Goal: Task Accomplishment & Management: Use online tool/utility

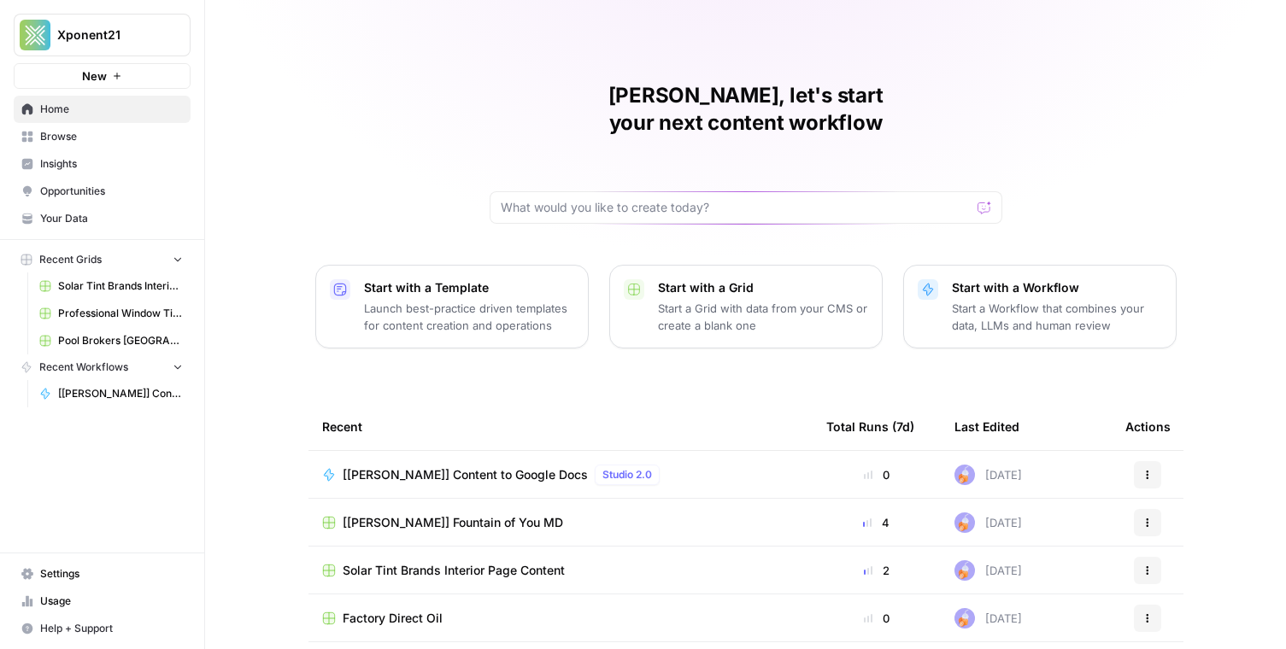
click at [538, 514] on div "[FOY] Fountain of You MD" at bounding box center [560, 522] width 477 height 17
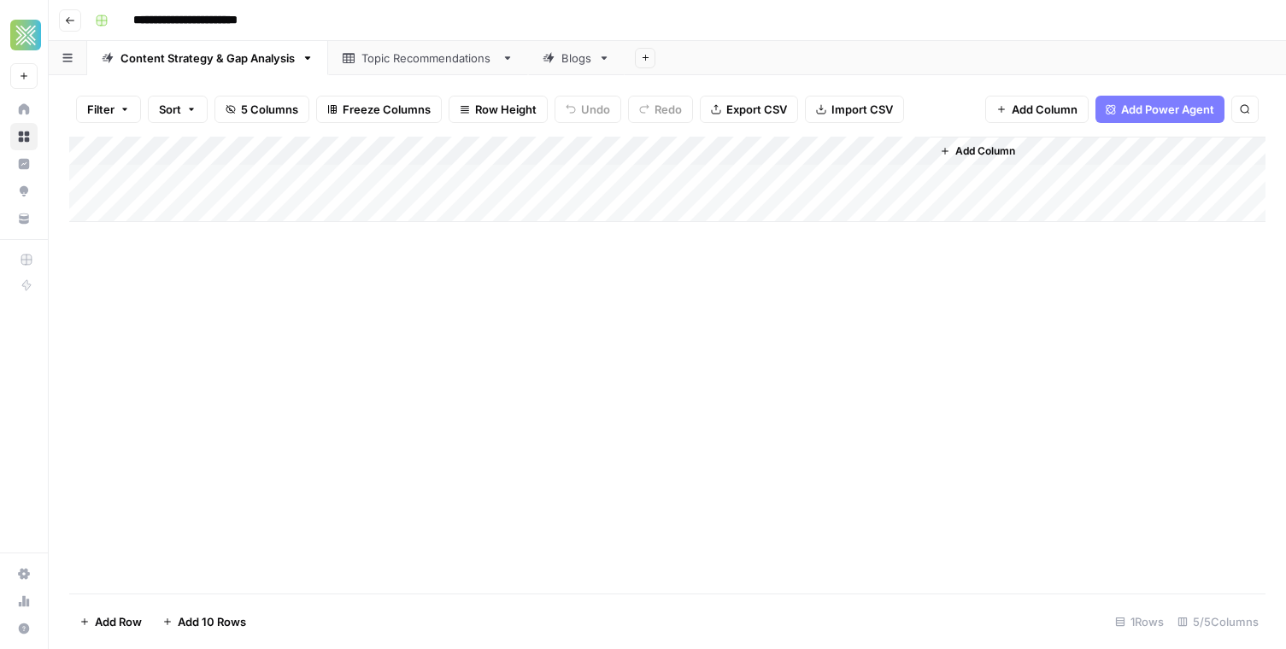
click at [567, 62] on div "Blogs" at bounding box center [576, 58] width 30 height 17
click at [222, 62] on div "Content Strategy & Gap Analysis" at bounding box center [207, 58] width 174 height 17
click at [194, 174] on div "Add Column" at bounding box center [667, 179] width 1196 height 85
click at [367, 71] on link "Topic Recommendations" at bounding box center [428, 58] width 200 height 34
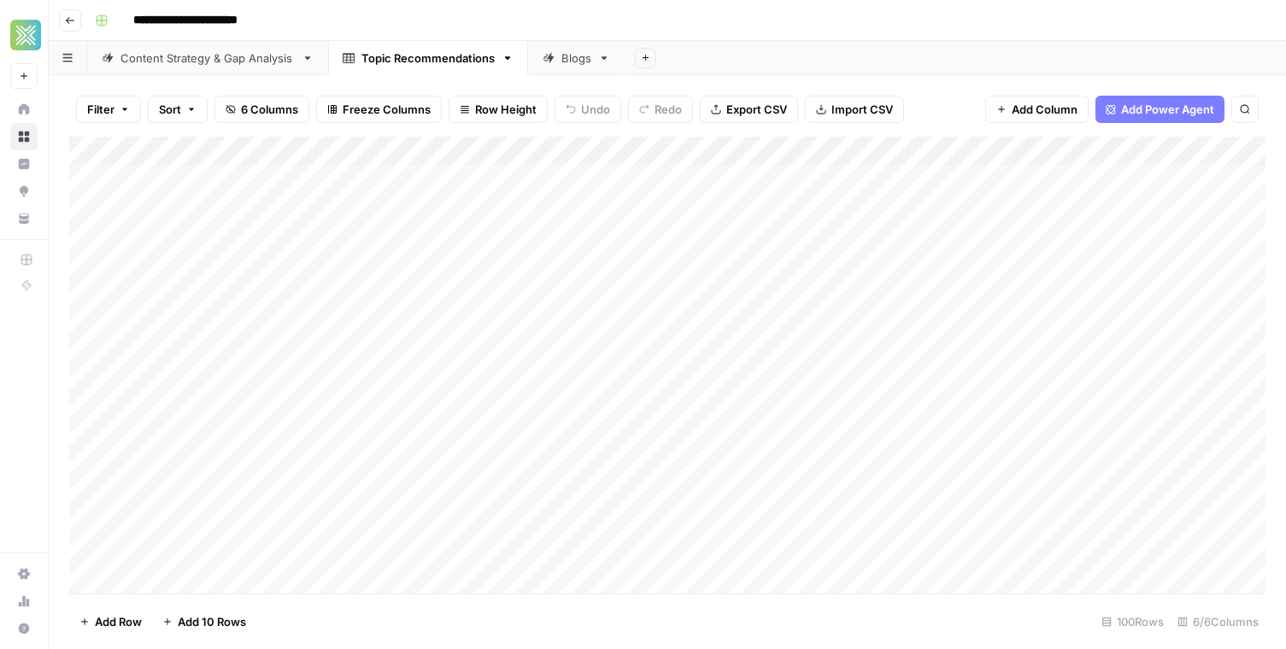
click at [266, 58] on div "Content Strategy & Gap Analysis" at bounding box center [207, 58] width 174 height 17
click at [397, 52] on div "Topic Recommendations" at bounding box center [427, 58] width 133 height 17
click at [571, 55] on div "Blogs" at bounding box center [576, 58] width 30 height 17
click at [904, 179] on div "Add Column" at bounding box center [667, 238] width 1196 height 202
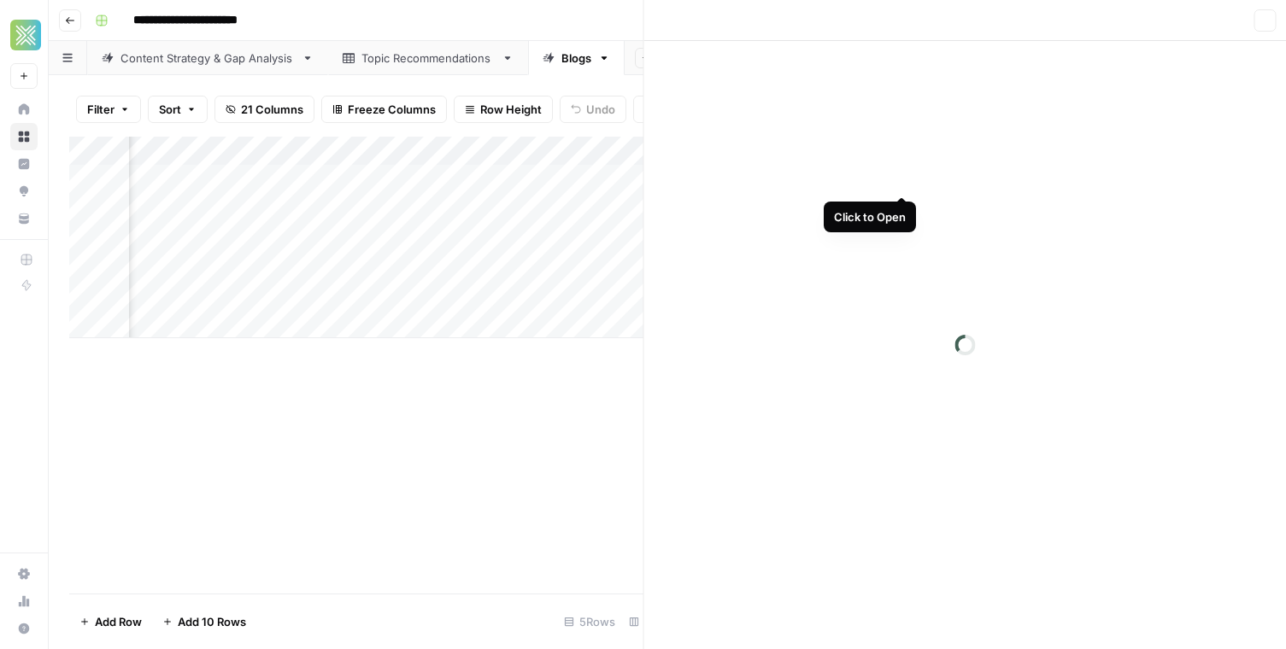
scroll to position [0, 1764]
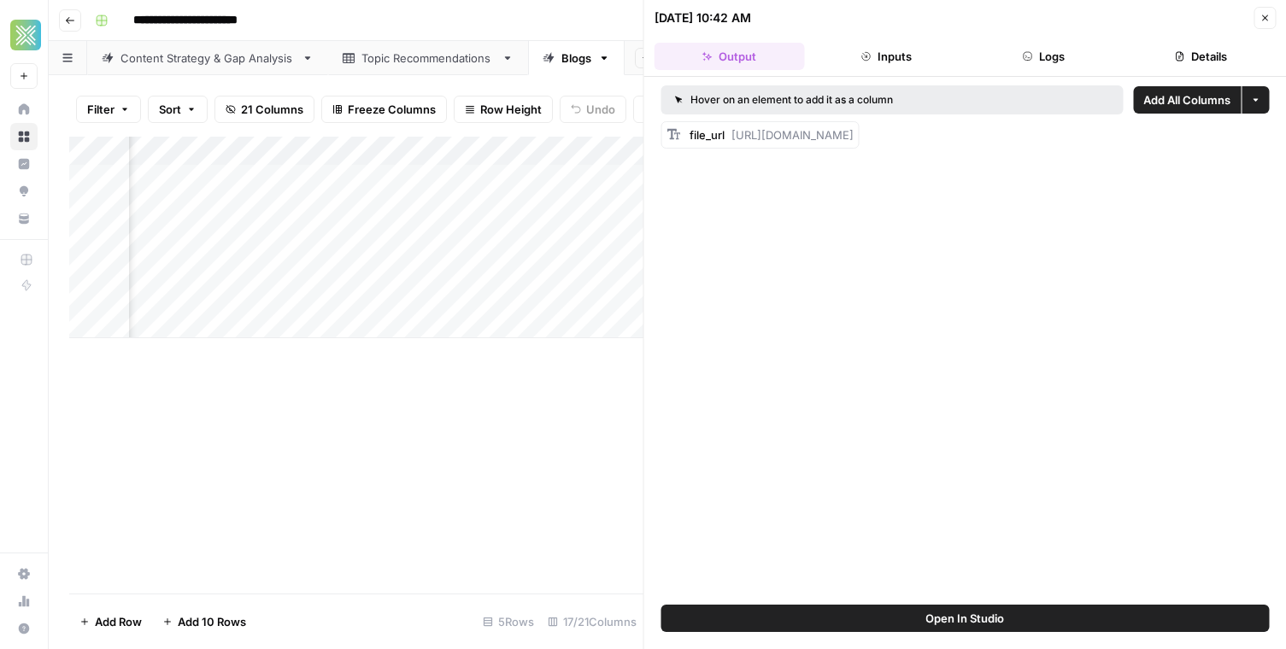
click at [887, 52] on button "Inputs" at bounding box center [886, 56] width 150 height 27
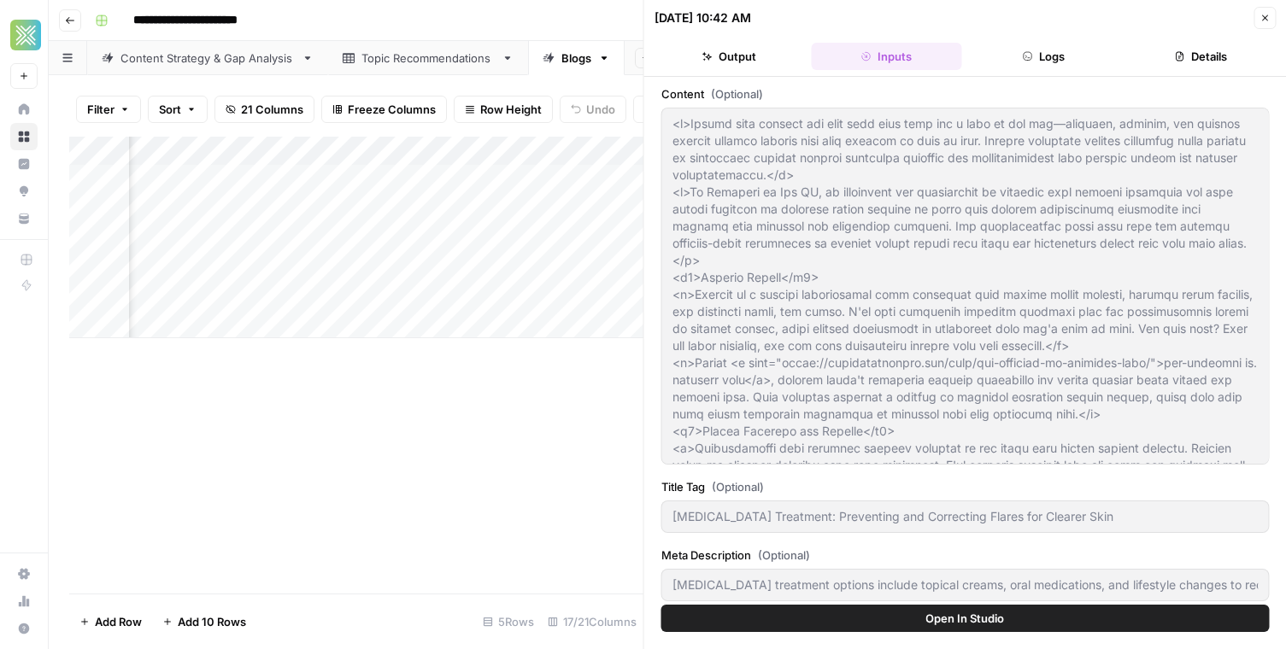
click at [1018, 56] on button "Logs" at bounding box center [1043, 56] width 150 height 27
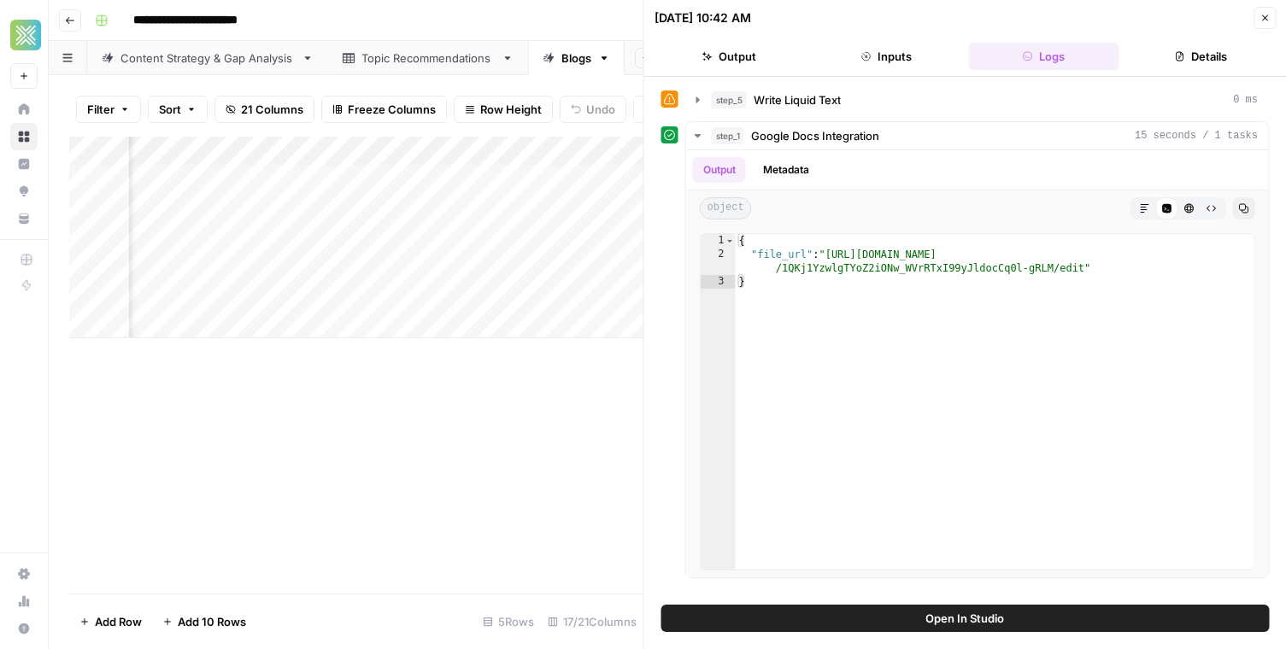
click at [1188, 50] on button "Details" at bounding box center [1200, 56] width 150 height 27
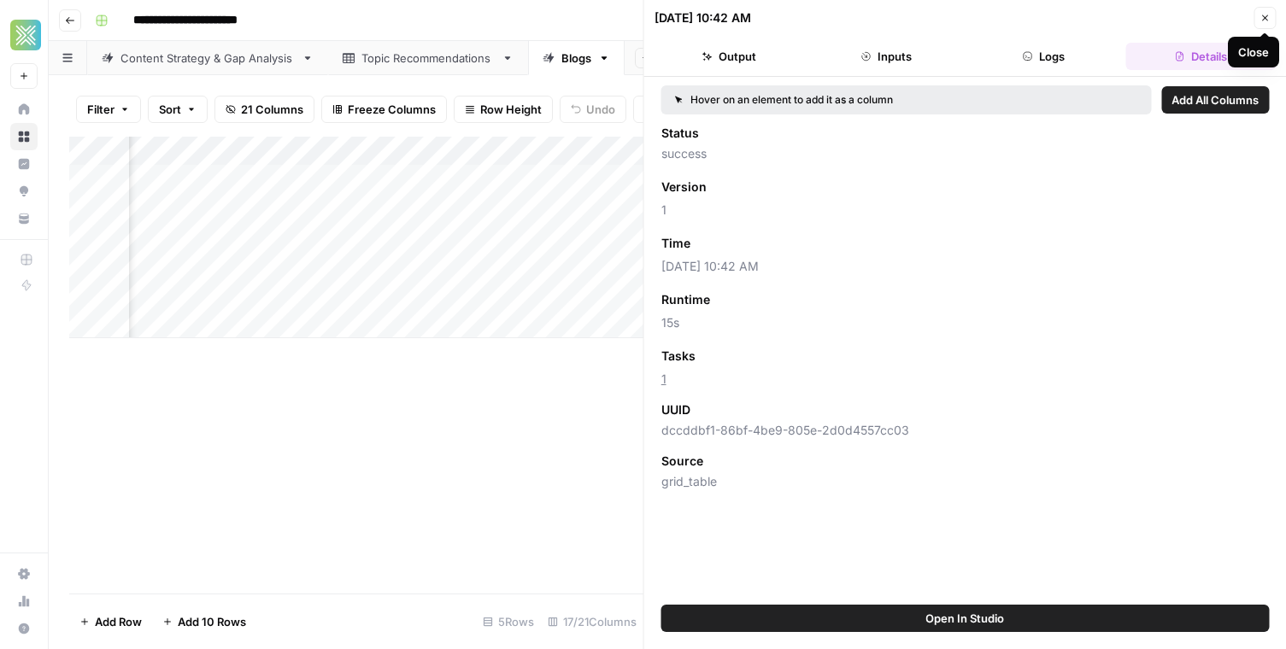
click at [1262, 15] on icon "button" at bounding box center [1264, 18] width 10 height 10
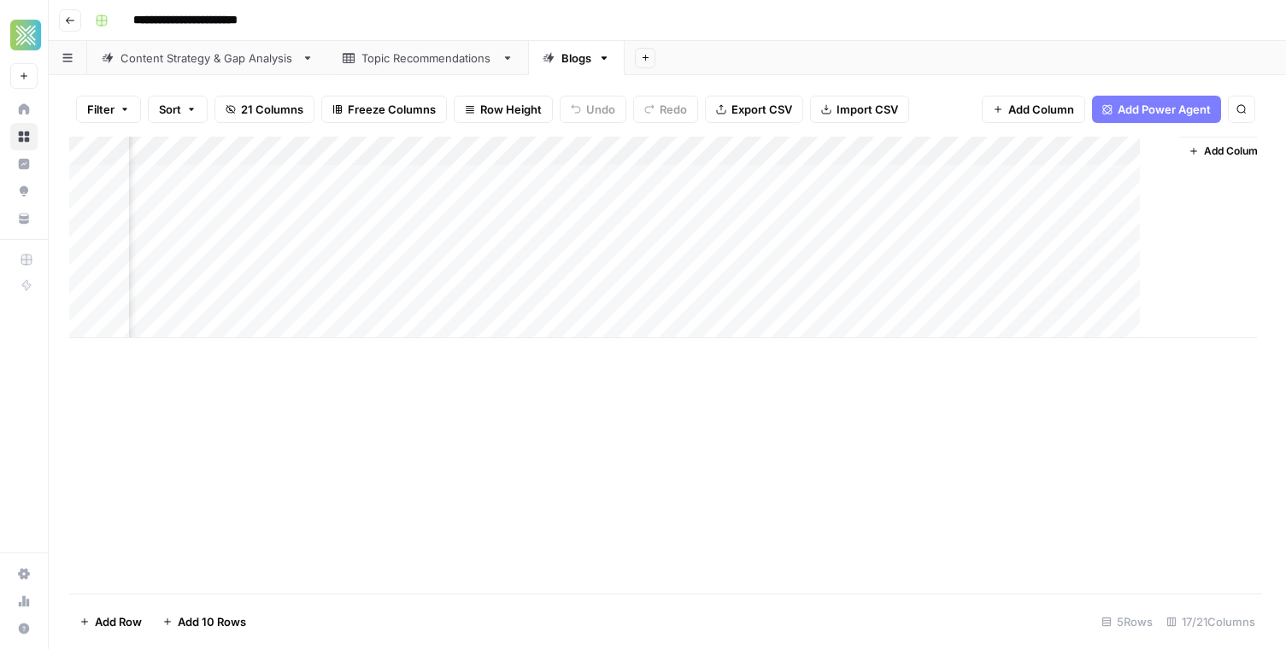
scroll to position [0, 1753]
click at [950, 372] on div "Add Column" at bounding box center [667, 365] width 1196 height 457
click at [401, 179] on div "Add Column" at bounding box center [667, 238] width 1196 height 202
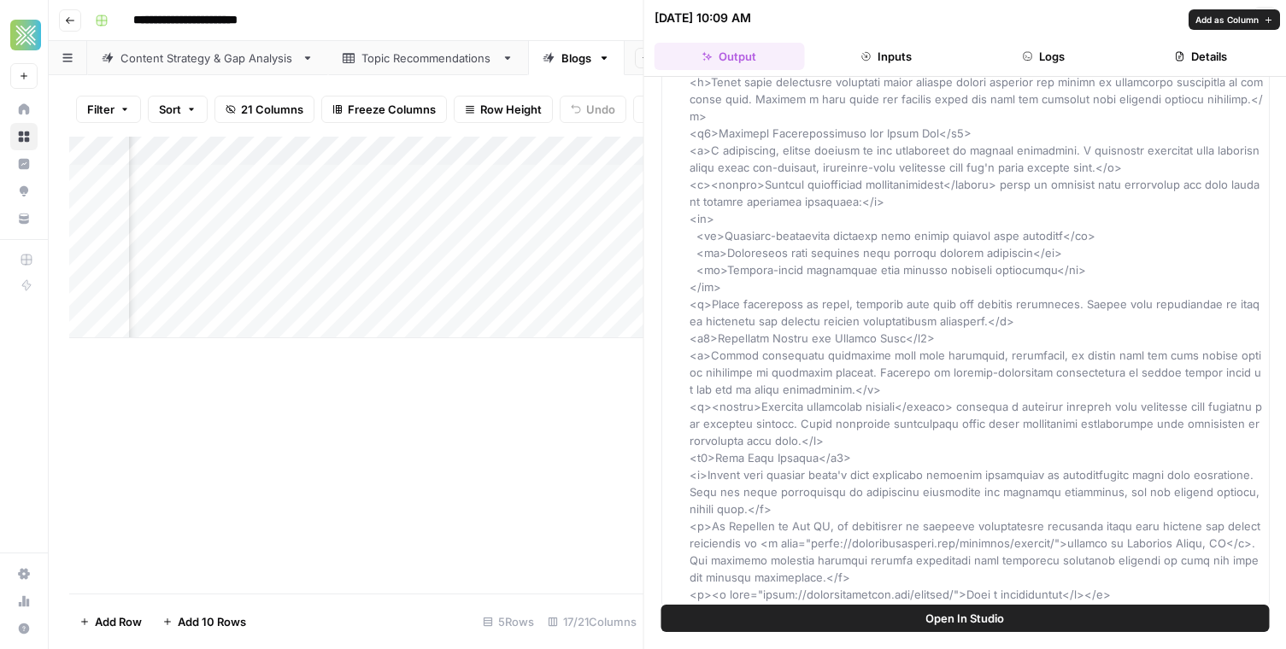
scroll to position [1923, 0]
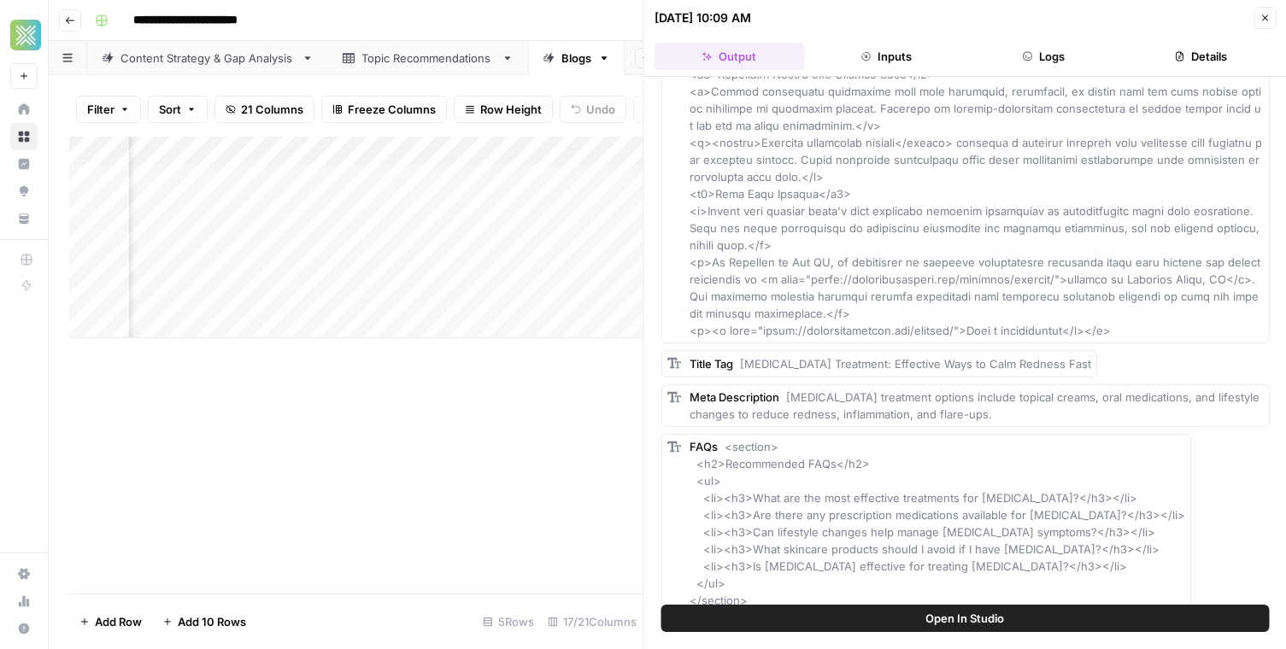
click at [919, 622] on button "Open In Studio" at bounding box center [965, 618] width 608 height 27
click at [1259, 10] on button "Close" at bounding box center [1264, 18] width 22 height 22
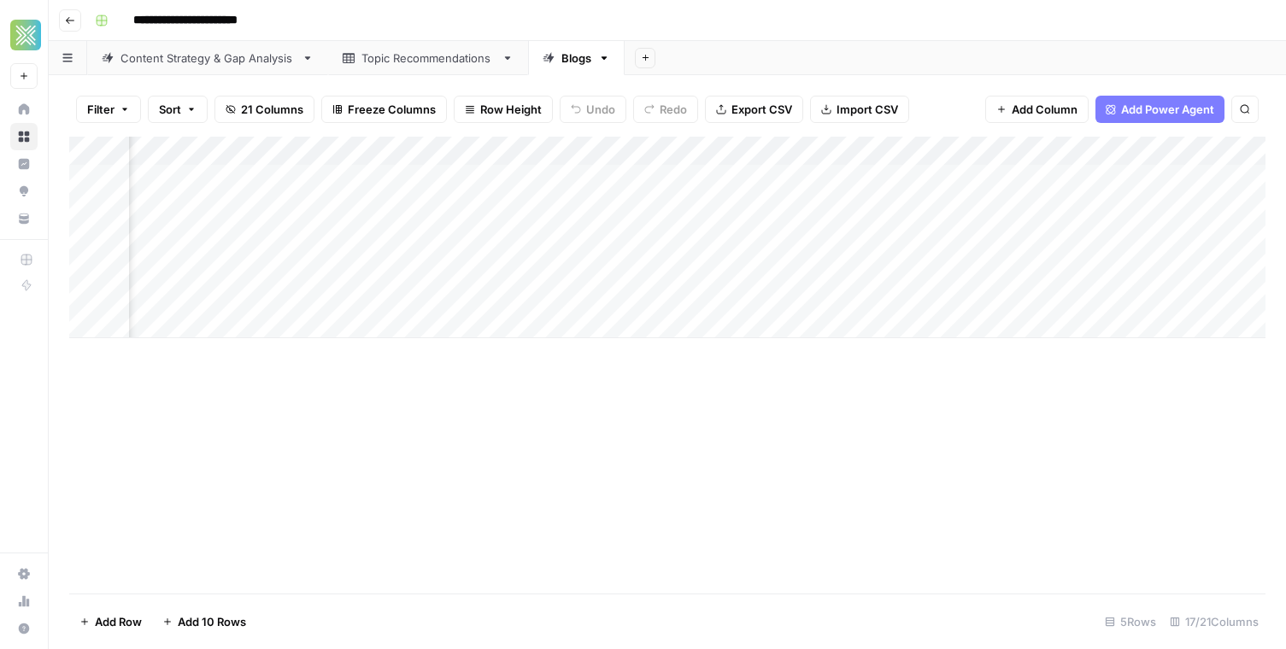
scroll to position [0, 1773]
click at [887, 148] on div "Add Column" at bounding box center [667, 238] width 1196 height 202
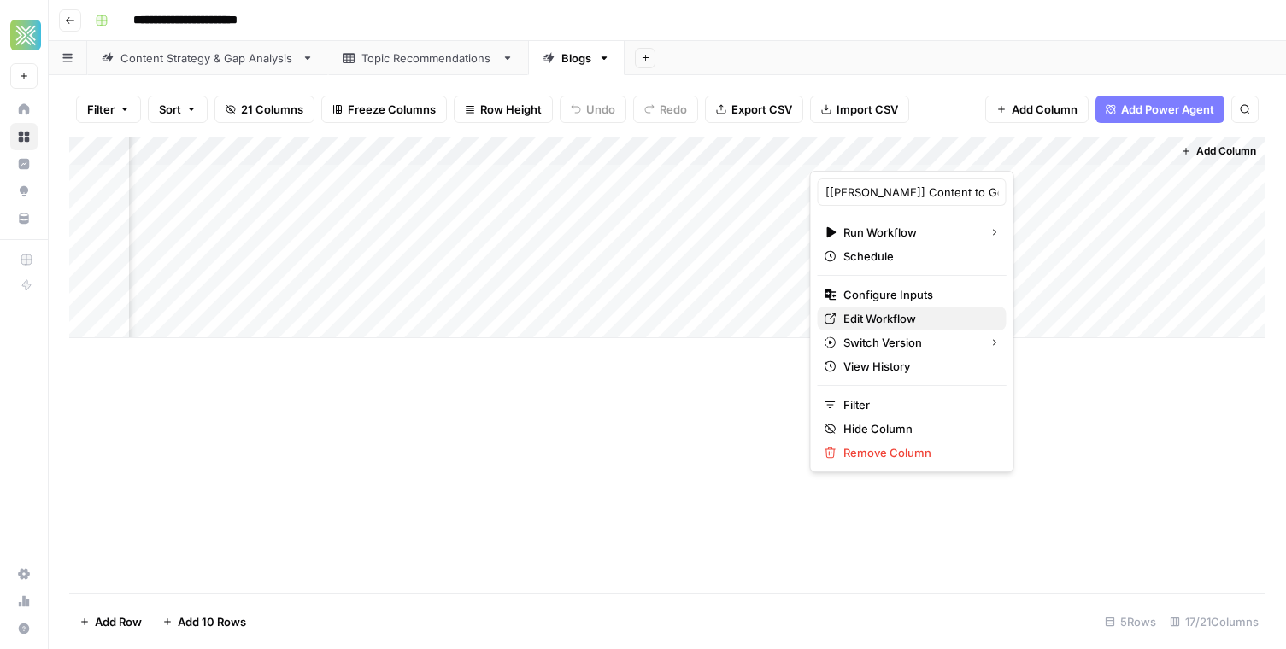
click at [929, 322] on span "Edit Workflow" at bounding box center [918, 318] width 150 height 17
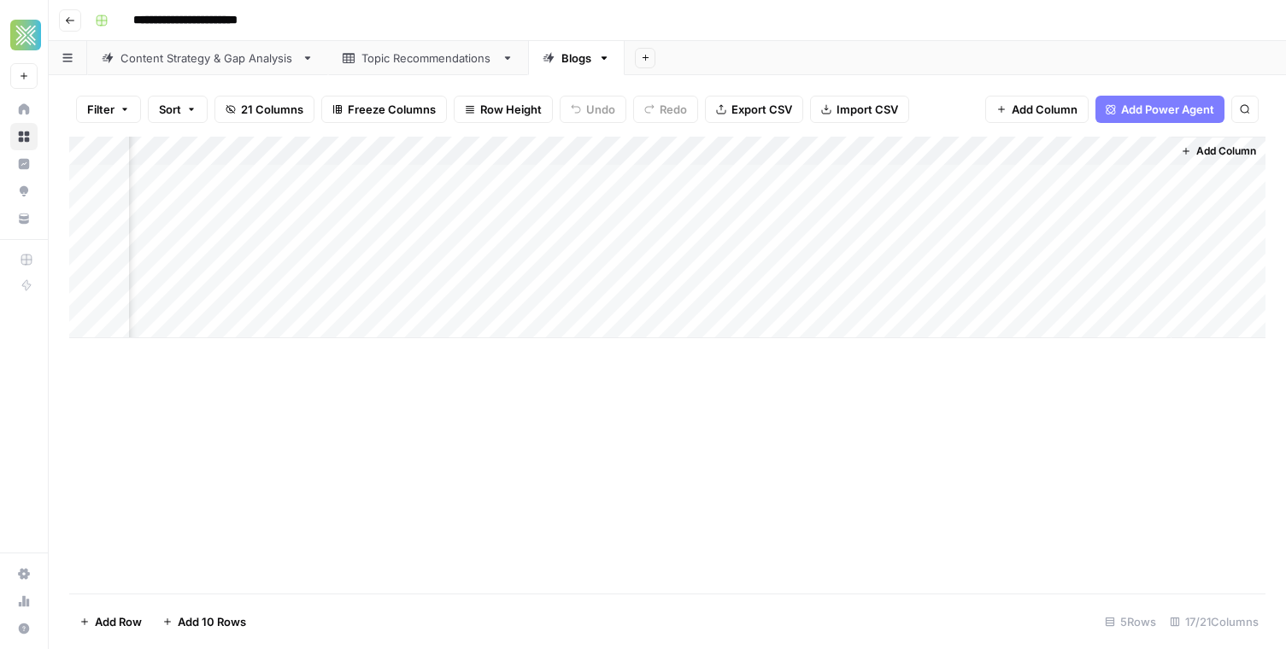
click at [964, 175] on div "Add Column" at bounding box center [667, 238] width 1196 height 202
click at [1017, 179] on div "Add Column" at bounding box center [667, 238] width 1196 height 202
click at [963, 431] on div "Add Column" at bounding box center [667, 365] width 1196 height 457
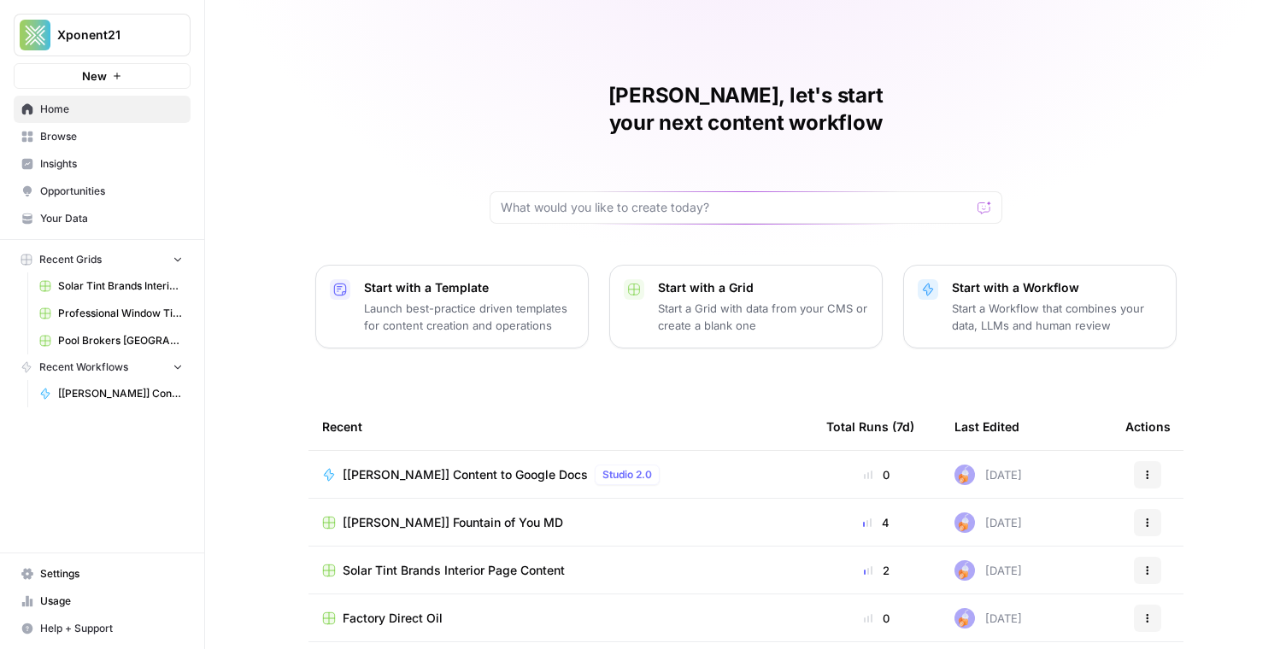
scroll to position [108, 0]
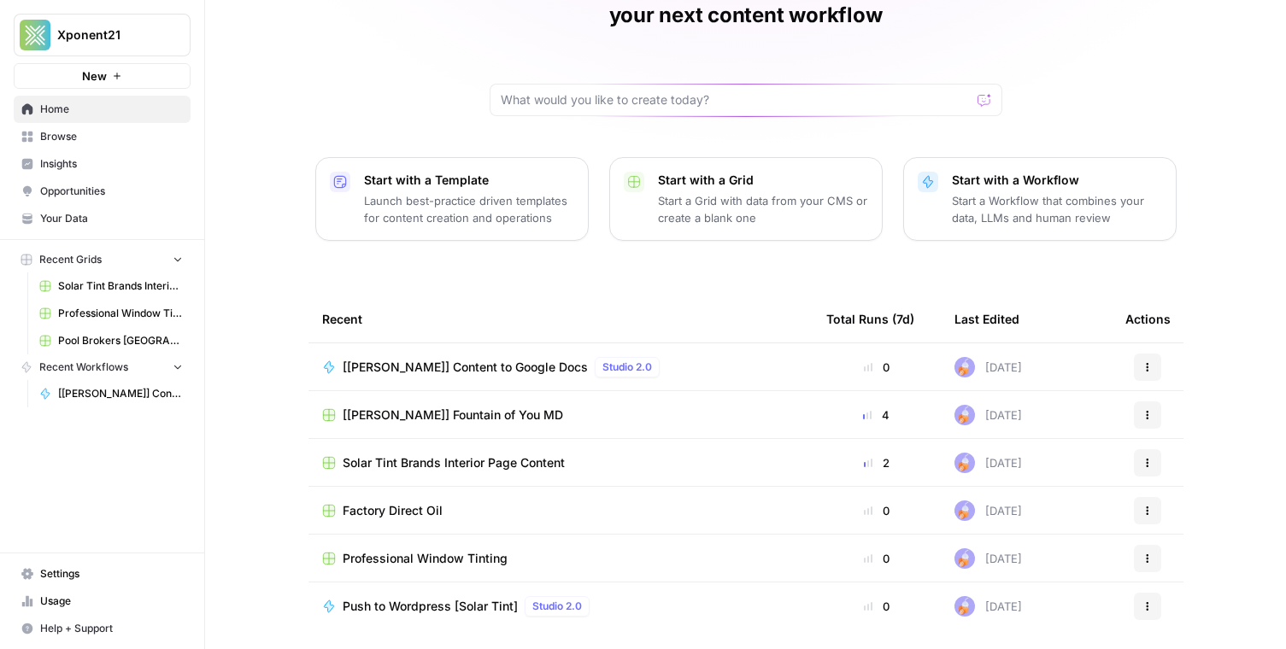
click at [93, 213] on span "Your Data" at bounding box center [111, 218] width 143 height 15
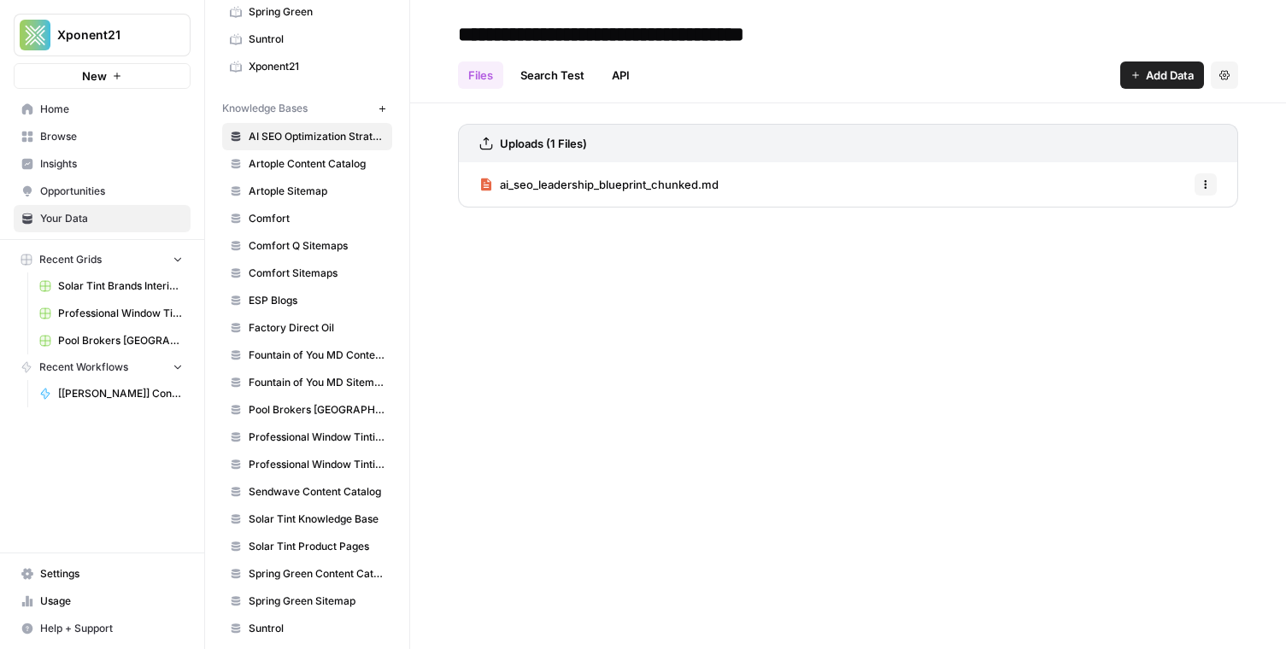
scroll to position [435, 0]
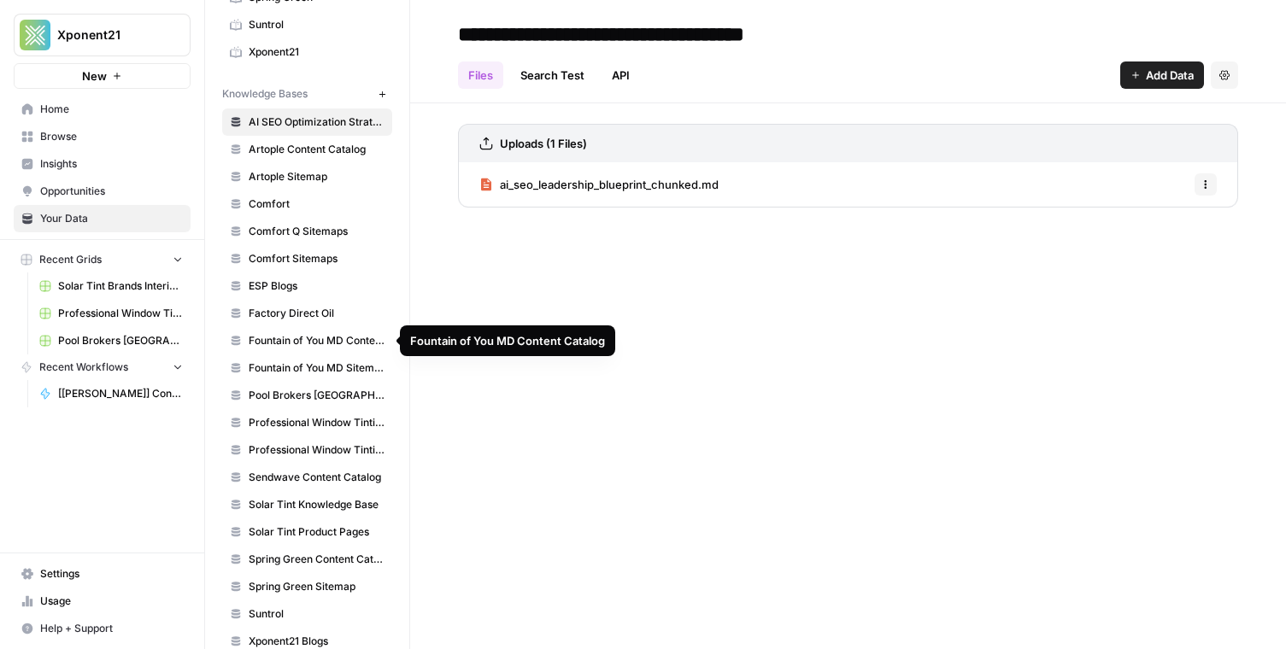
click at [321, 343] on span "Fountain of You MD Content Catalog" at bounding box center [317, 340] width 136 height 15
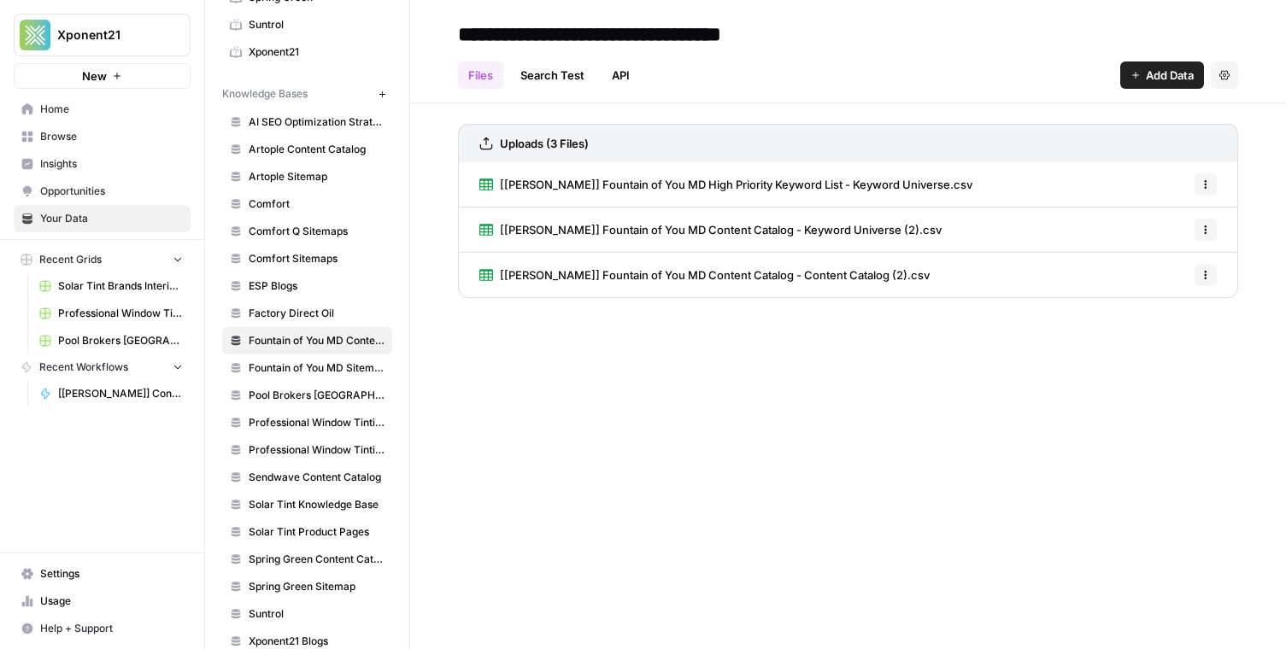
click at [323, 365] on span "Fountain of You MD Sitemap" at bounding box center [317, 368] width 136 height 15
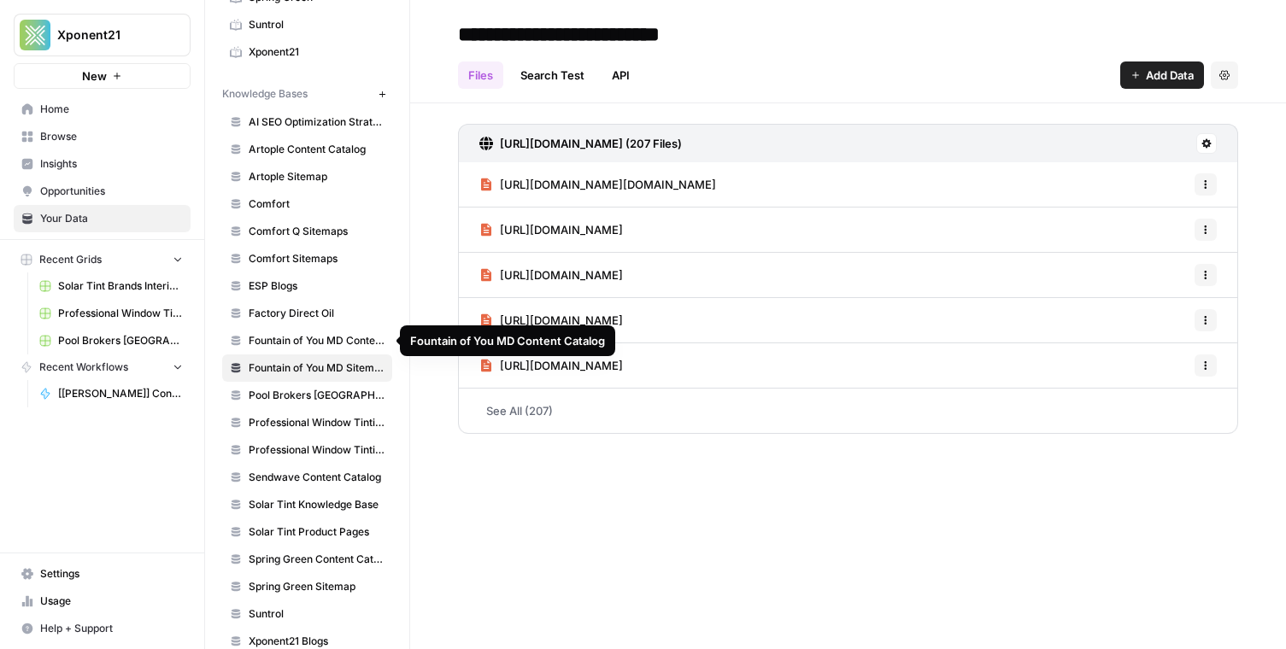
click at [330, 338] on span "Fountain of You MD Content Catalog" at bounding box center [317, 340] width 136 height 15
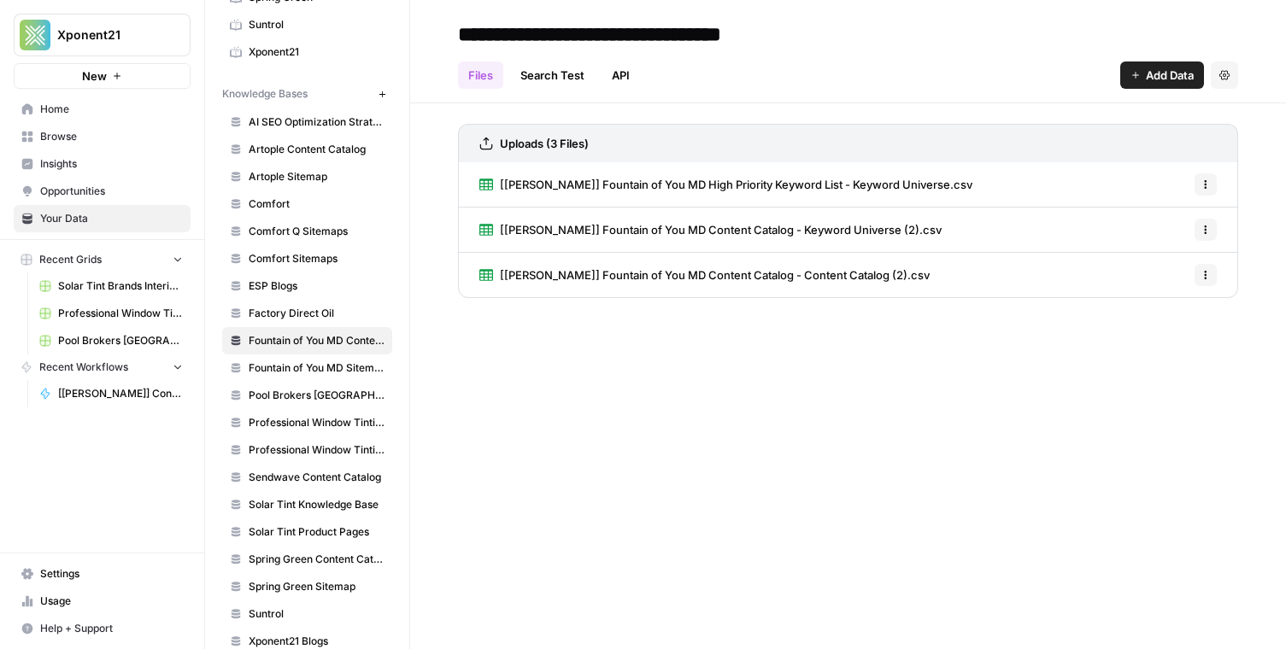
click at [630, 67] on link "API" at bounding box center [621, 75] width 38 height 27
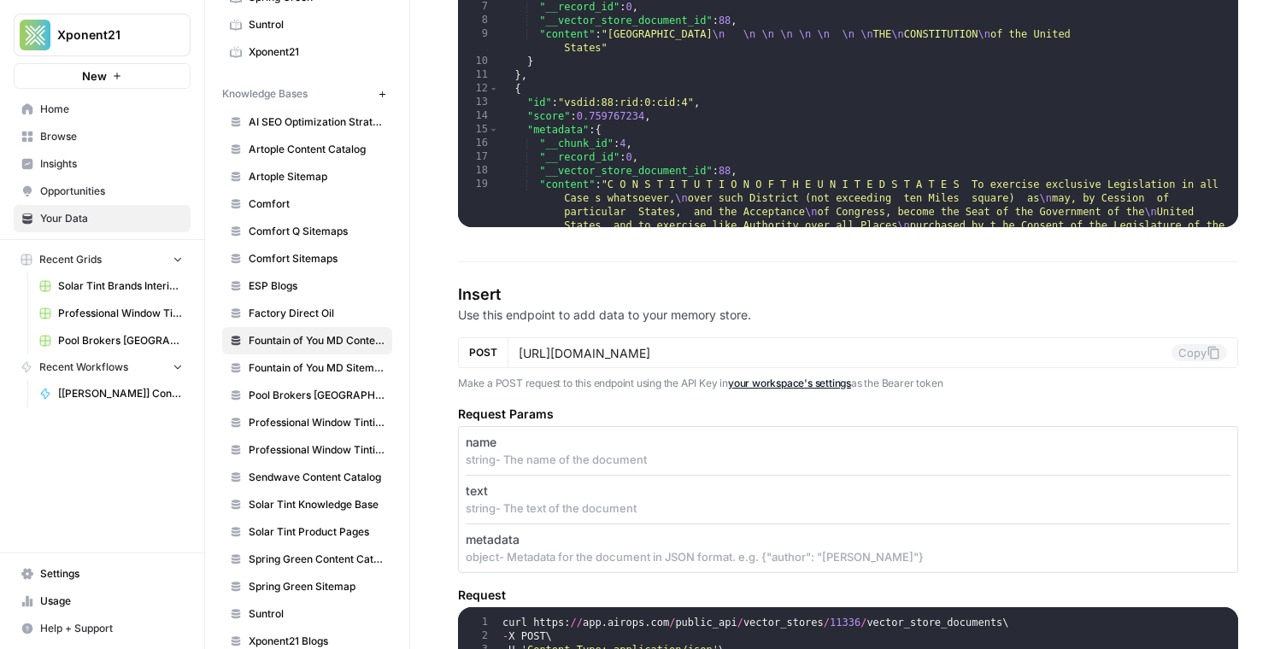
scroll to position [1264, 0]
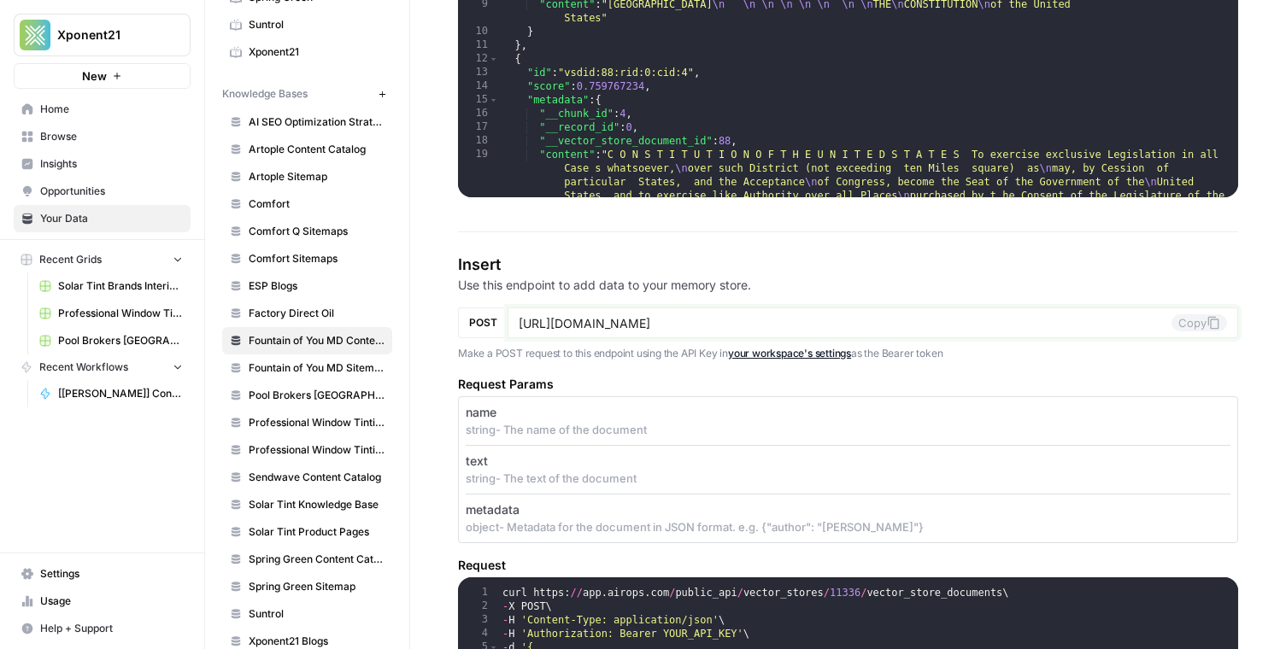
drag, startPoint x: 793, startPoint y: 317, endPoint x: 825, endPoint y: 314, distance: 32.6
click at [825, 315] on input "https://app.airops.com/public_api/vector_stores/11336/vector_store_documents" at bounding box center [845, 322] width 653 height 15
click at [894, 272] on h4 "Insert" at bounding box center [848, 265] width 780 height 24
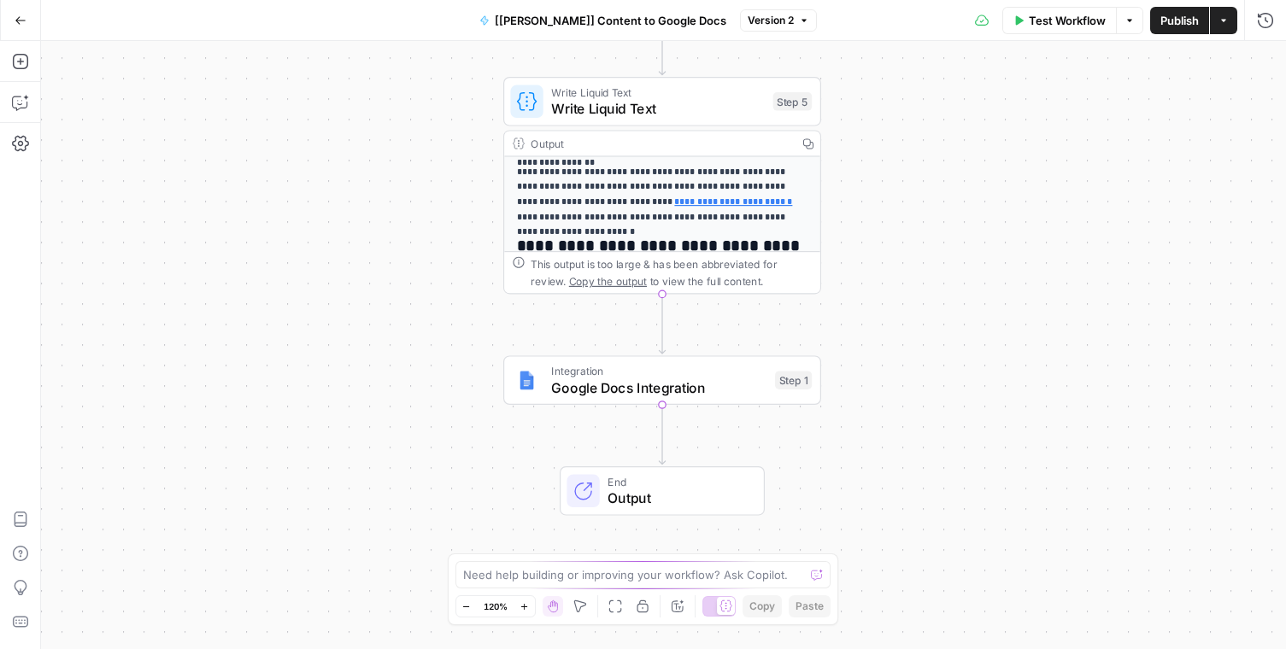
scroll to position [252, 0]
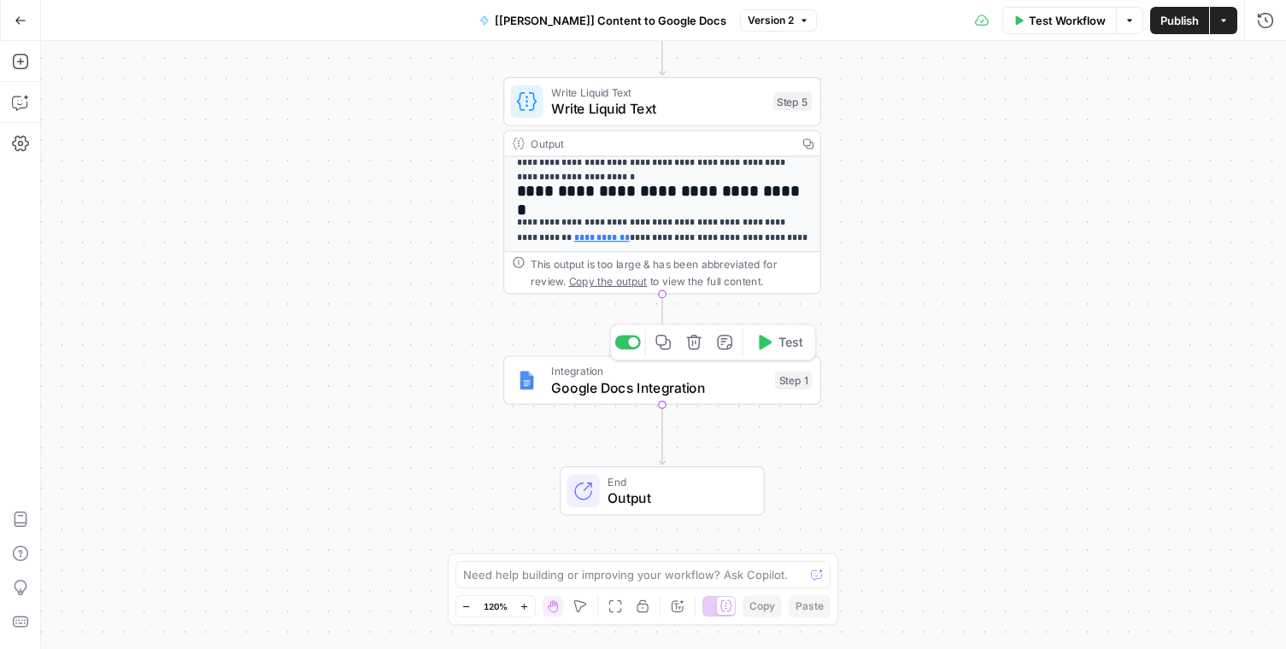
click at [702, 364] on span "Integration" at bounding box center [658, 371] width 215 height 16
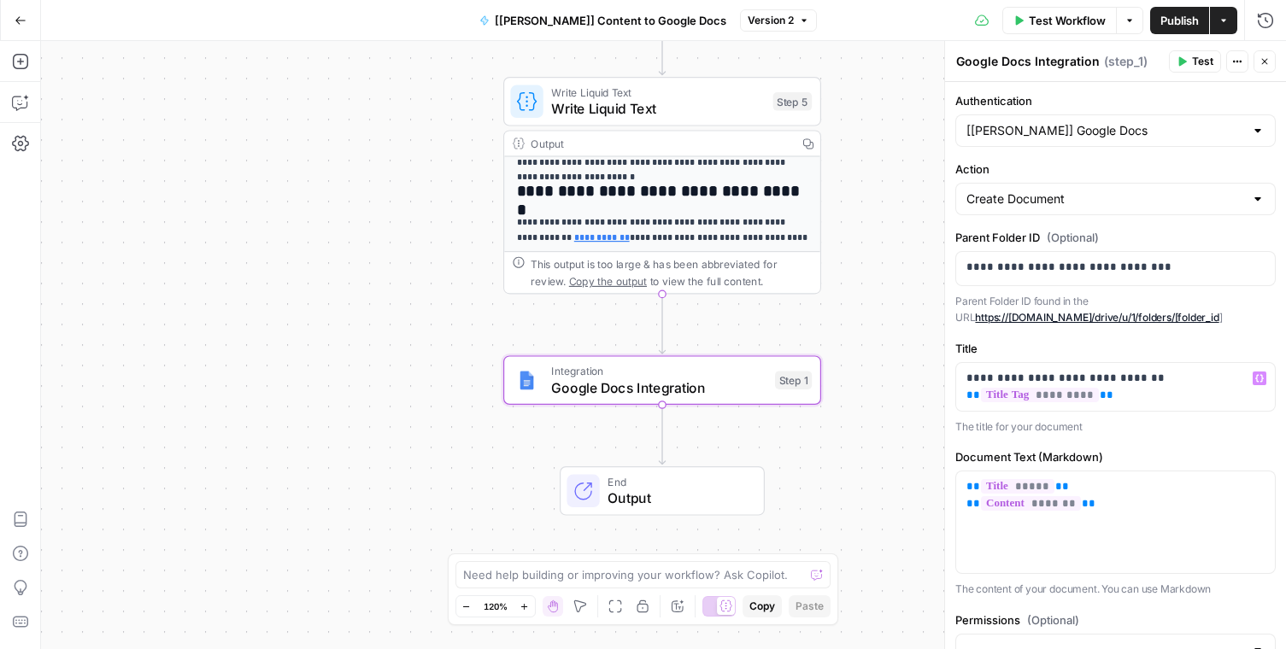
scroll to position [73, 0]
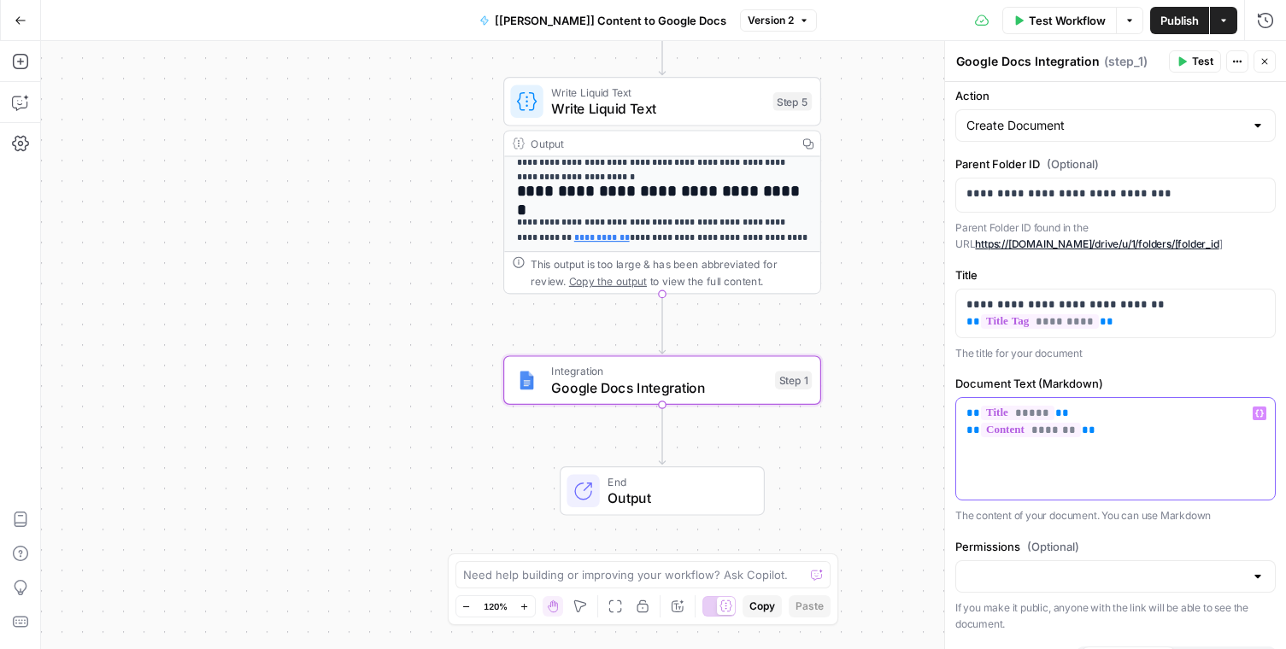
click at [1072, 414] on p "** ***** ** ** ******* **" at bounding box center [1115, 422] width 298 height 34
click at [1101, 442] on div "** ***** ** ** ******* **" at bounding box center [1115, 449] width 319 height 102
click at [1105, 320] on p "**********" at bounding box center [1115, 313] width 298 height 34
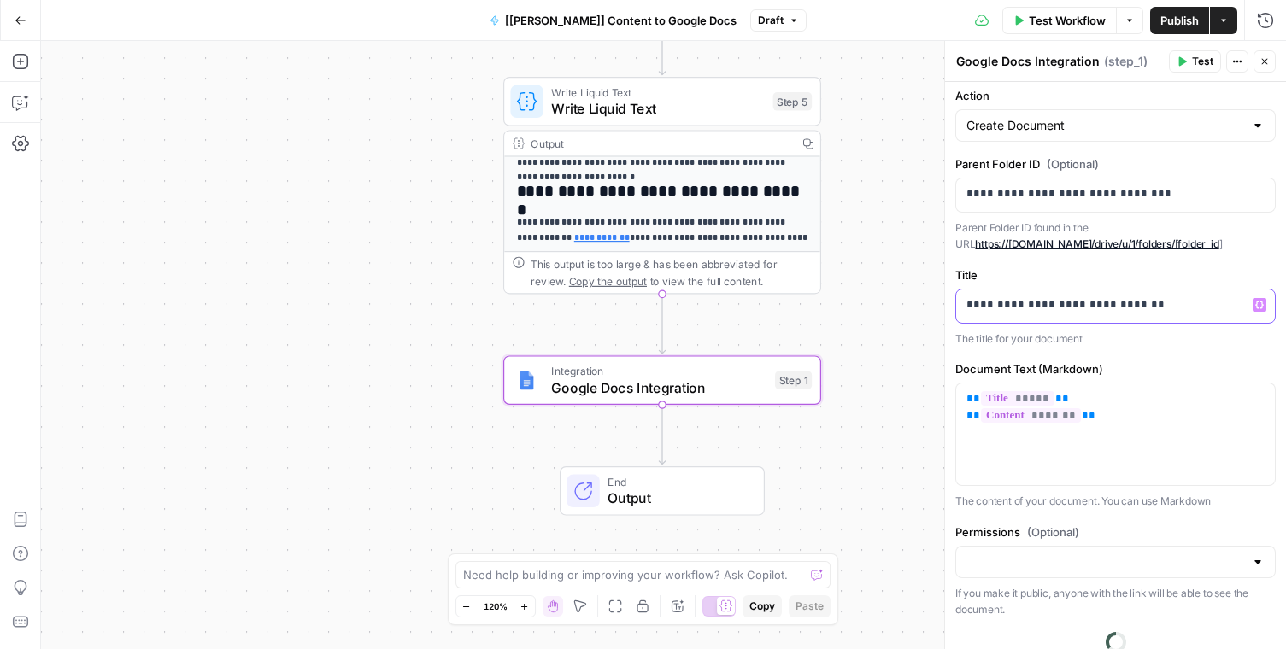
click at [1259, 302] on icon "button" at bounding box center [1259, 305] width 9 height 9
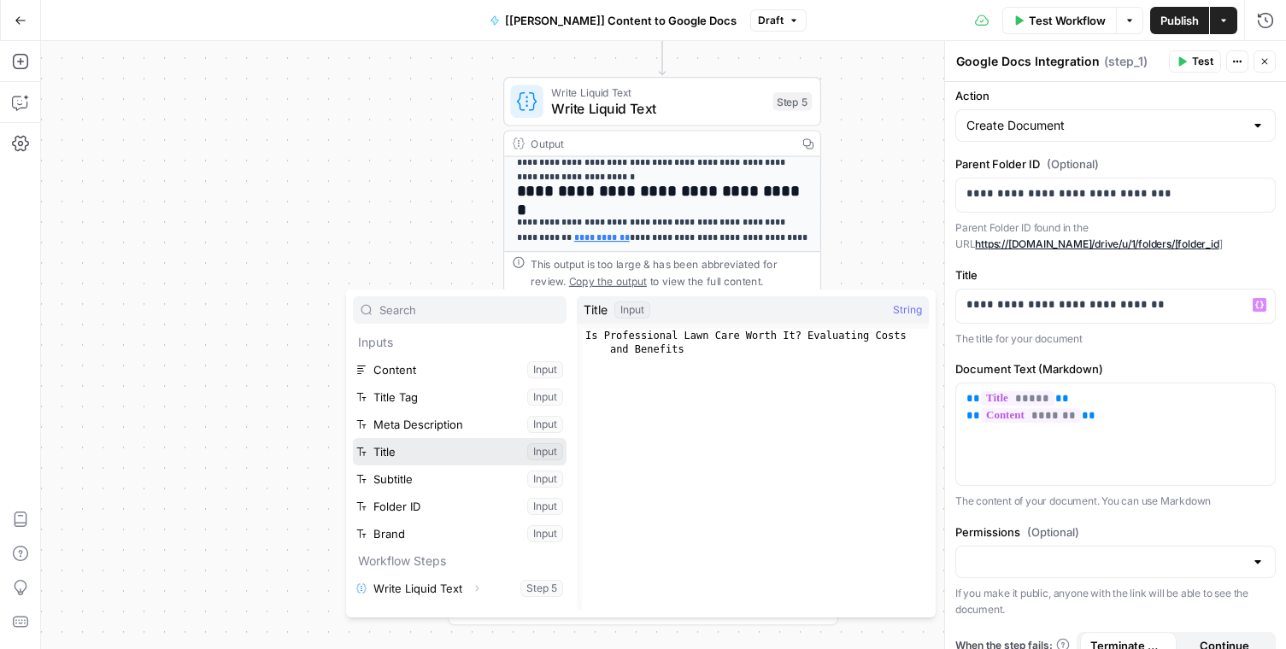
click at [449, 450] on button "Select variable Title" at bounding box center [460, 451] width 214 height 27
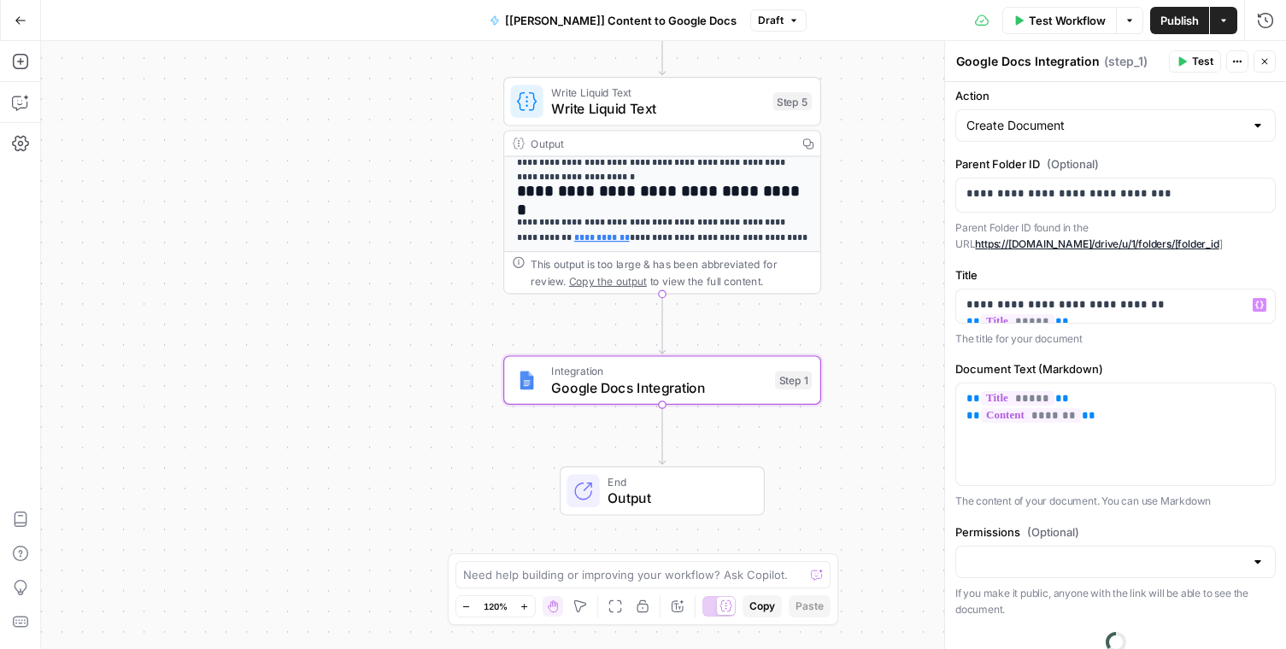
click at [1169, 28] on span "Publish" at bounding box center [1179, 20] width 38 height 17
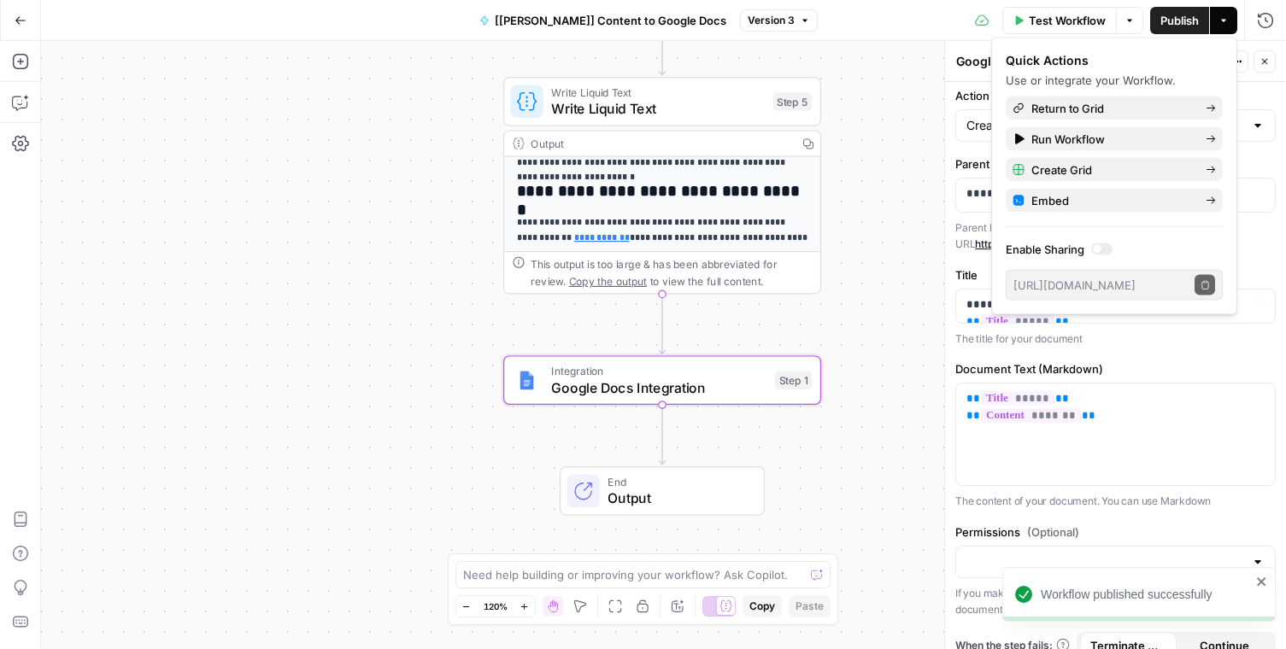
click at [1171, 334] on p "The title for your document" at bounding box center [1115, 339] width 320 height 17
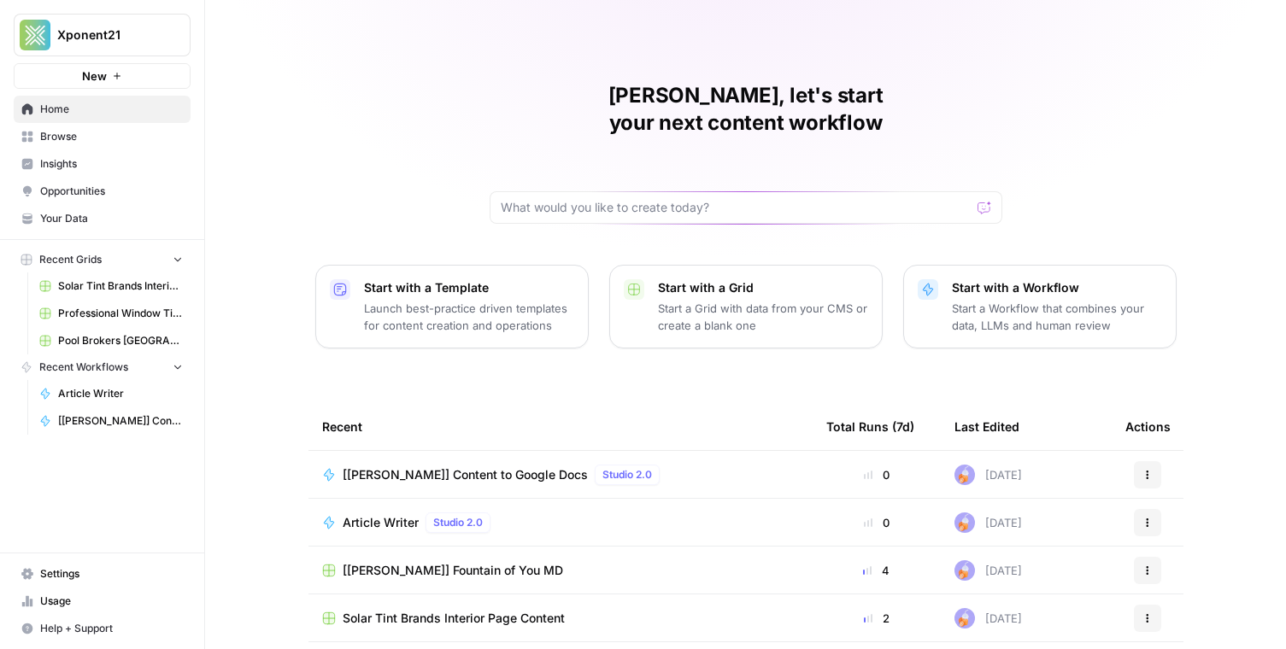
click at [58, 217] on span "Your Data" at bounding box center [111, 218] width 143 height 15
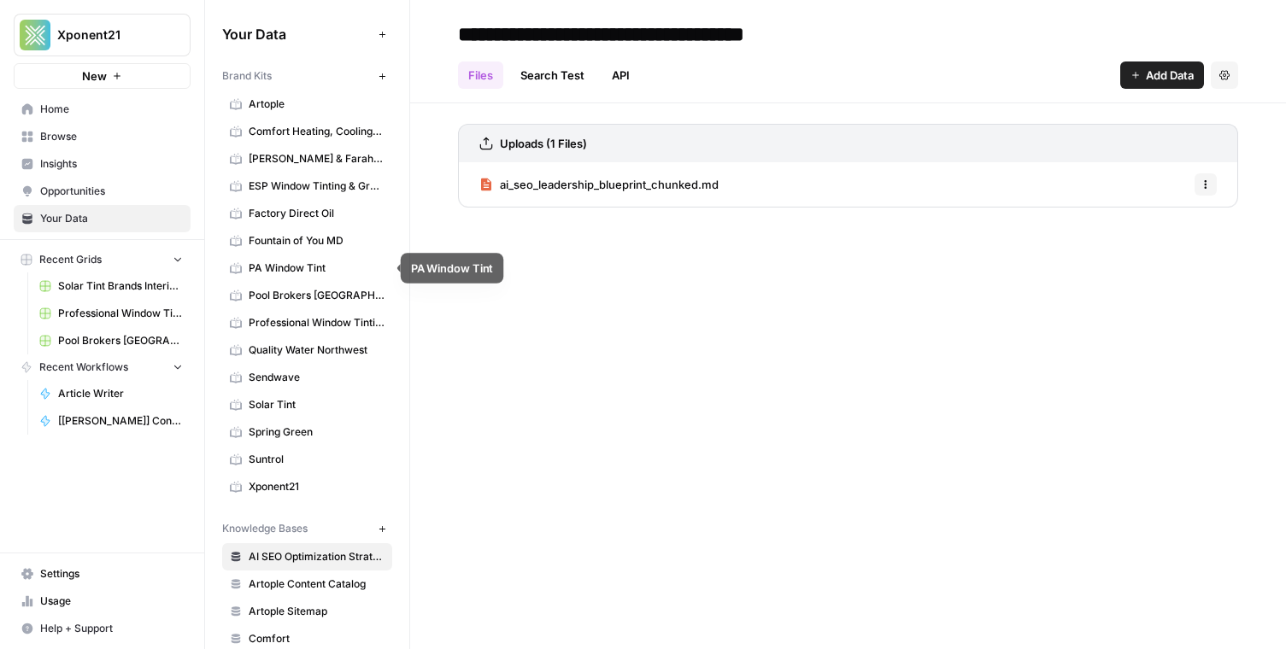
click at [293, 244] on span "Fountain of You MD" at bounding box center [317, 240] width 136 height 15
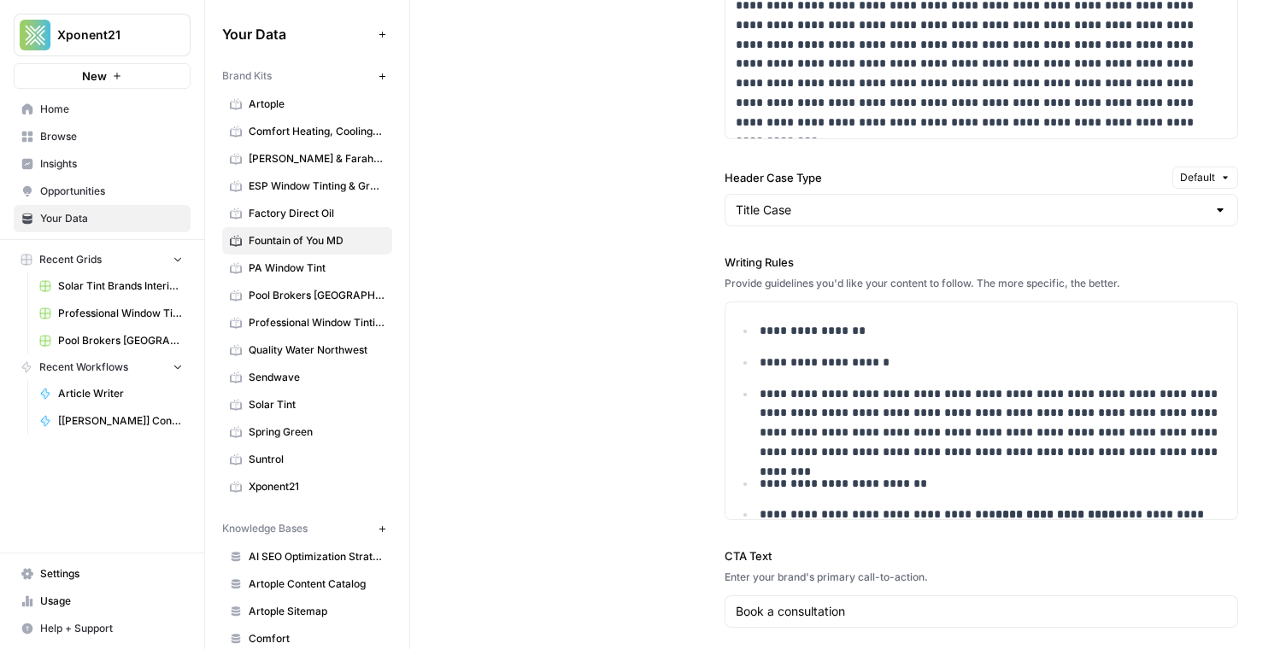
scroll to position [37, 0]
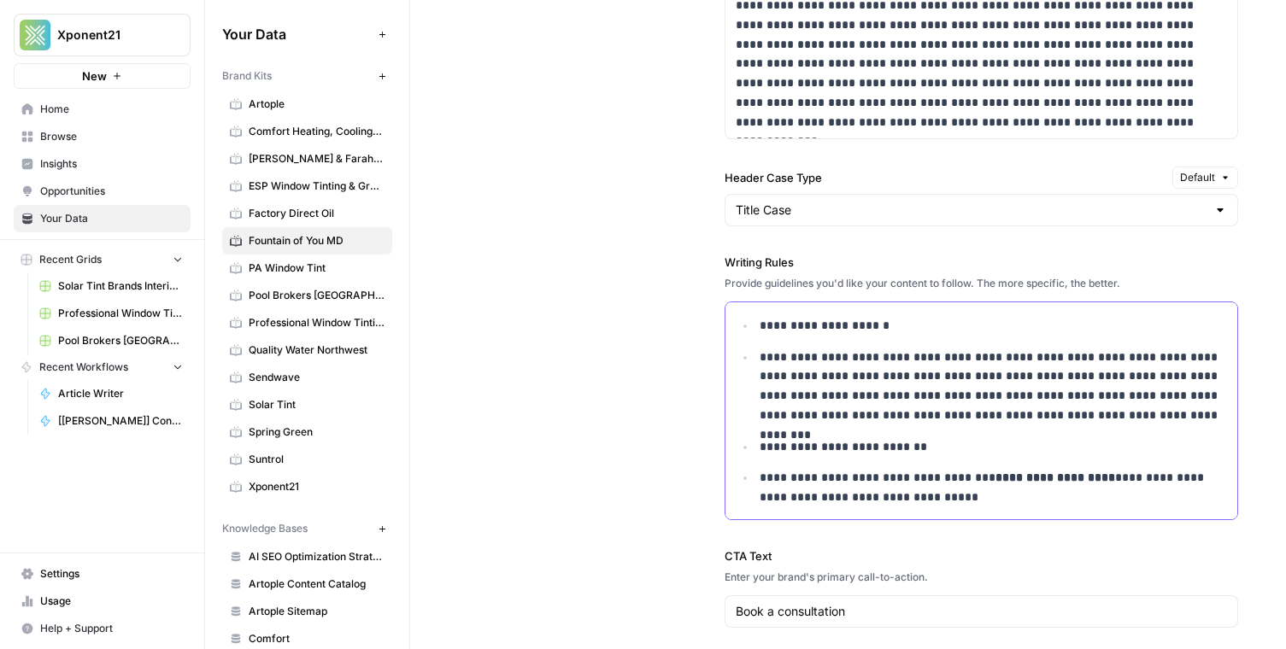
click at [1024, 504] on p "**********" at bounding box center [993, 487] width 467 height 39
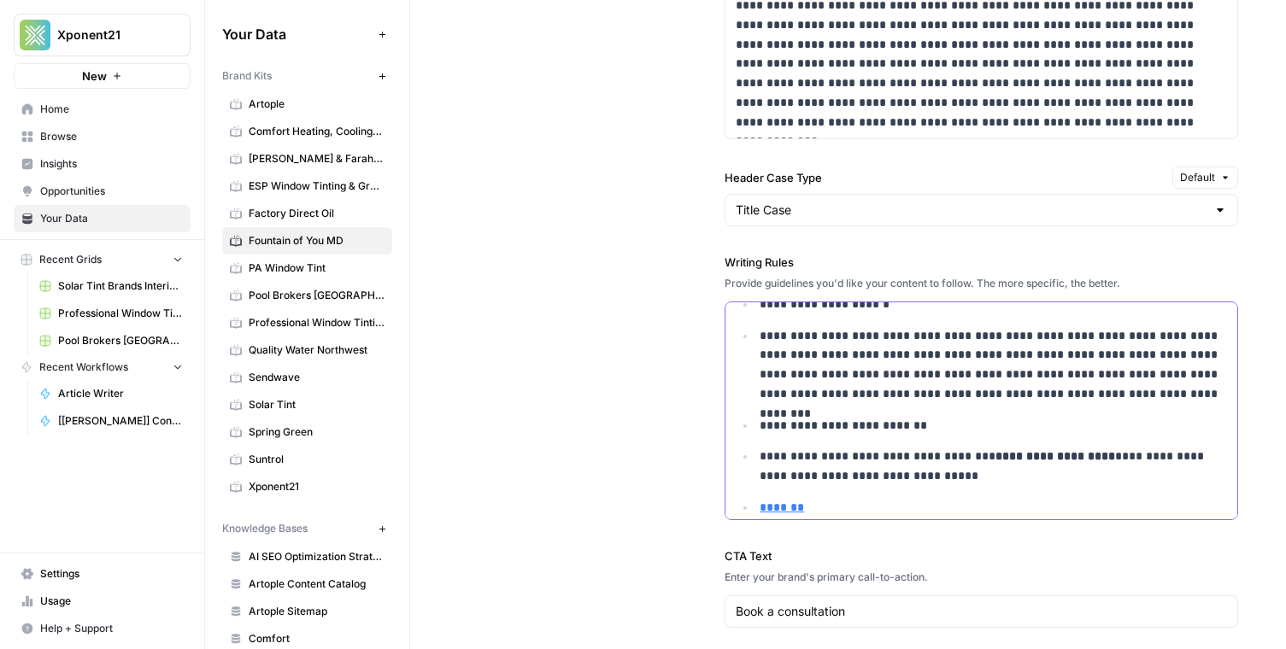
drag, startPoint x: 831, startPoint y: 508, endPoint x: 760, endPoint y: 508, distance: 71.8
click at [760, 508] on p "*******" at bounding box center [993, 508] width 467 height 20
click at [831, 480] on button "Link" at bounding box center [824, 476] width 22 height 22
click at [824, 506] on p "*******" at bounding box center [993, 508] width 467 height 20
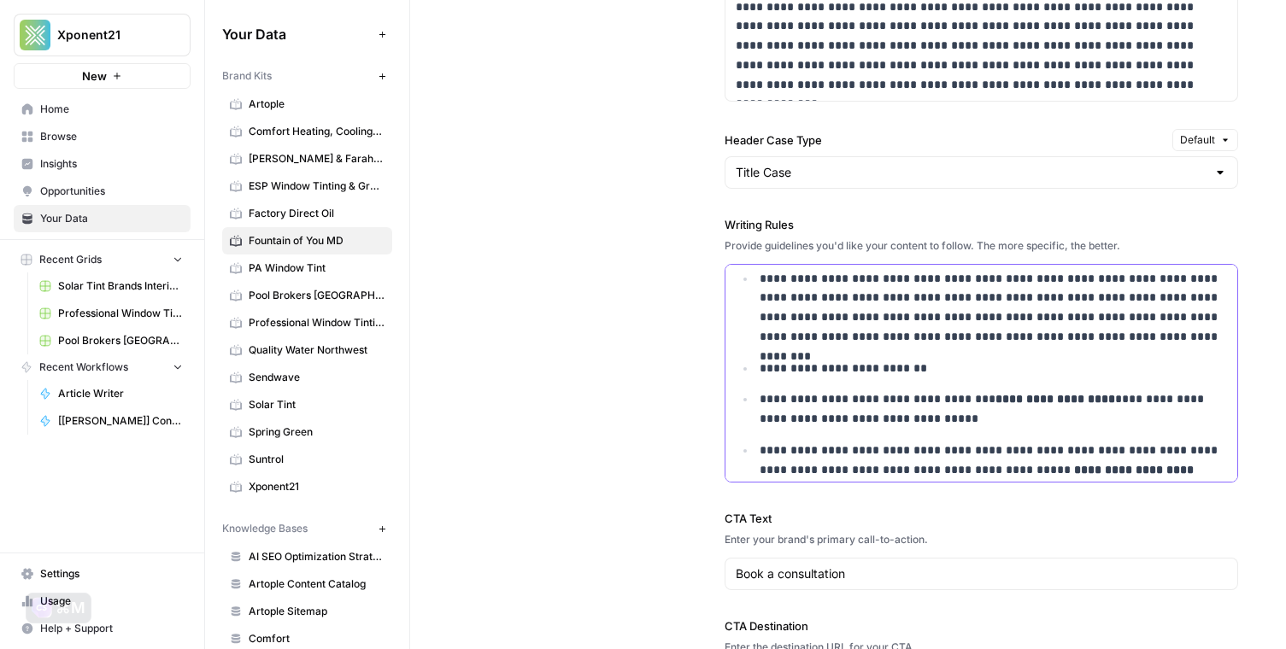
scroll to position [97, 0]
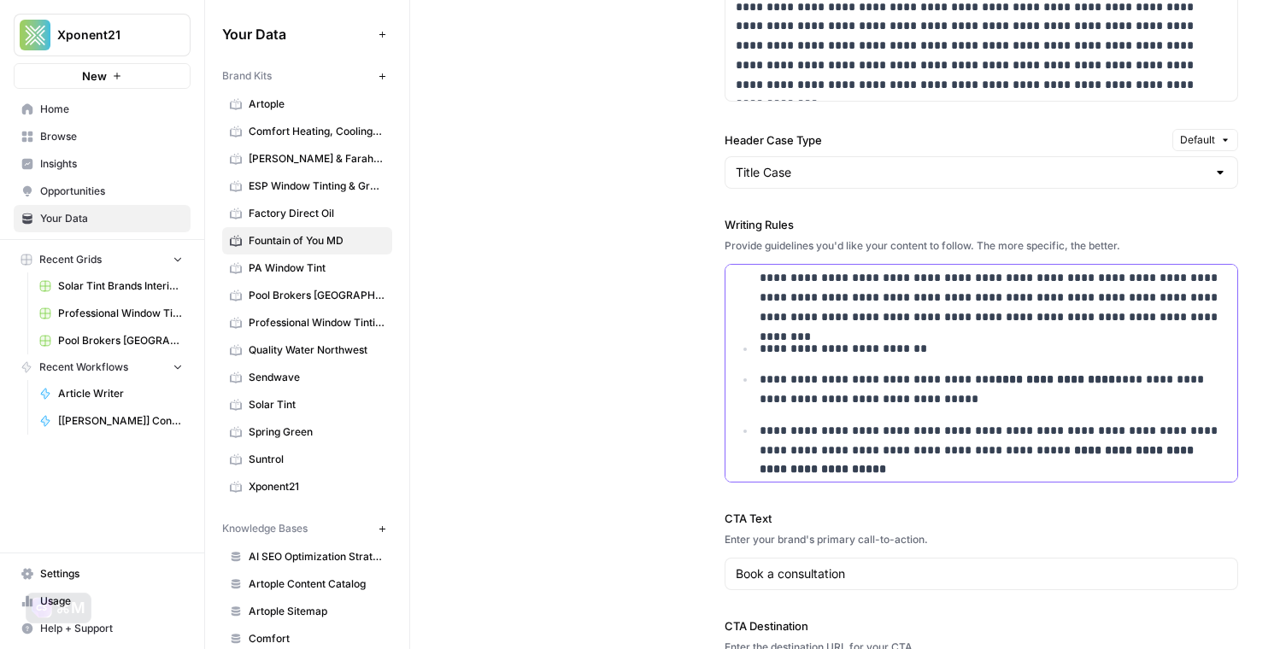
click at [990, 455] on strong "**********" at bounding box center [978, 460] width 437 height 32
click at [990, 451] on strong "**********" at bounding box center [978, 460] width 437 height 32
drag, startPoint x: 988, startPoint y: 449, endPoint x: 987, endPoint y: 473, distance: 23.9
click at [987, 473] on p "**********" at bounding box center [993, 450] width 467 height 58
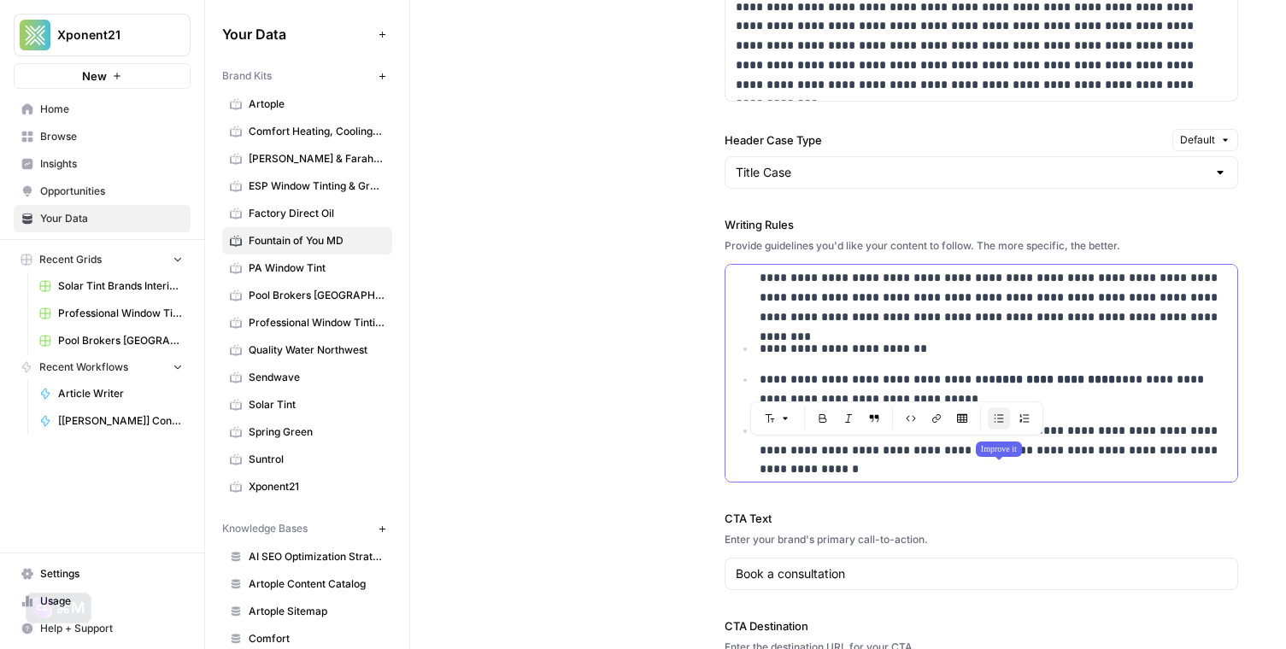
scroll to position [1867, 0]
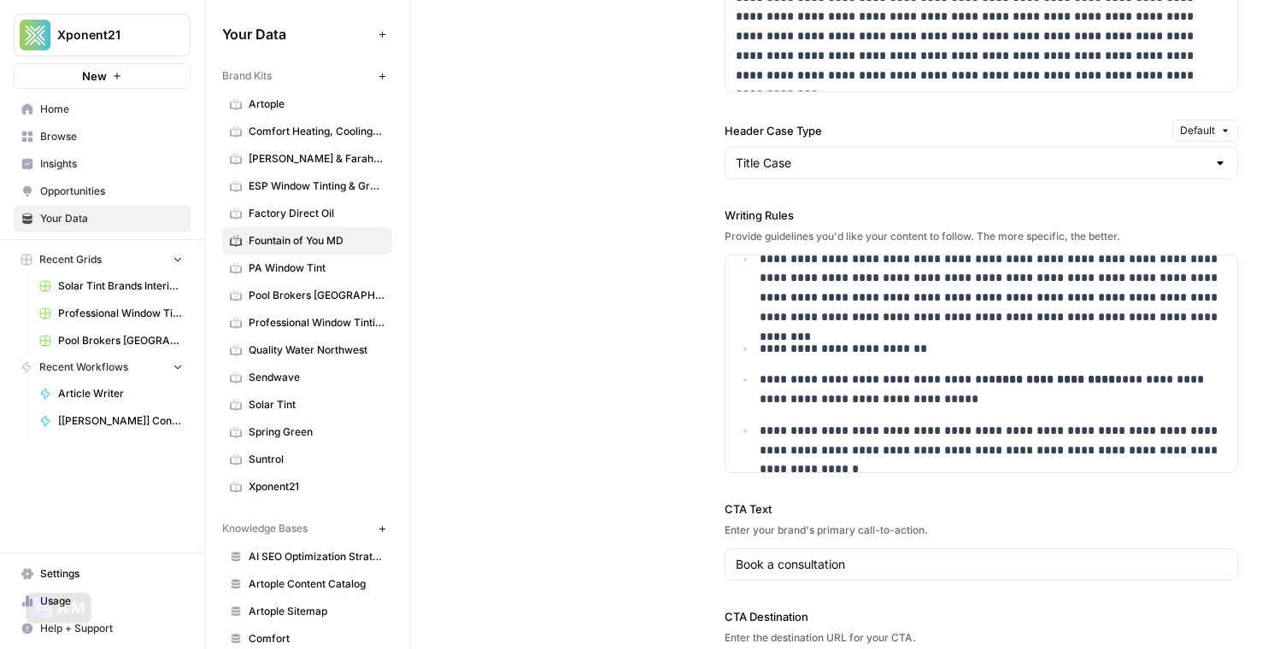
click at [1069, 513] on label "CTA Text" at bounding box center [982, 509] width 514 height 17
click at [1069, 556] on input "Book a consultation" at bounding box center [981, 564] width 491 height 17
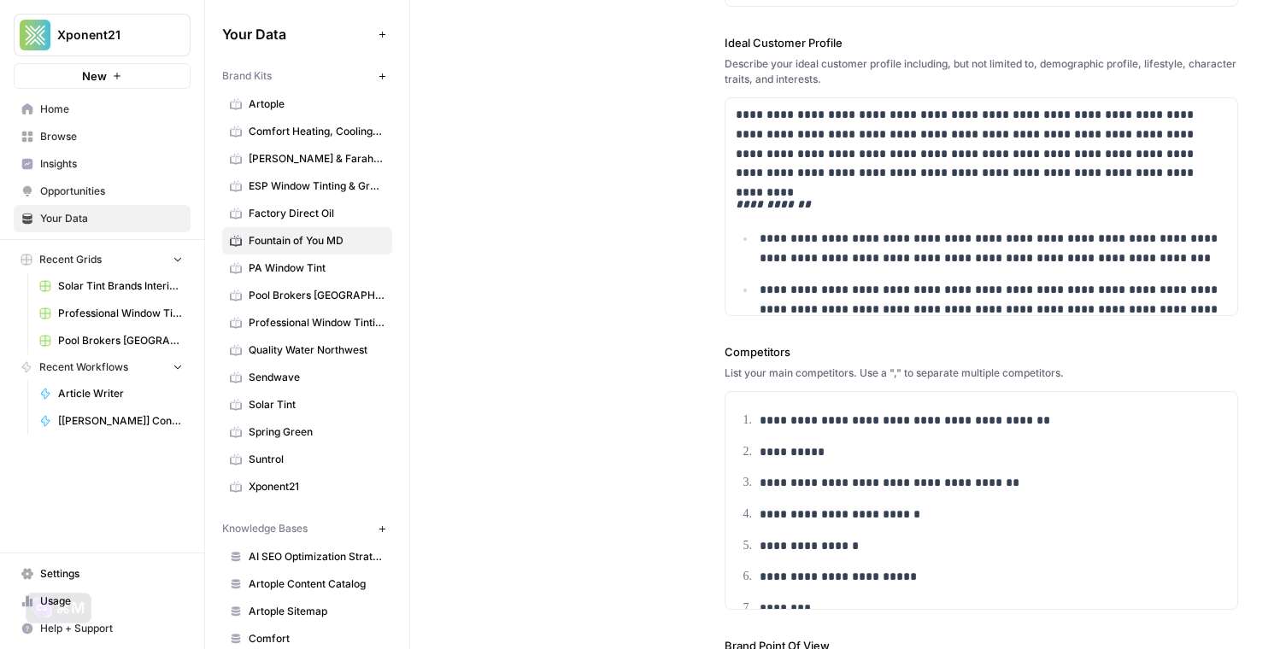
scroll to position [0, 0]
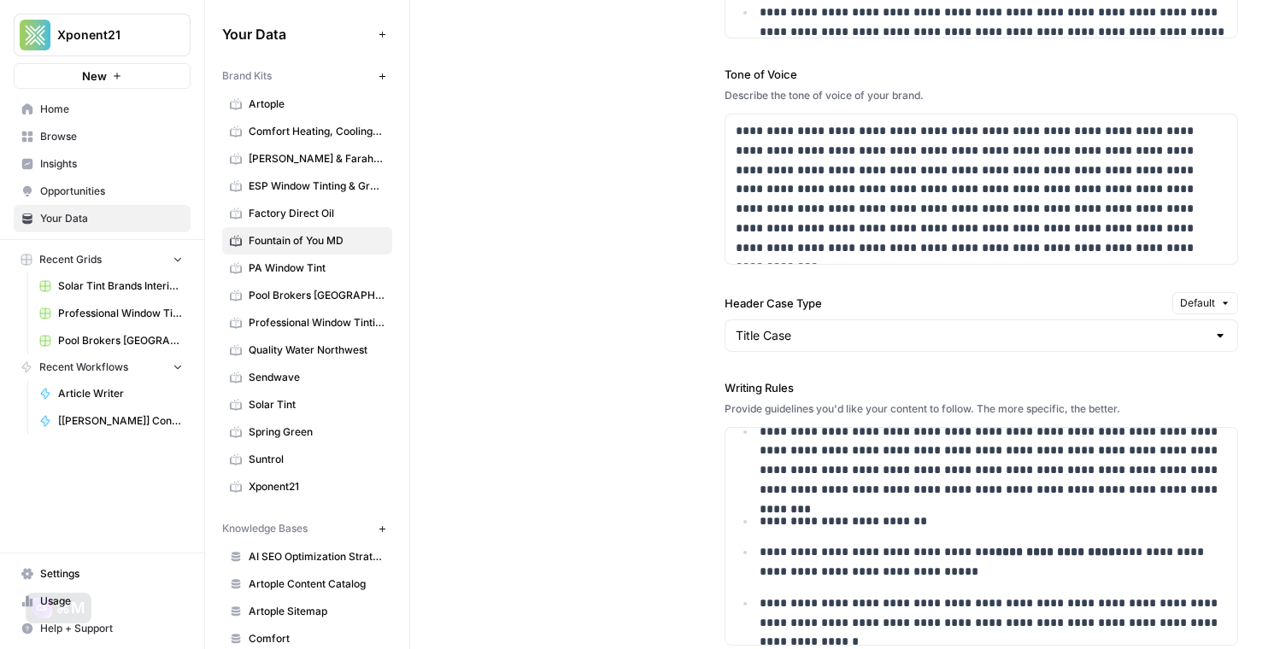
scroll to position [1721, 0]
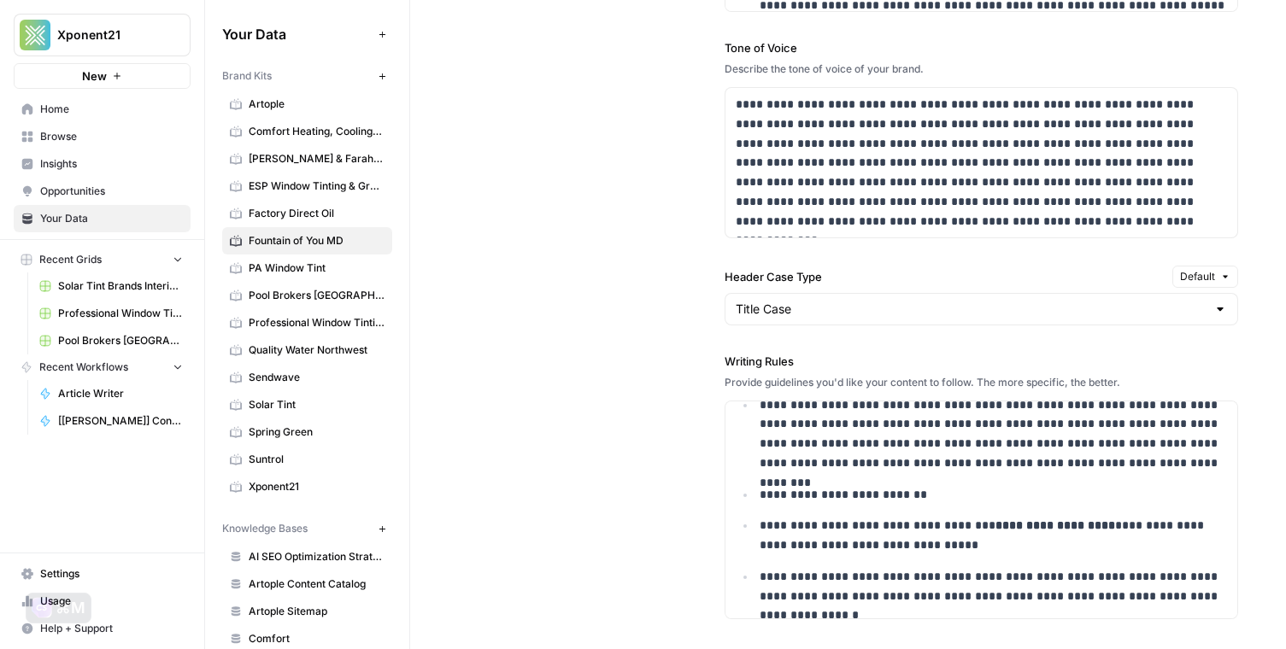
click at [311, 232] on link "Fountain of You MD" at bounding box center [307, 240] width 170 height 27
click at [308, 214] on span "Factory Direct Oil" at bounding box center [317, 213] width 136 height 15
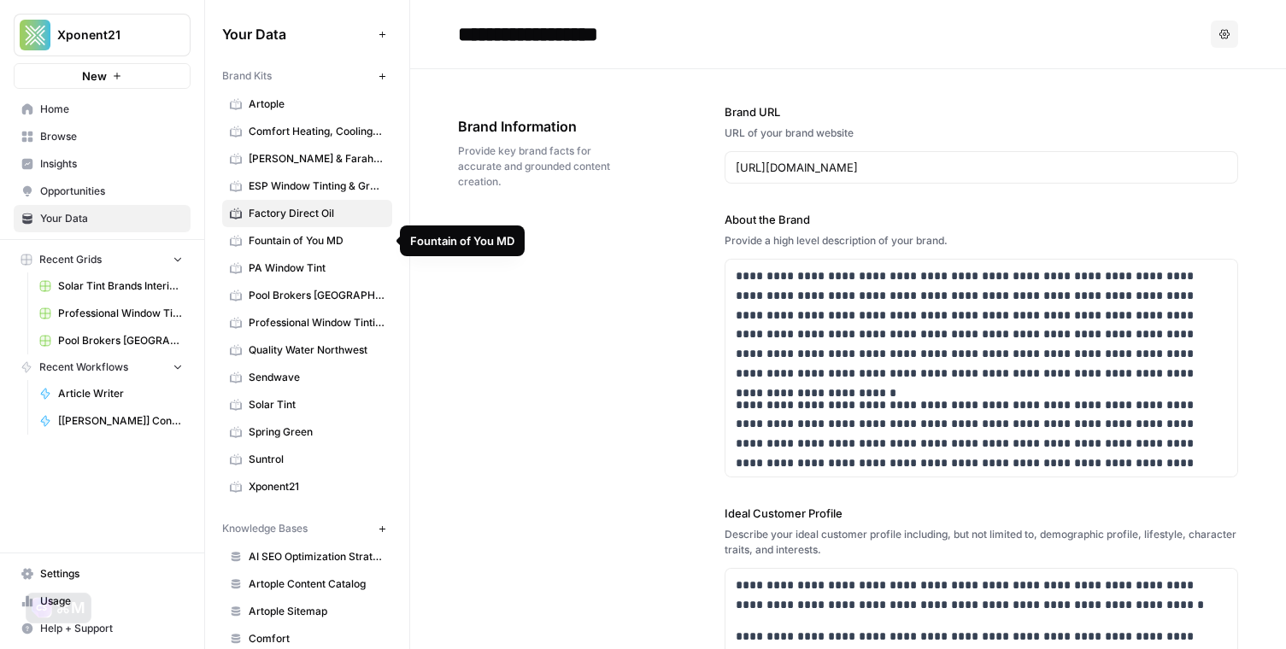
click at [320, 244] on span "Fountain of You MD" at bounding box center [317, 240] width 136 height 15
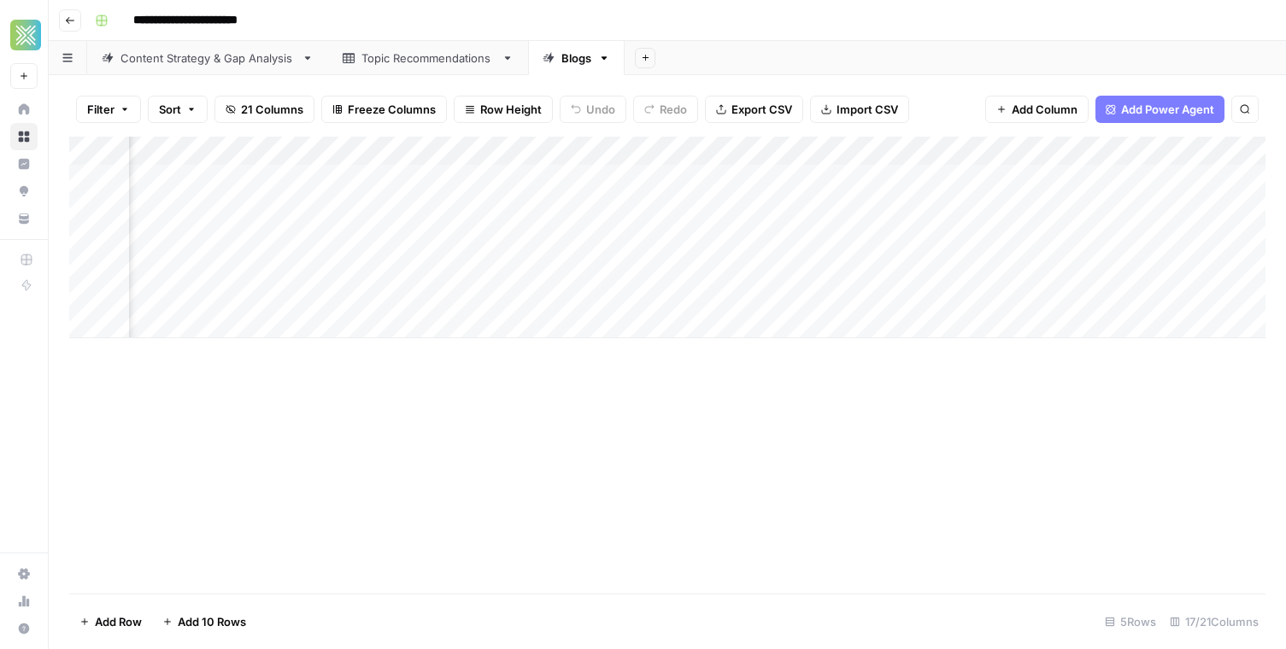
scroll to position [0, 1773]
click at [766, 184] on div "Add Column" at bounding box center [667, 238] width 1196 height 202
click at [788, 179] on div "Add Column" at bounding box center [667, 238] width 1196 height 202
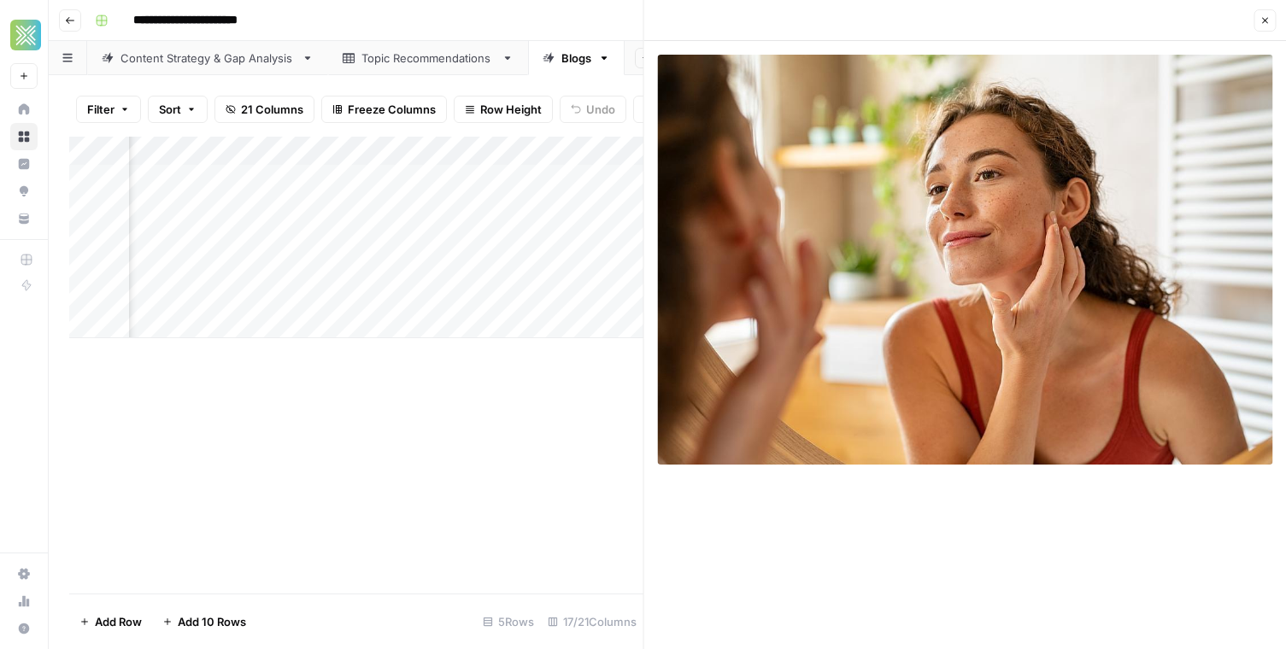
click at [1265, 20] on icon "button" at bounding box center [1264, 20] width 10 height 10
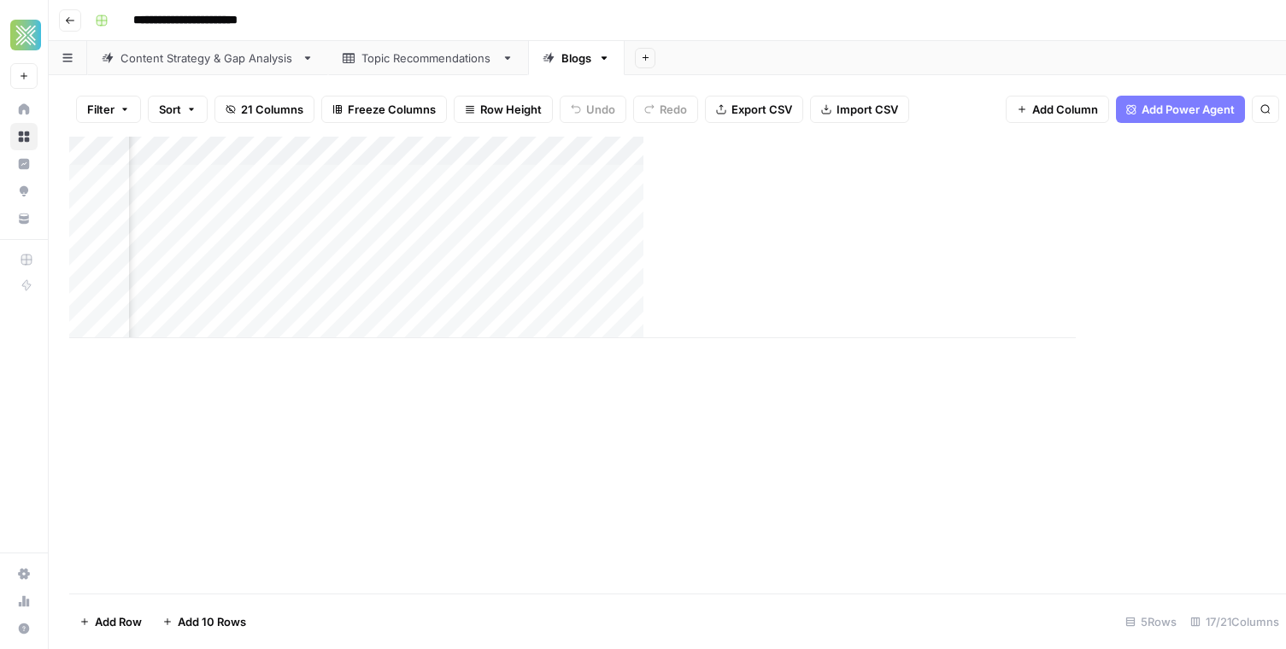
scroll to position [0, 1753]
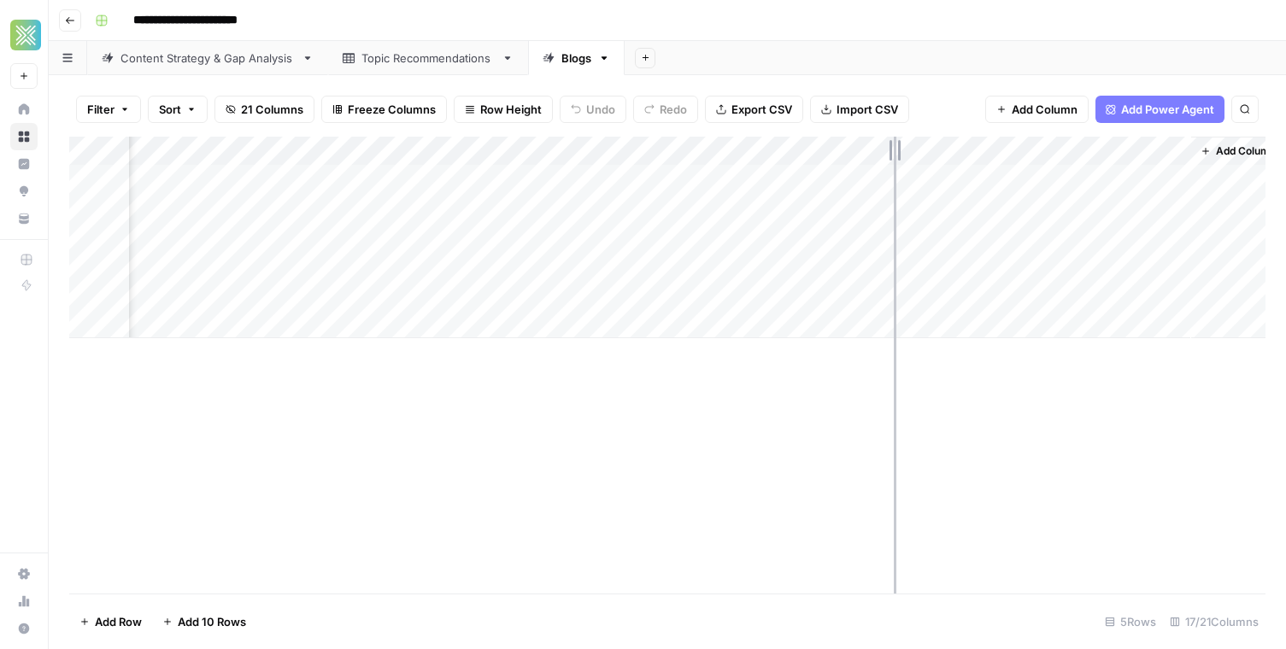
drag, startPoint x: 830, startPoint y: 149, endPoint x: 894, endPoint y: 149, distance: 64.1
click at [894, 149] on div "Add Column" at bounding box center [667, 238] width 1196 height 202
click at [816, 180] on div "Add Column" at bounding box center [667, 238] width 1196 height 202
click at [801, 363] on div "Add Column" at bounding box center [667, 365] width 1196 height 457
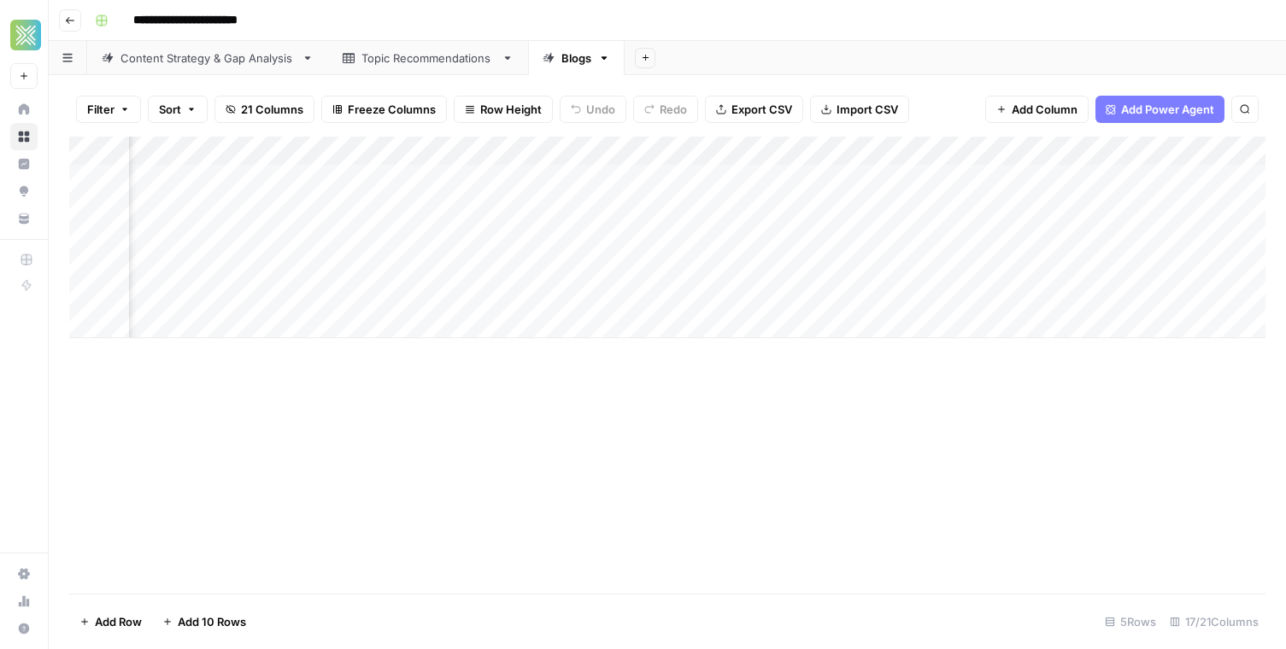
scroll to position [0, 0]
click at [360, 207] on div "Add Column" at bounding box center [667, 238] width 1196 height 202
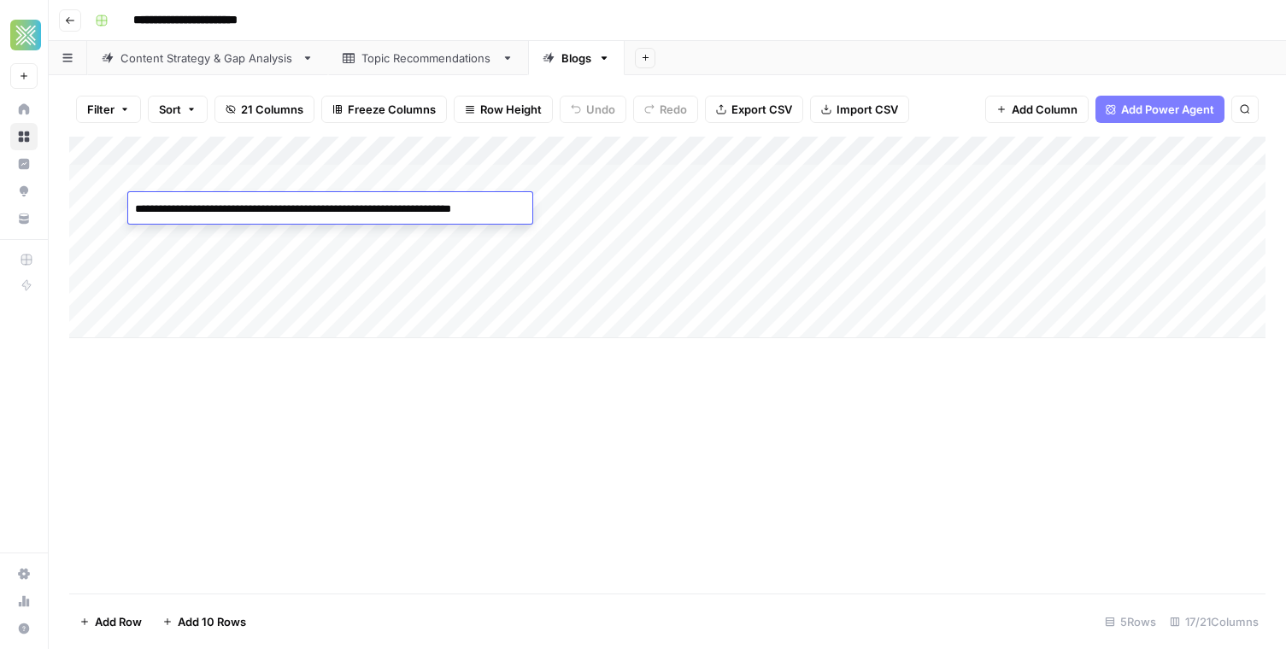
type textarea "**********"
click at [571, 206] on div "Add Column" at bounding box center [667, 238] width 1196 height 202
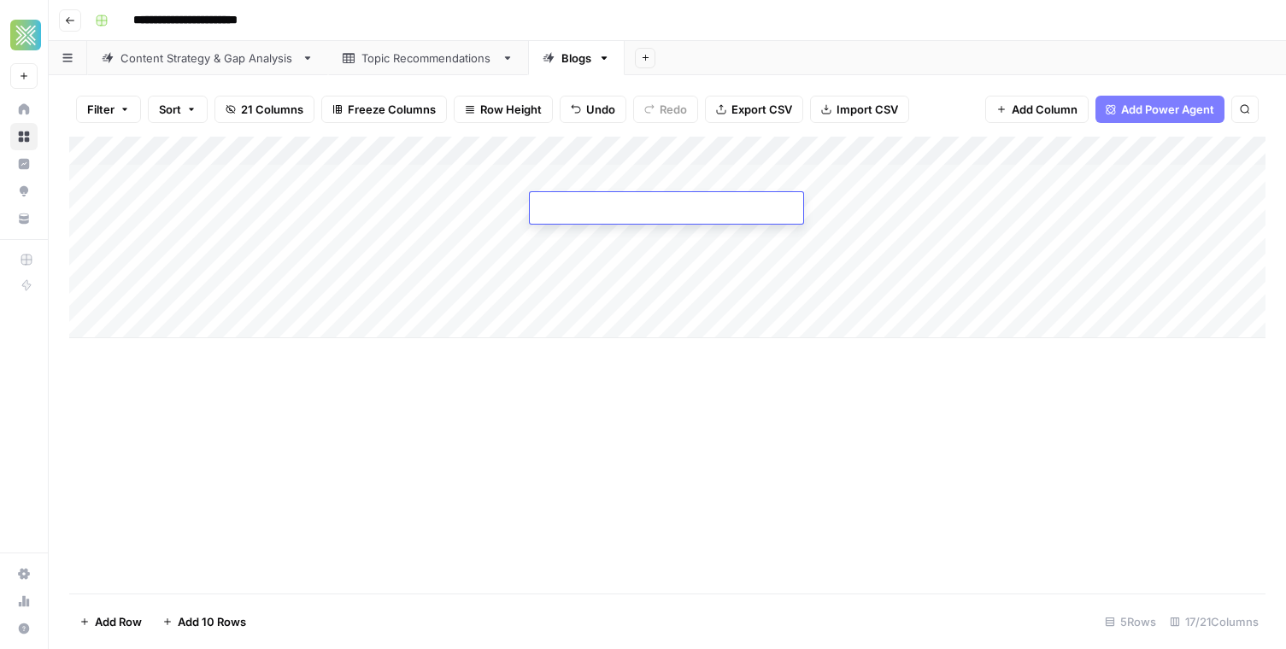
type textarea "**********"
click at [697, 457] on div "Add Column" at bounding box center [667, 365] width 1196 height 457
click at [780, 204] on div "Add Column" at bounding box center [667, 238] width 1196 height 202
click at [1087, 175] on div "Add Column" at bounding box center [667, 238] width 1196 height 202
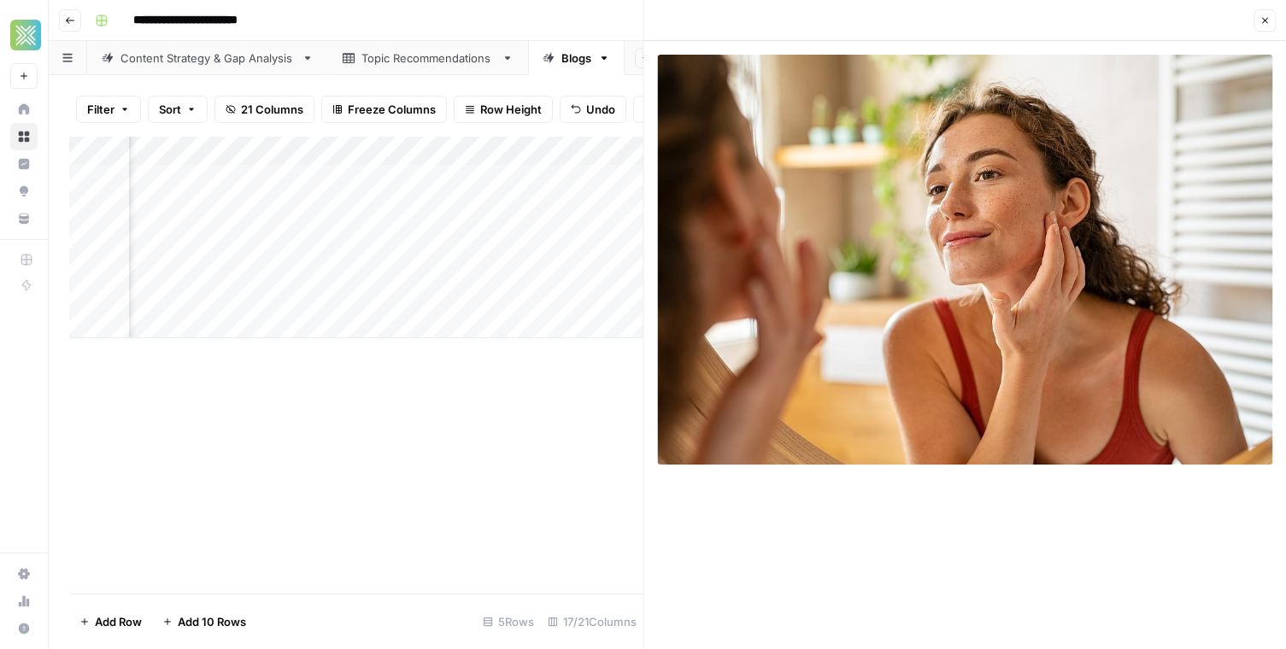
click at [1262, 22] on icon "button" at bounding box center [1265, 21] width 6 height 6
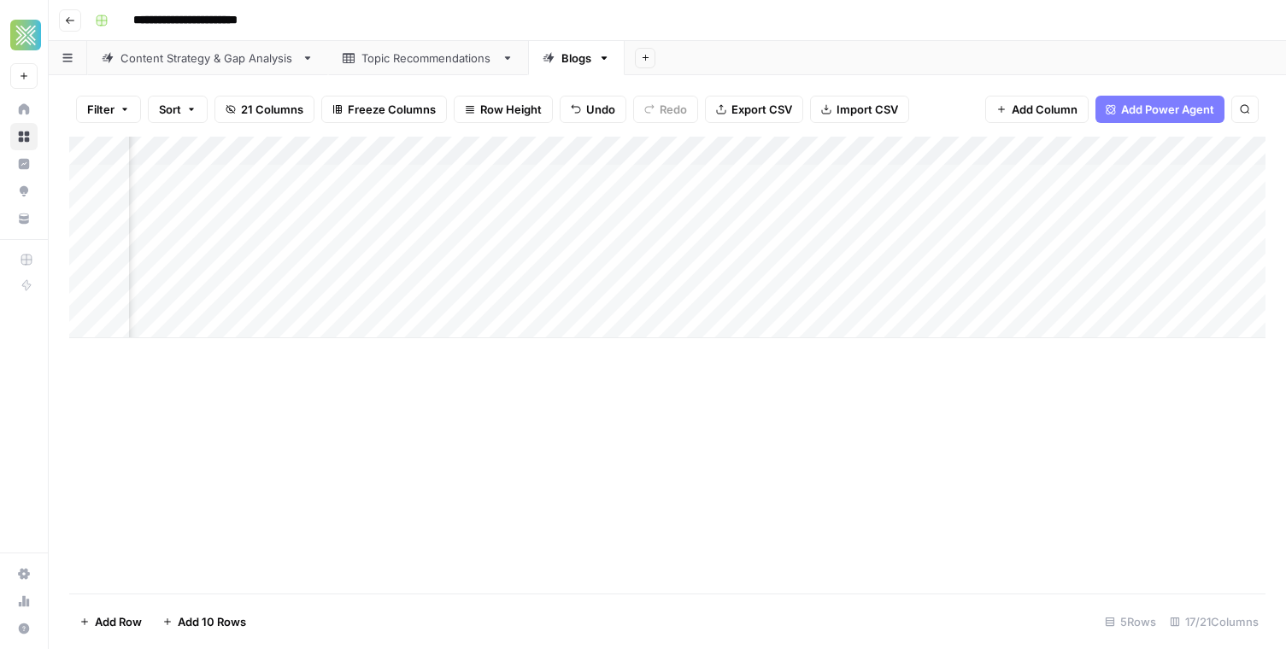
click at [938, 179] on div "Add Column" at bounding box center [667, 238] width 1196 height 202
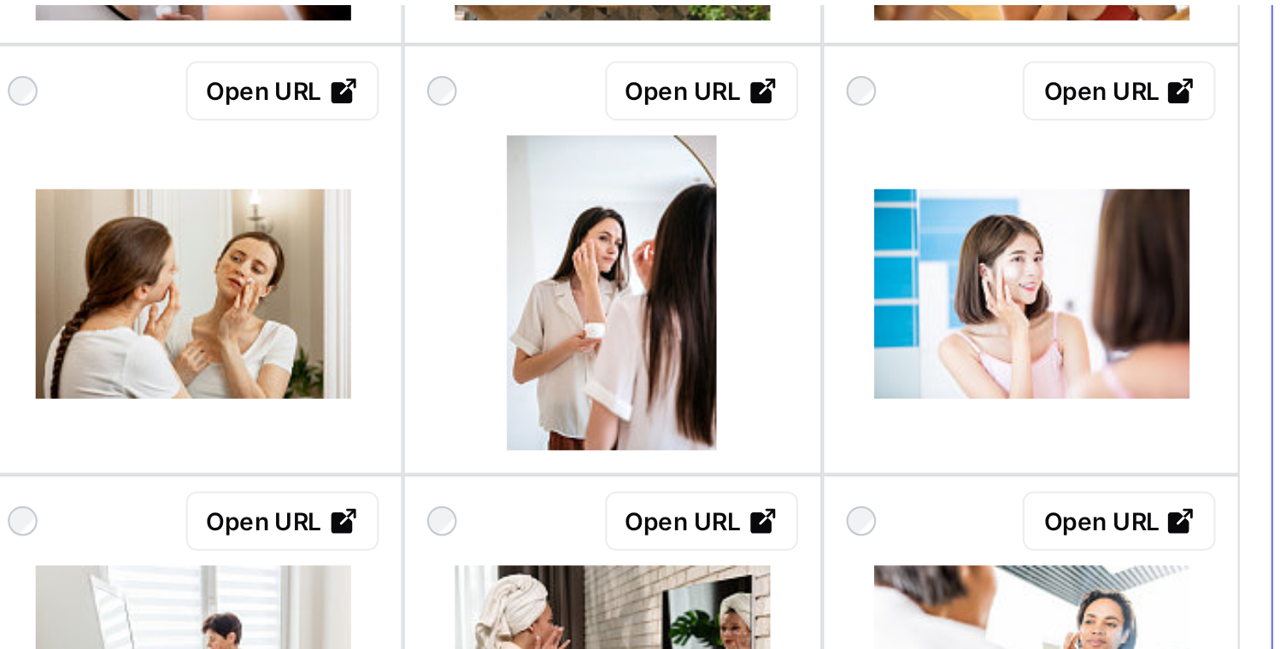
scroll to position [544, 0]
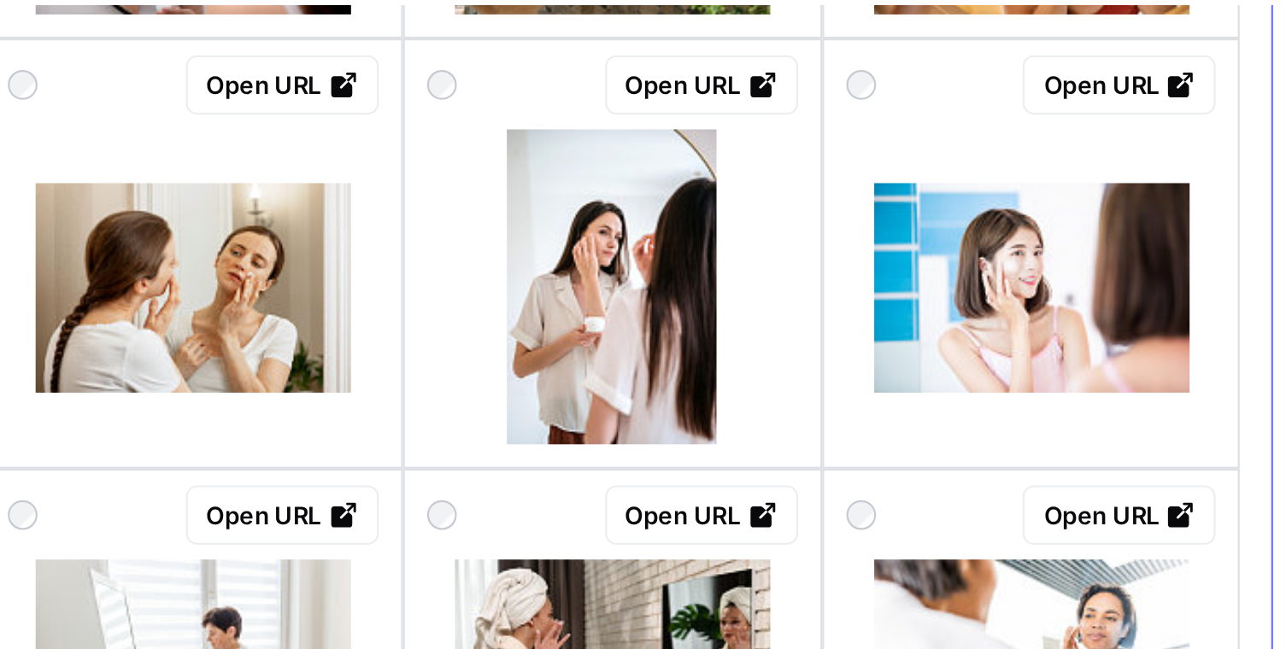
click at [813, 128] on div "Open URL" at bounding box center [813, 122] width 70 height 17
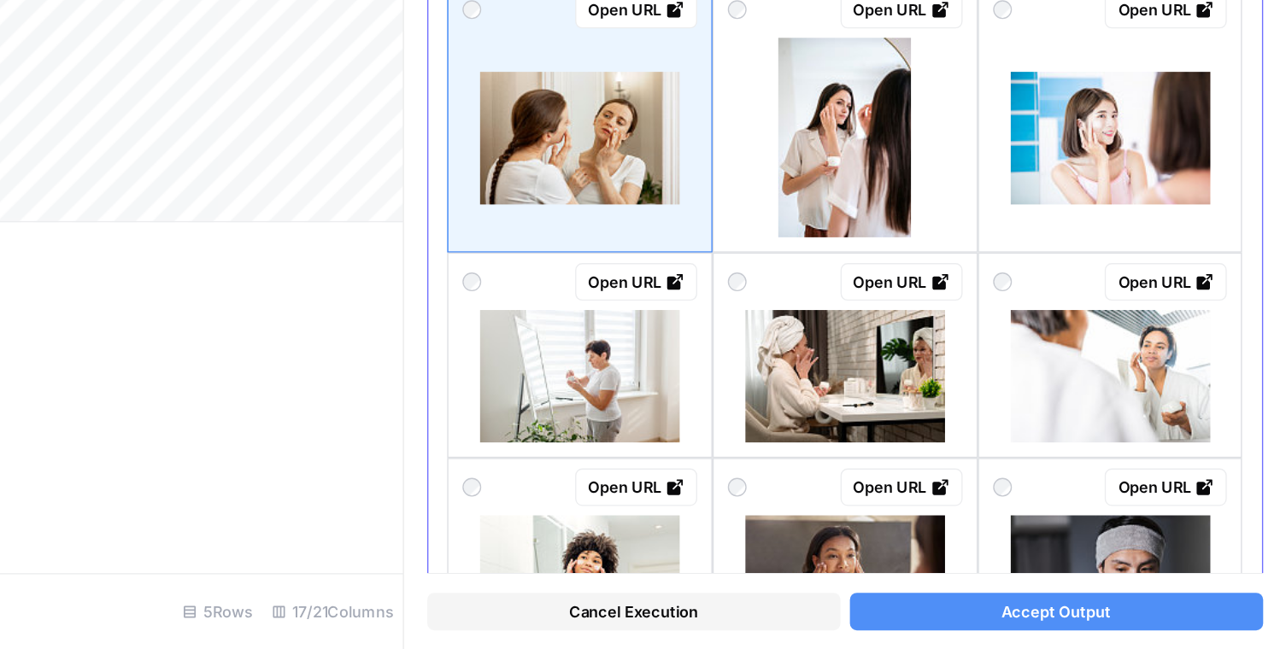
scroll to position [0, 0]
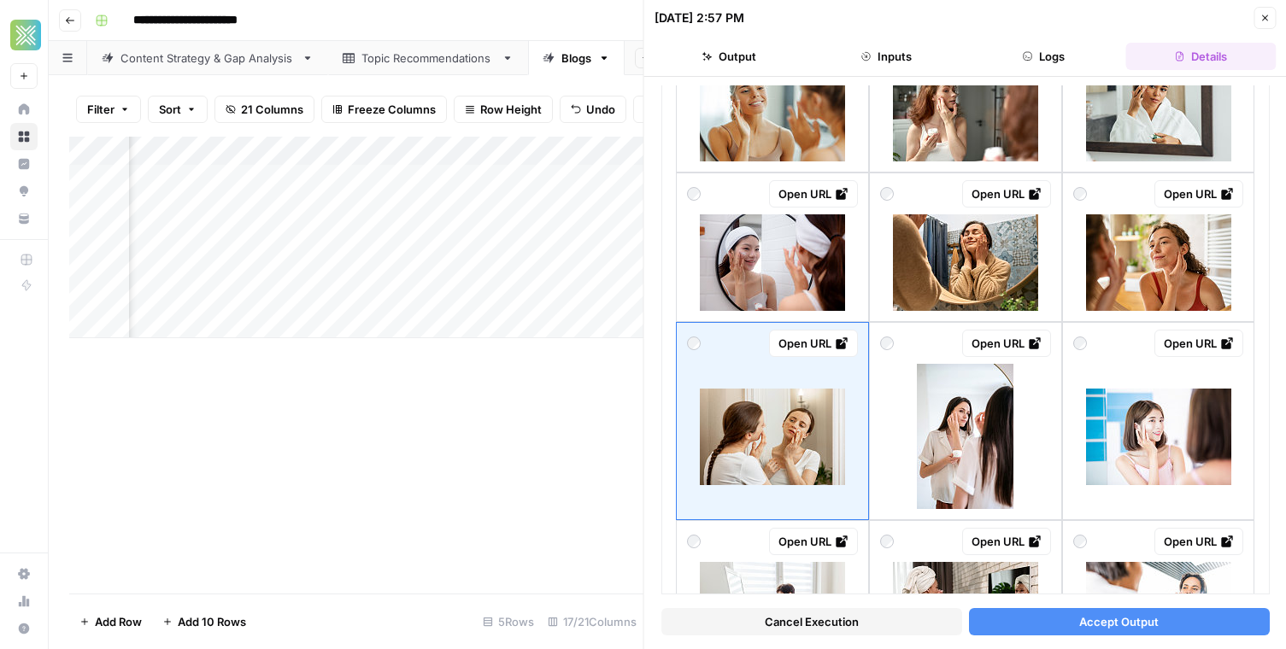
click at [1021, 624] on button "Accept Output" at bounding box center [1118, 621] width 301 height 27
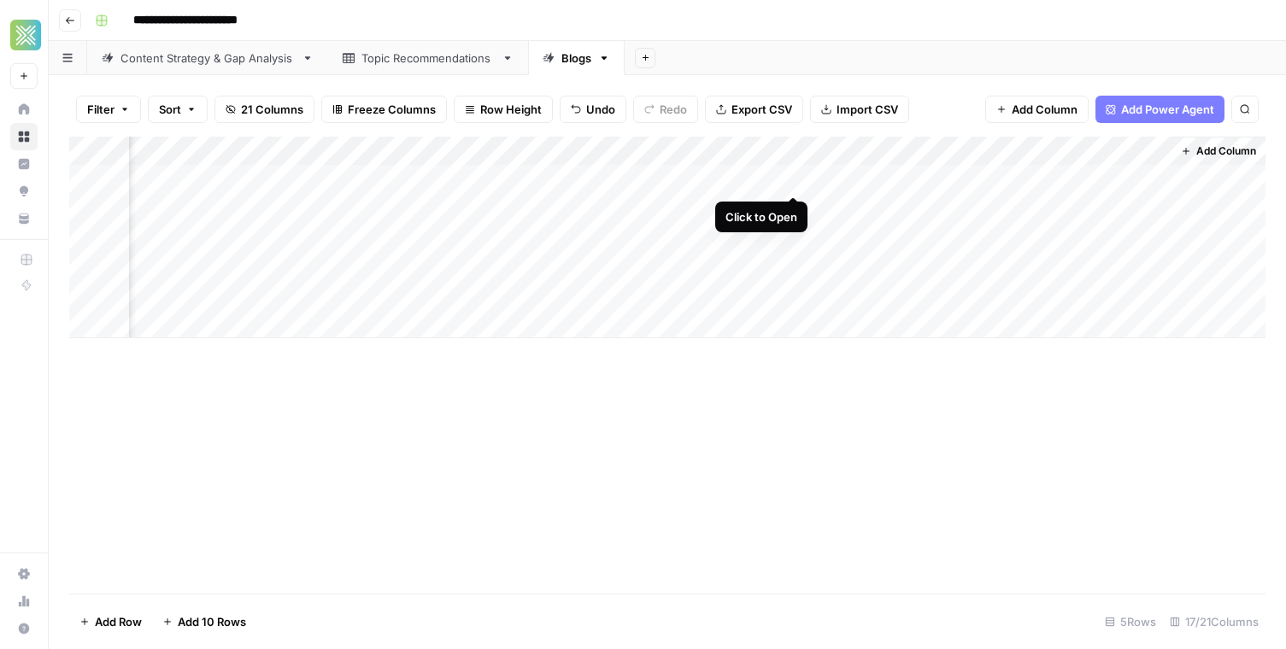
click at [794, 180] on div "Add Column" at bounding box center [667, 238] width 1196 height 202
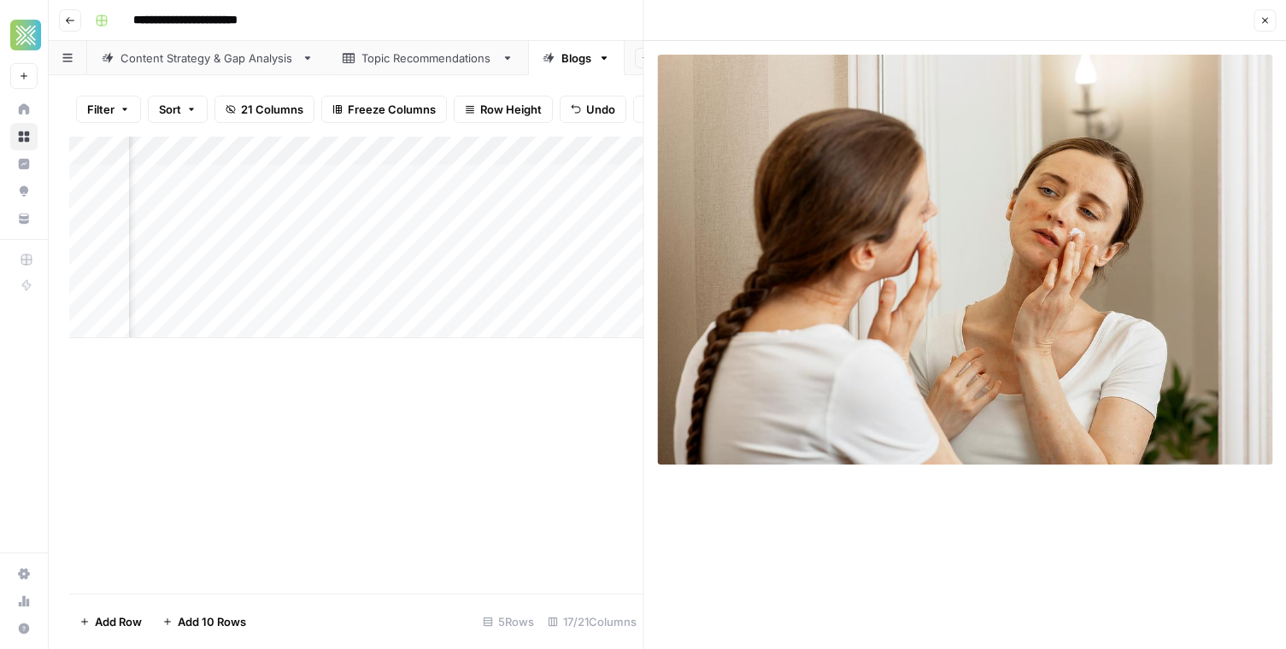
click at [1259, 14] on button "Close" at bounding box center [1264, 20] width 22 height 22
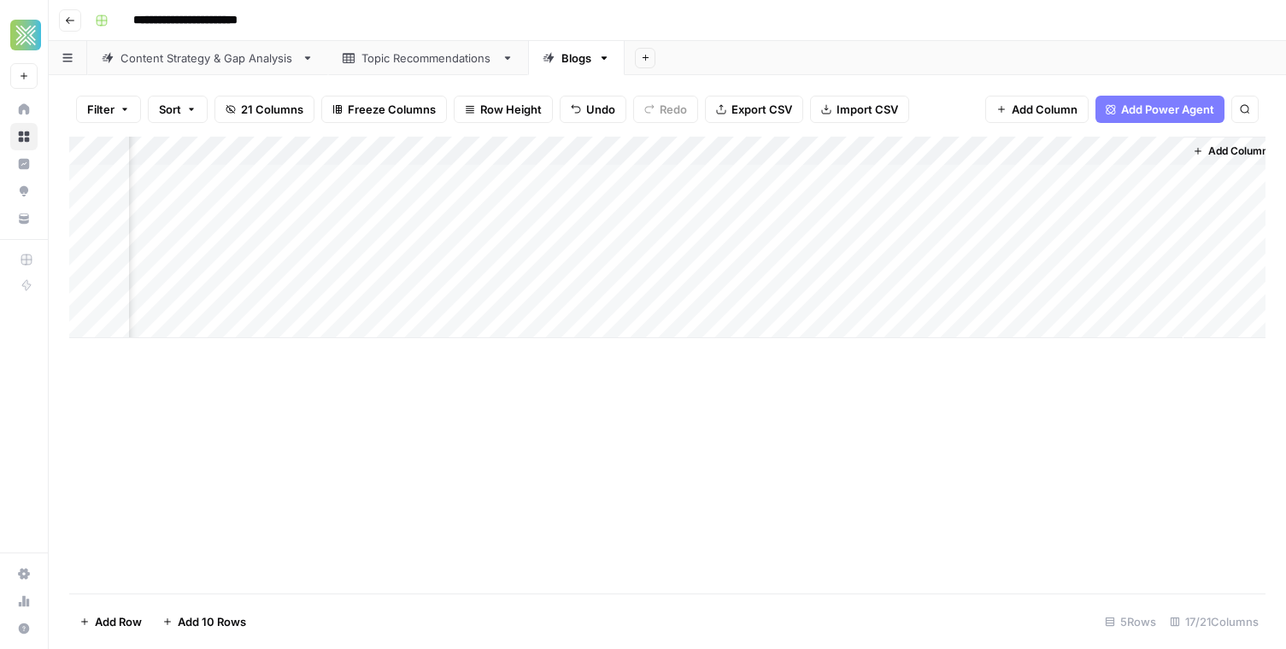
scroll to position [0, 1817]
click at [989, 179] on div "Add Column" at bounding box center [667, 238] width 1196 height 202
click at [989, 179] on input "**********" at bounding box center [1103, 183] width 273 height 21
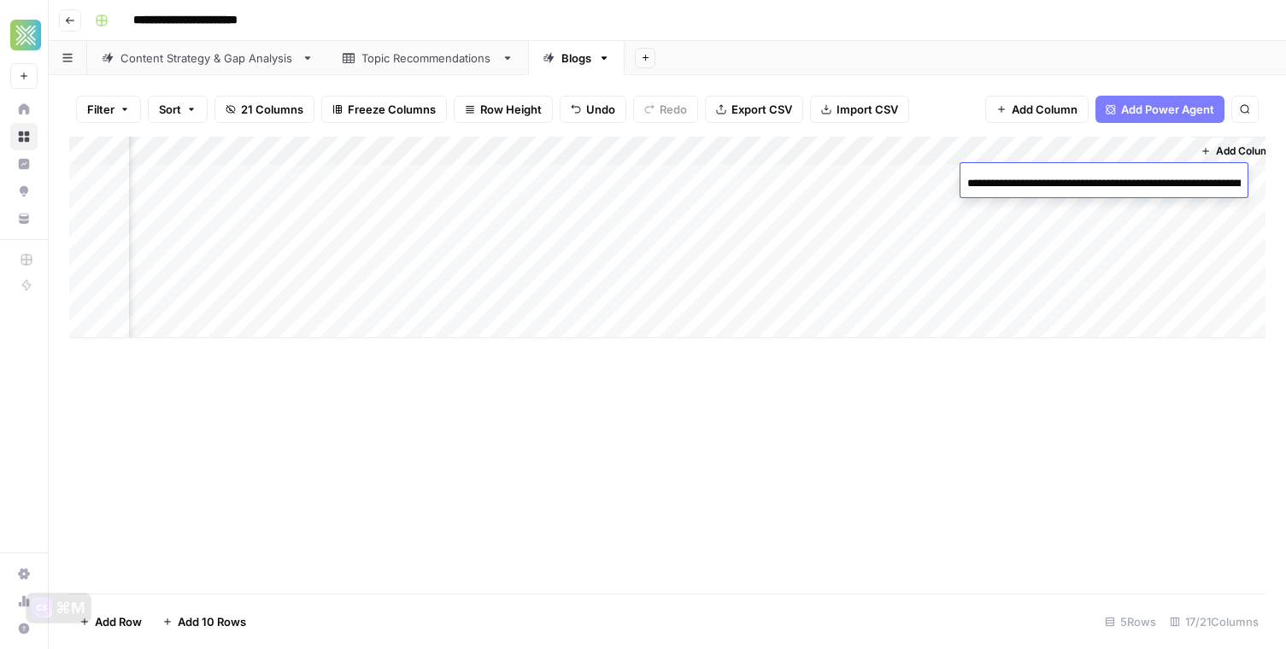
click at [809, 174] on div "Add Column" at bounding box center [667, 238] width 1196 height 202
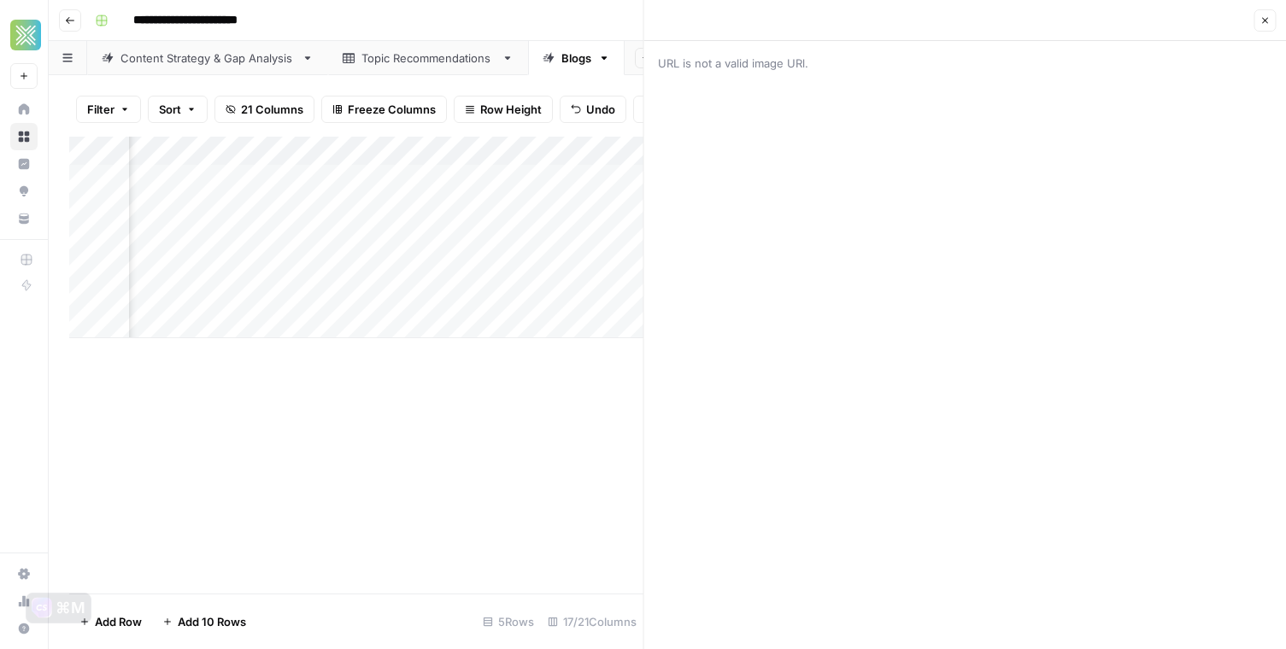
click at [813, 179] on div "URL is not a valid image URl." at bounding box center [965, 345] width 643 height 608
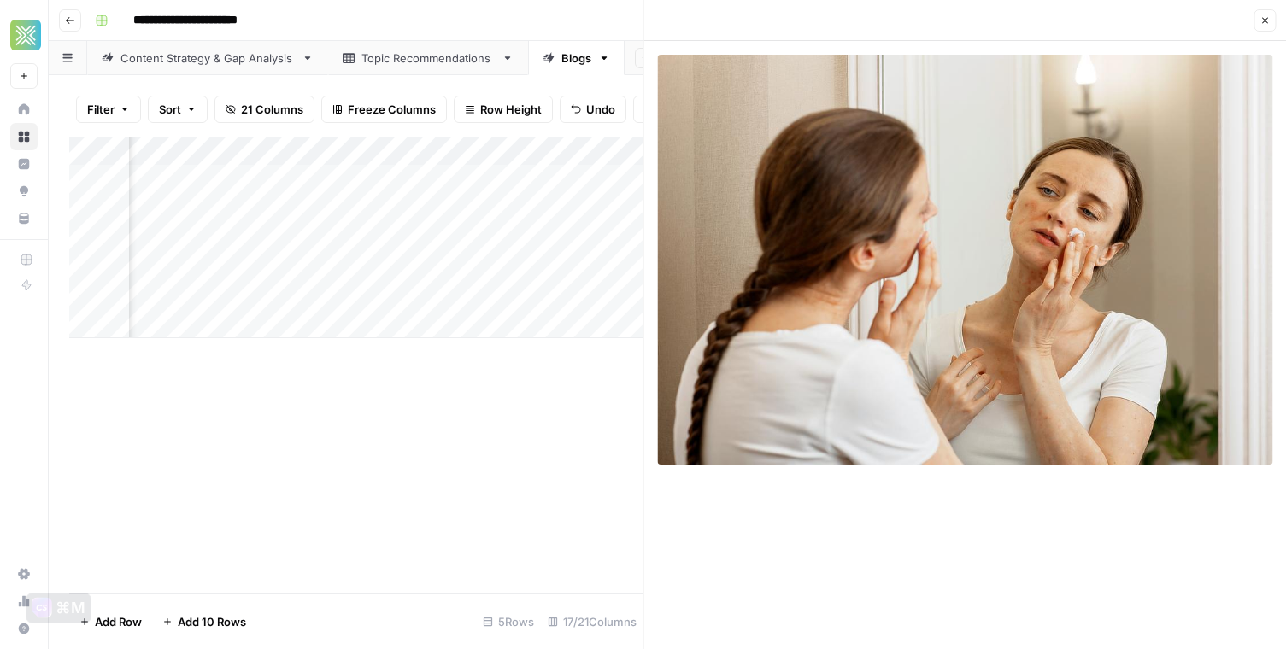
click at [1256, 24] on button "Close" at bounding box center [1264, 20] width 22 height 22
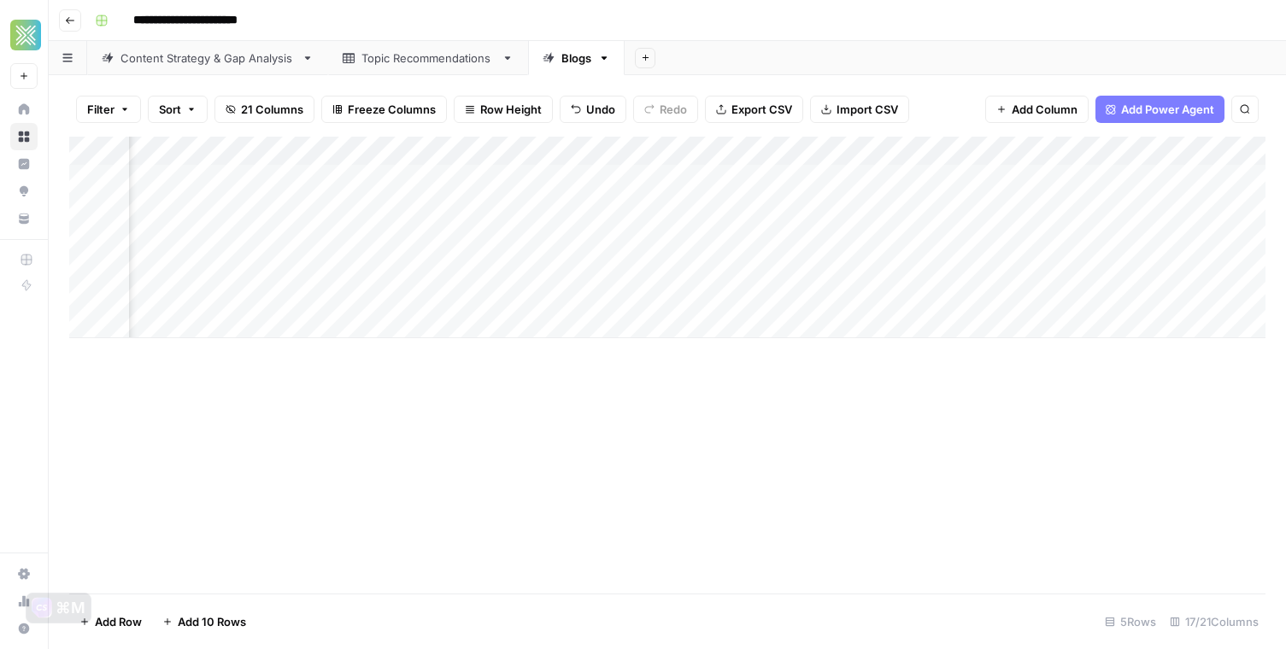
scroll to position [0, 508]
click at [932, 208] on div "Add Column" at bounding box center [667, 238] width 1196 height 202
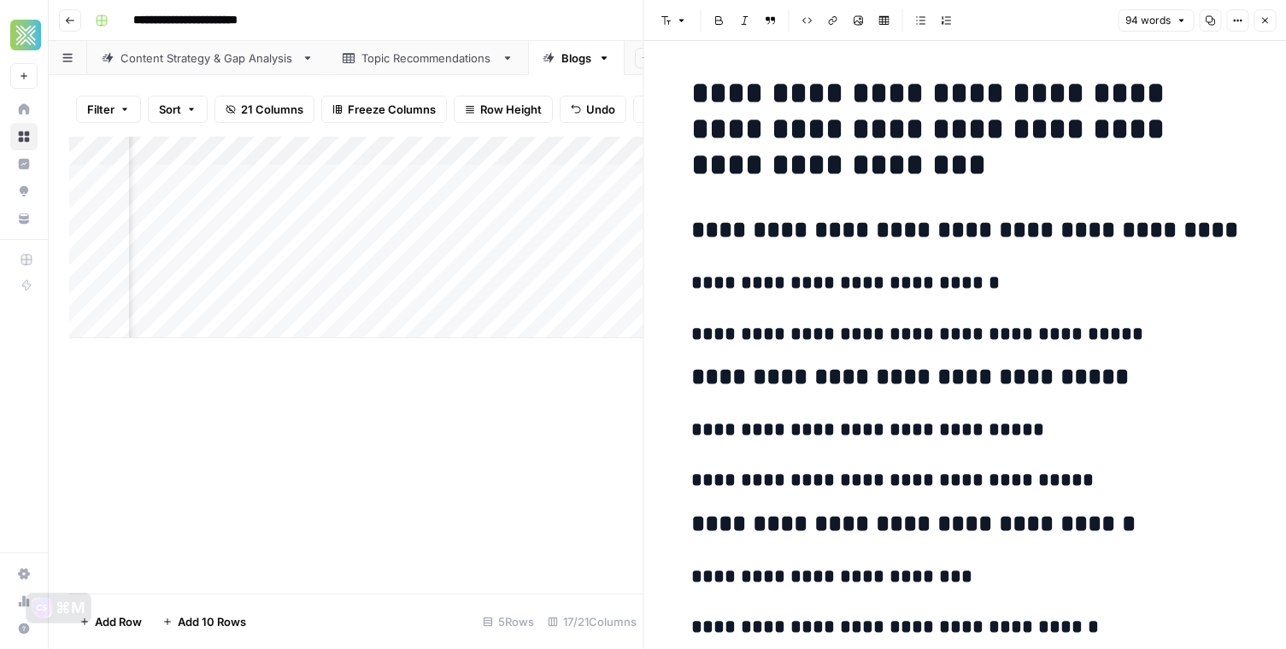
click at [1258, 22] on button "Close" at bounding box center [1264, 20] width 22 height 22
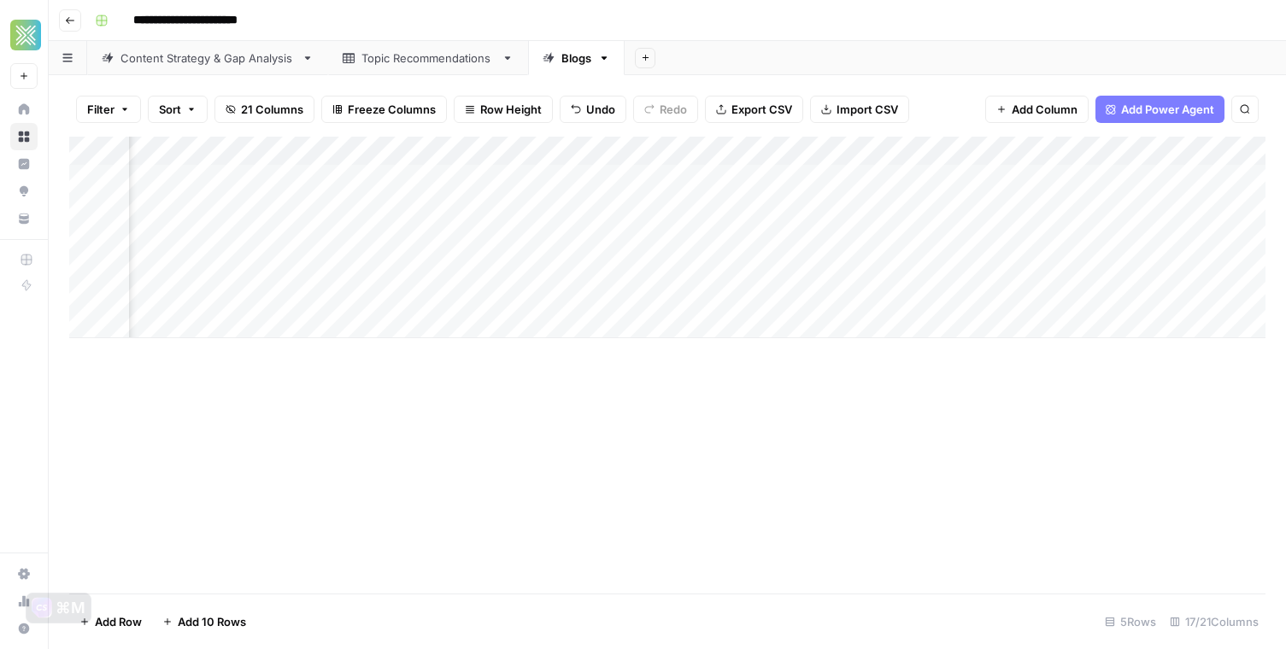
scroll to position [0, 801]
click at [894, 211] on div "Add Column" at bounding box center [667, 238] width 1196 height 202
click at [404, 206] on div "Add Column" at bounding box center [667, 238] width 1196 height 202
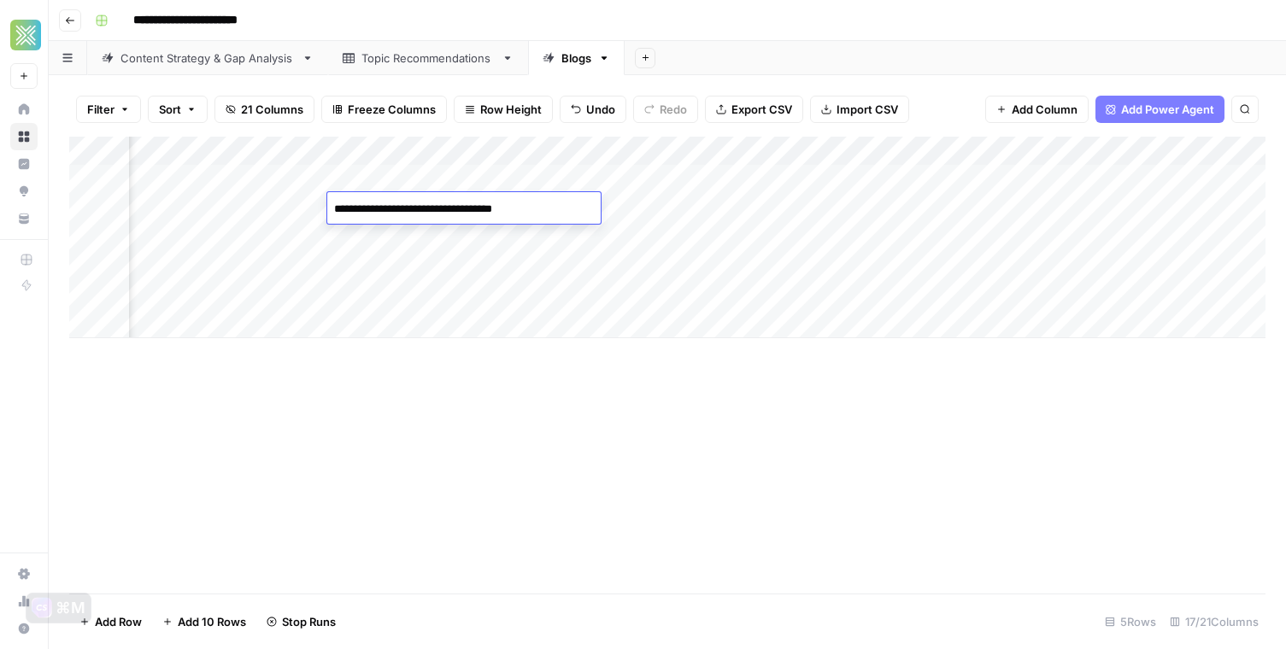
click at [404, 206] on textarea "**********" at bounding box center [463, 209] width 273 height 24
click at [446, 375] on div "Add Column" at bounding box center [667, 365] width 1196 height 457
click at [343, 205] on div "Add Column" at bounding box center [667, 238] width 1196 height 202
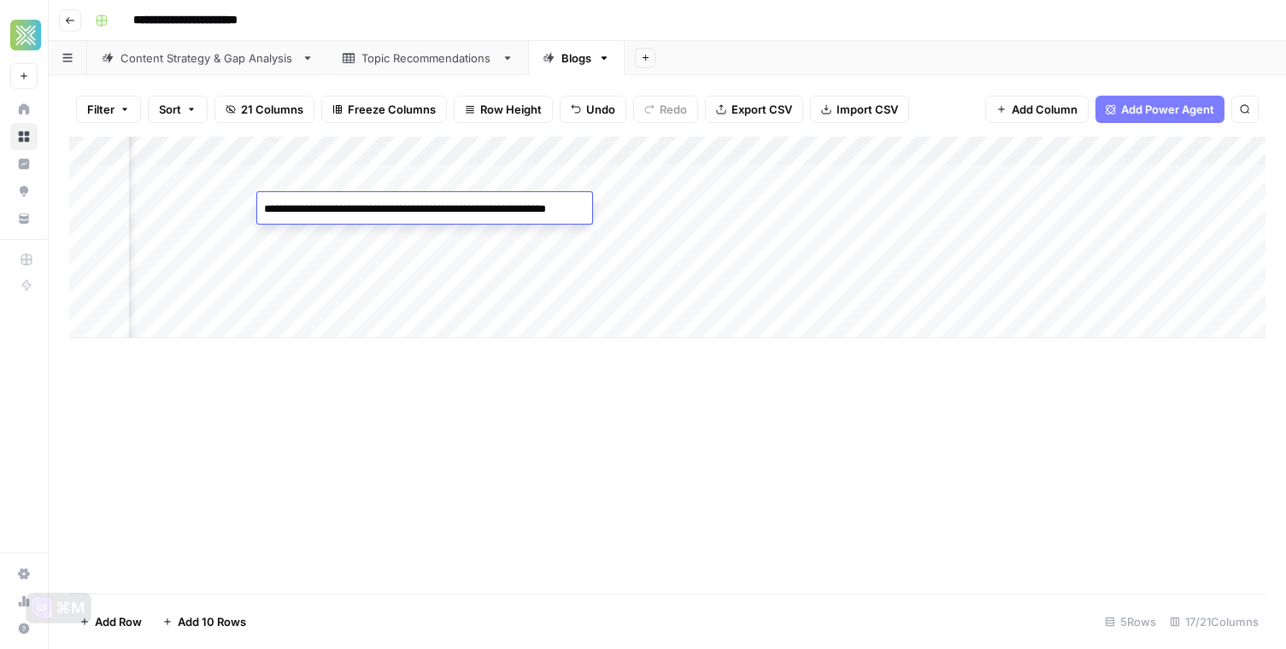
click at [525, 209] on textarea "**********" at bounding box center [428, 217] width 342 height 41
click at [640, 208] on div "Add Column" at bounding box center [667, 238] width 1196 height 202
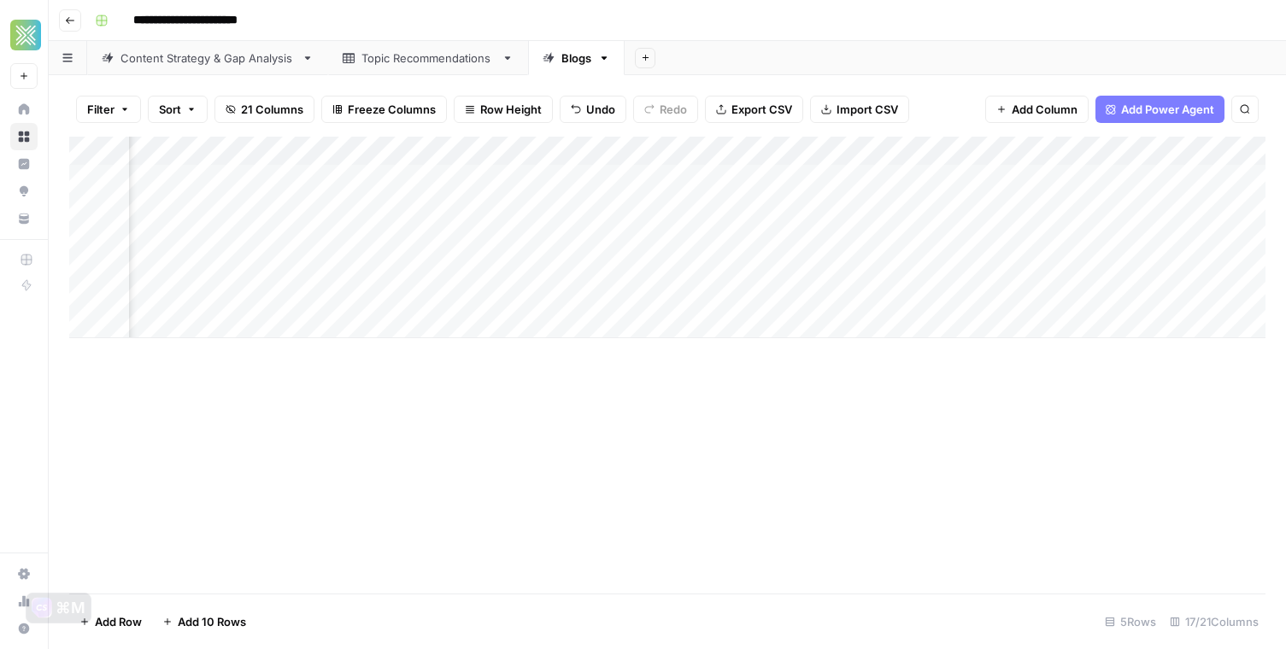
click at [640, 208] on div "Add Column" at bounding box center [667, 238] width 1196 height 202
click at [614, 175] on div "Add Column" at bounding box center [667, 238] width 1196 height 202
click at [379, 210] on div "Add Column" at bounding box center [667, 238] width 1196 height 202
click at [367, 210] on div "Add Column" at bounding box center [667, 238] width 1196 height 202
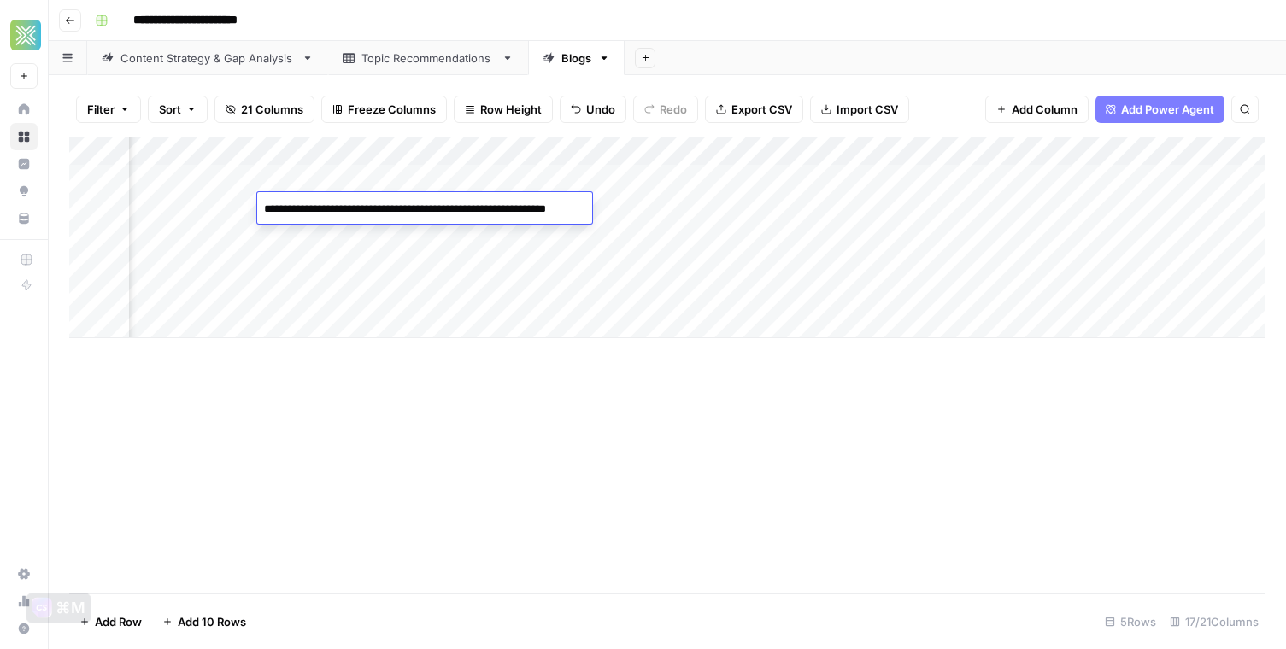
click at [367, 210] on textarea "**********" at bounding box center [424, 209] width 335 height 24
click at [497, 226] on textarea "**********" at bounding box center [428, 217] width 342 height 41
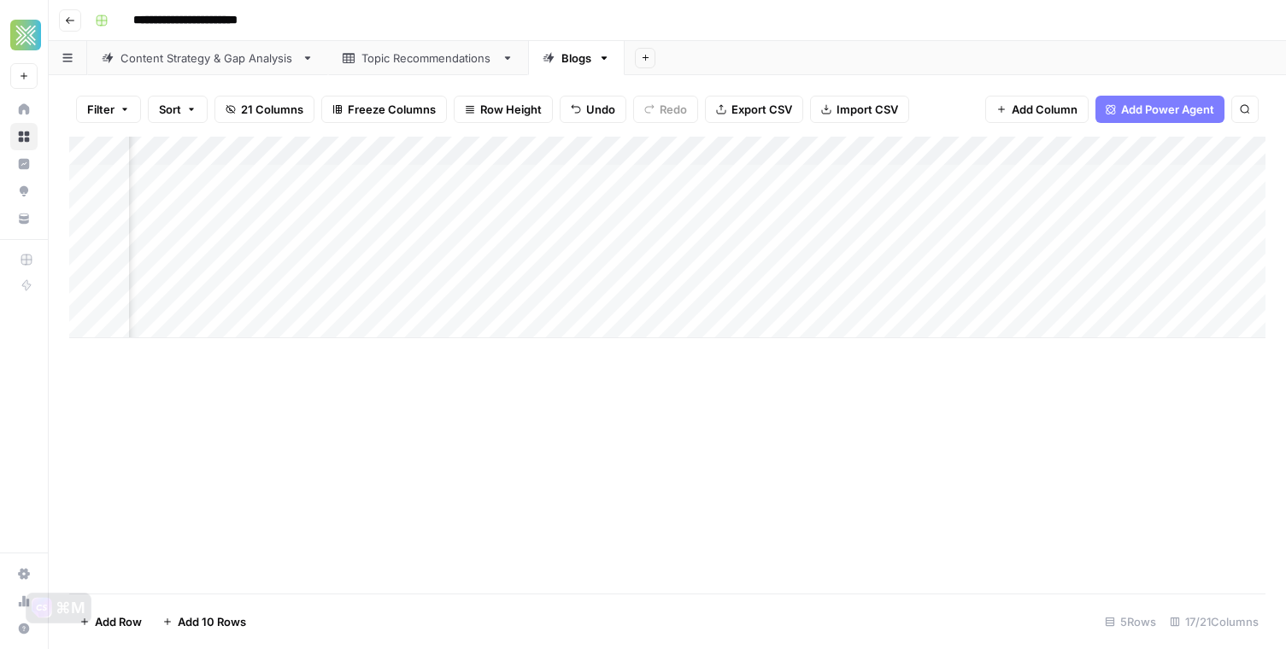
click at [593, 405] on div "Add Column" at bounding box center [667, 365] width 1196 height 457
click at [573, 208] on div "Add Column" at bounding box center [667, 238] width 1196 height 202
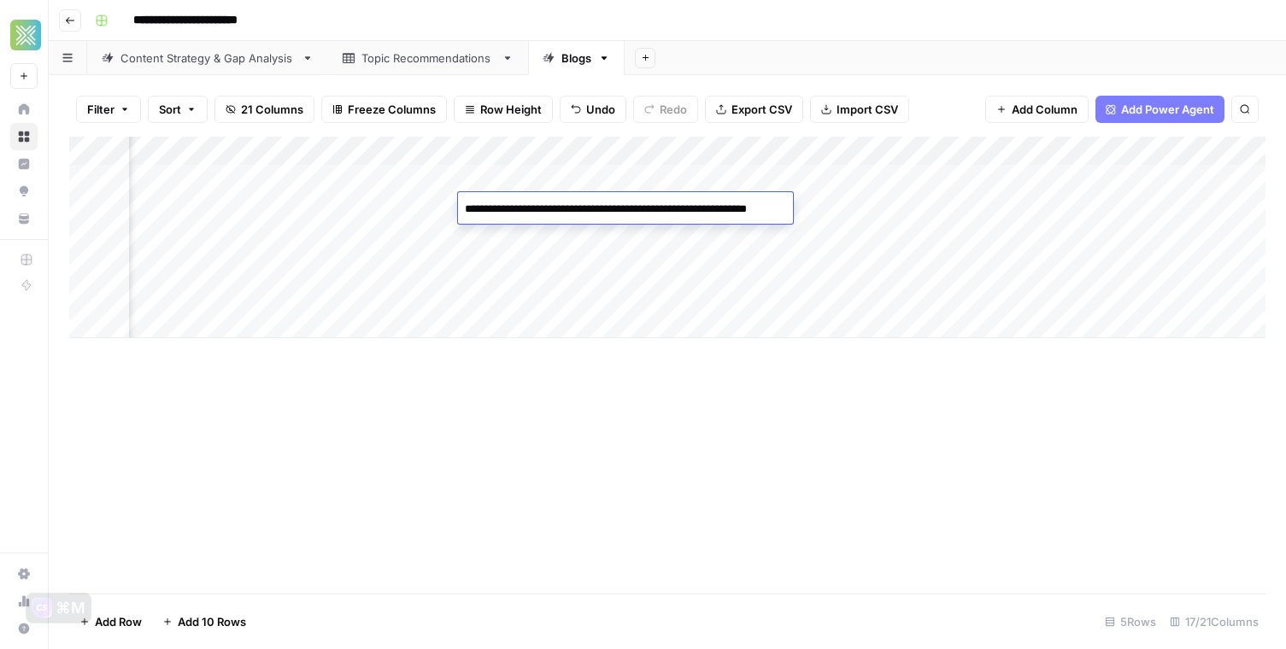
click at [573, 208] on textarea "**********" at bounding box center [629, 217] width 342 height 41
click at [593, 228] on textarea "**********" at bounding box center [629, 217] width 342 height 41
click at [641, 392] on div "Add Column" at bounding box center [667, 365] width 1196 height 457
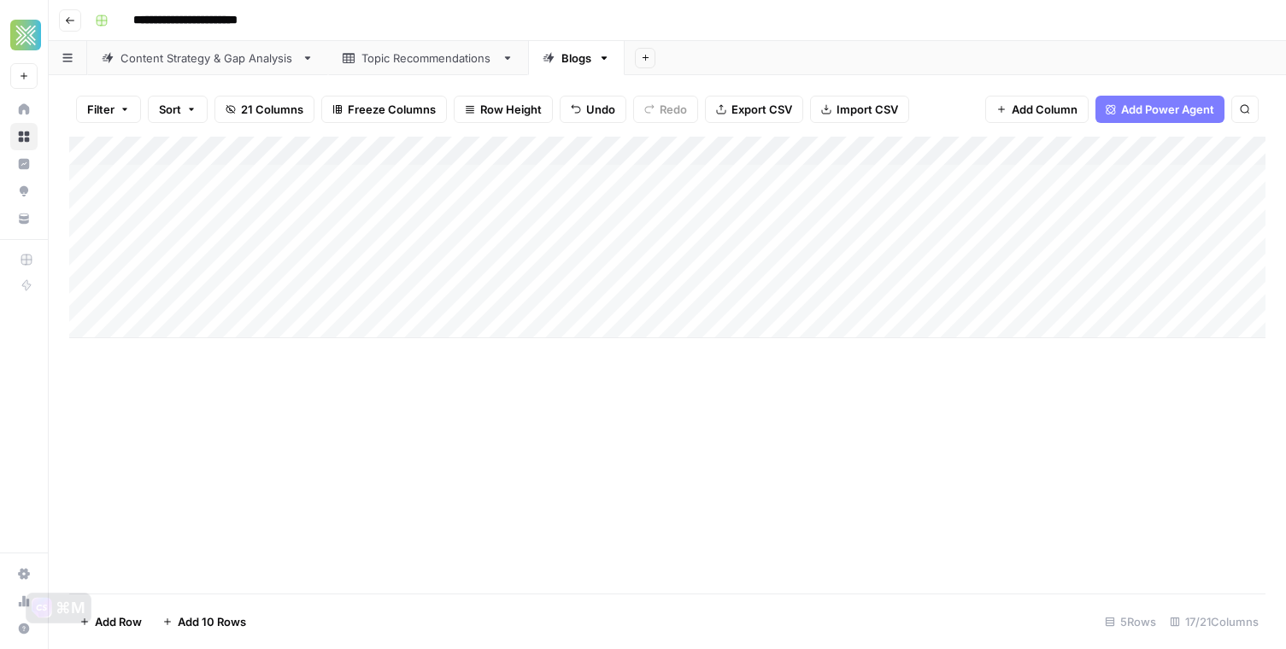
scroll to position [0, 0]
click at [321, 159] on div "Add Column" at bounding box center [667, 238] width 1196 height 202
click at [529, 378] on div "Add Column" at bounding box center [667, 365] width 1196 height 457
click at [449, 328] on div "Add Column" at bounding box center [667, 238] width 1196 height 202
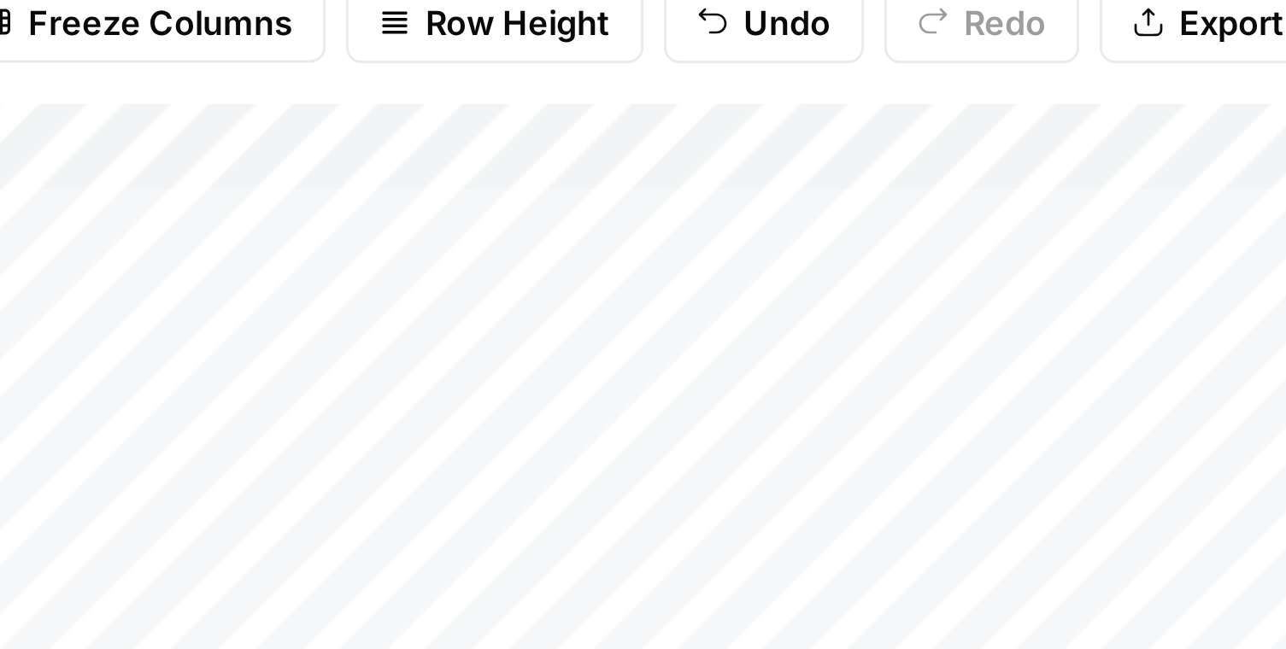
click at [512, 145] on div "Add Column" at bounding box center [667, 252] width 1196 height 231
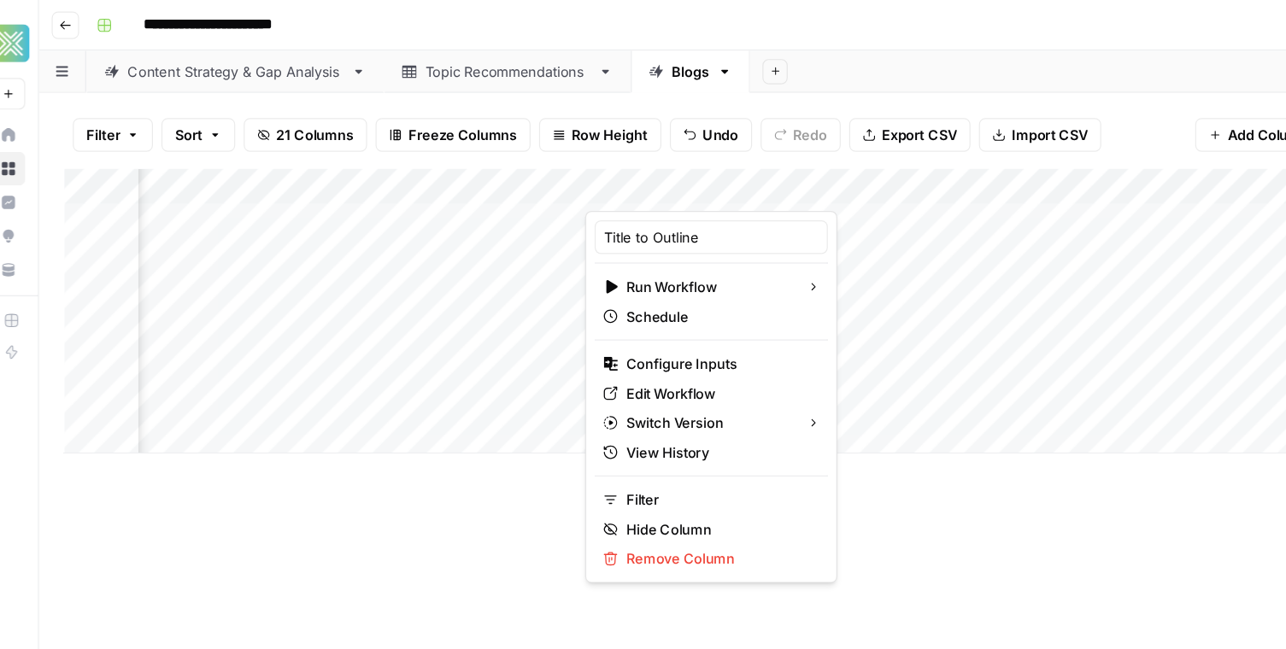
click at [433, 367] on div "Add Column" at bounding box center [667, 365] width 1196 height 457
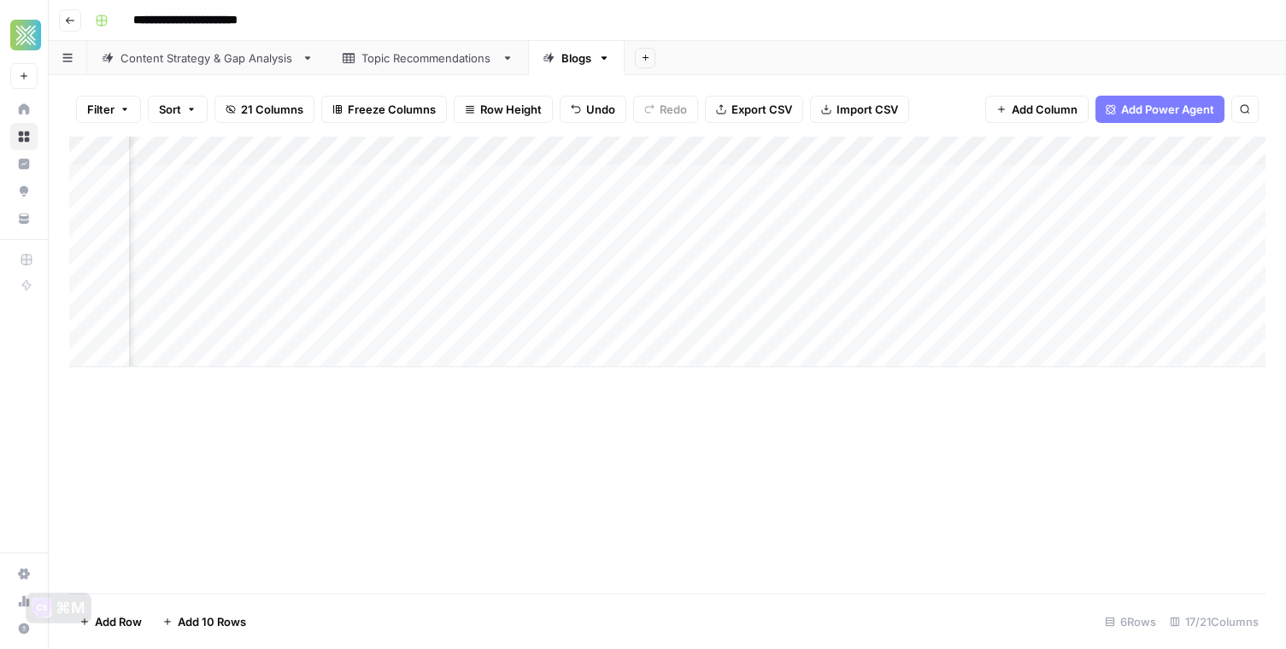
click at [439, 179] on div "Add Column" at bounding box center [667, 252] width 1196 height 231
click at [622, 179] on div "Add Column" at bounding box center [667, 252] width 1196 height 231
click at [635, 184] on div "Add Column" at bounding box center [667, 252] width 1196 height 231
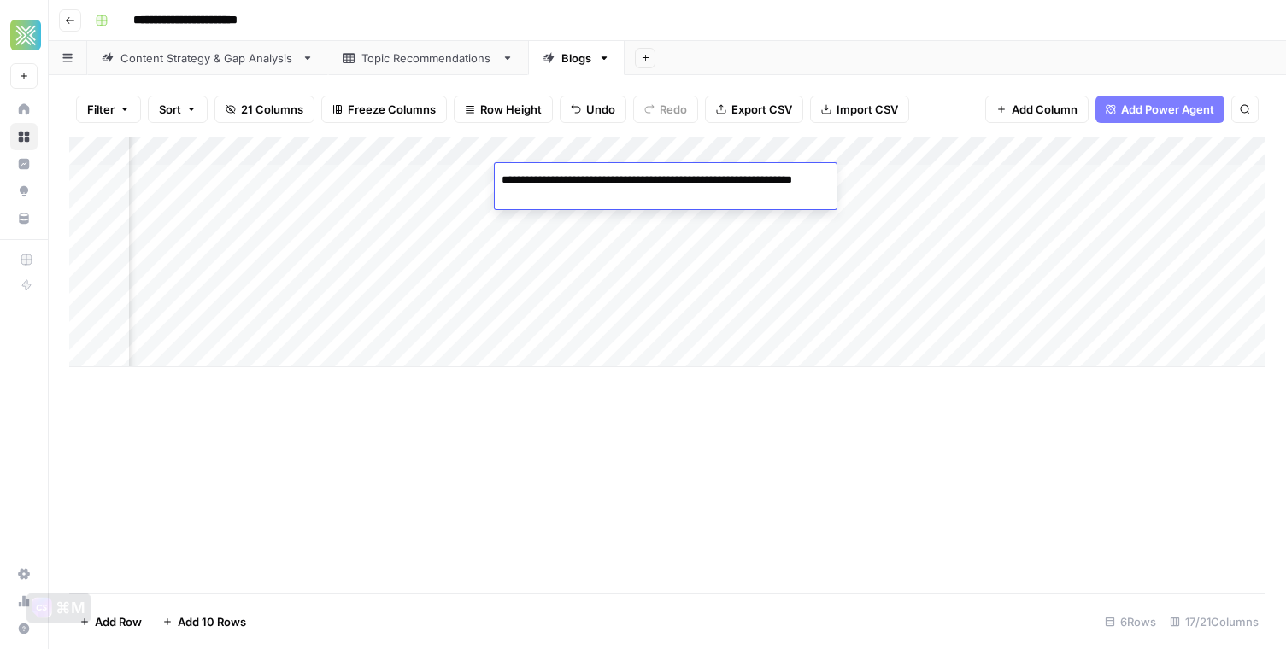
click at [622, 273] on div "Add Column" at bounding box center [667, 252] width 1196 height 231
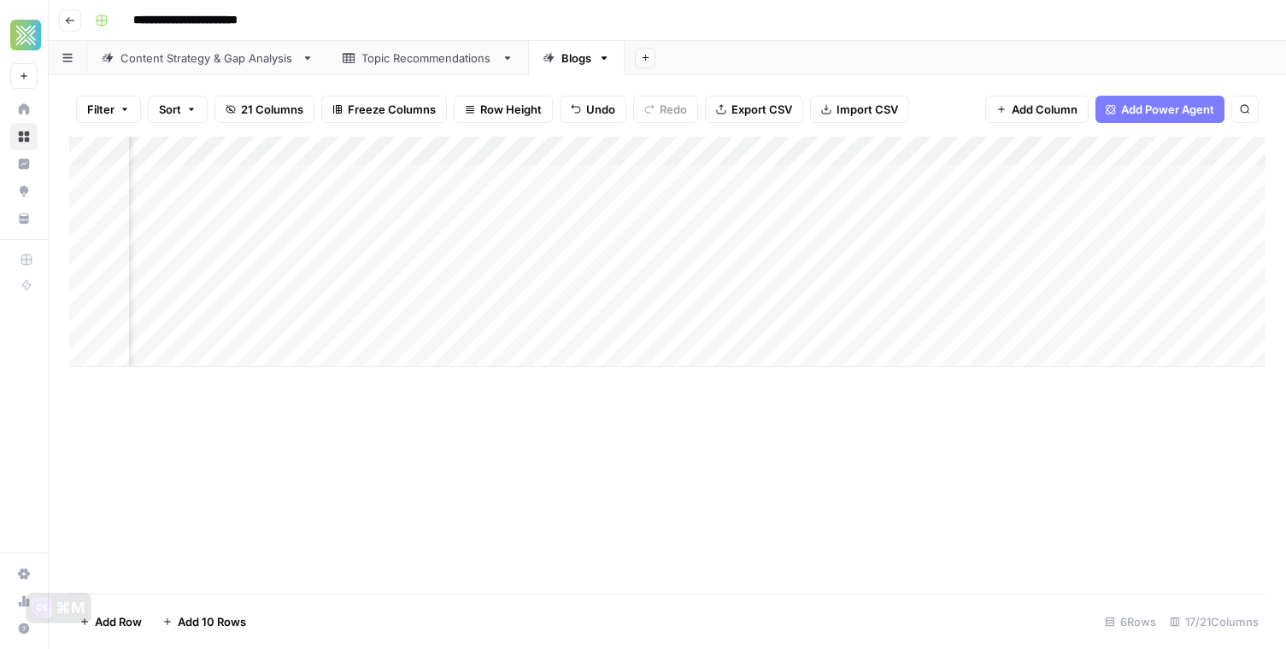
click at [615, 208] on div "Add Column" at bounding box center [667, 252] width 1196 height 231
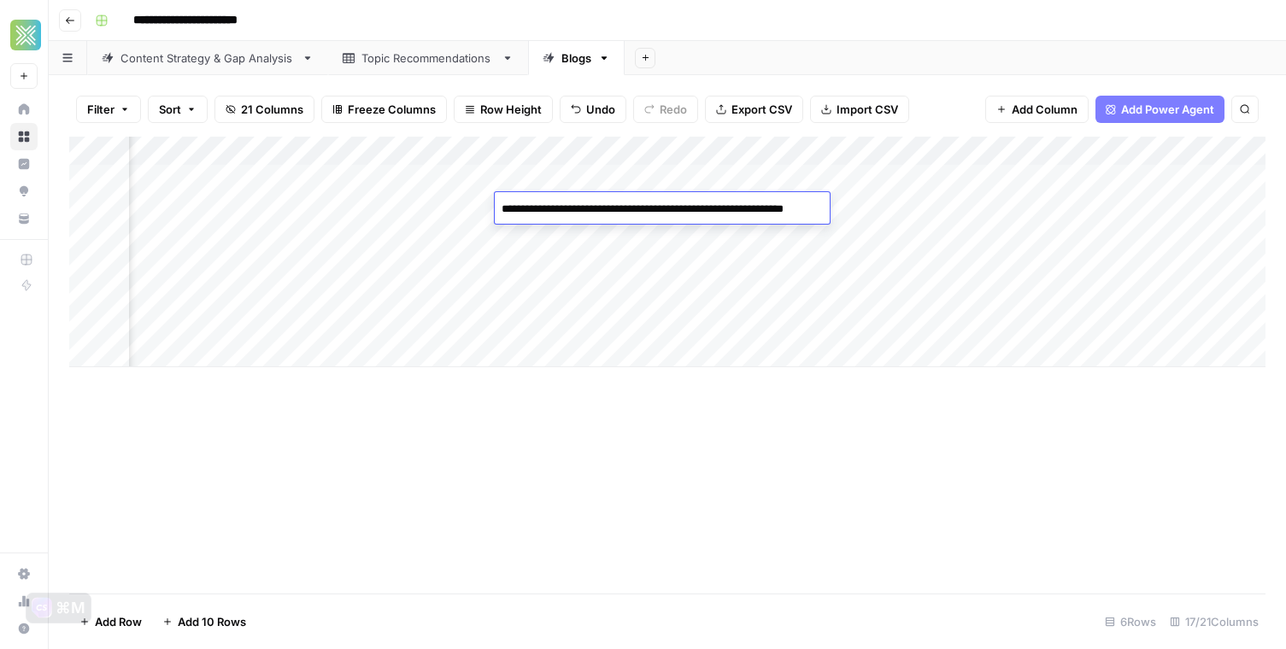
click at [588, 417] on div "Add Column" at bounding box center [667, 365] width 1196 height 457
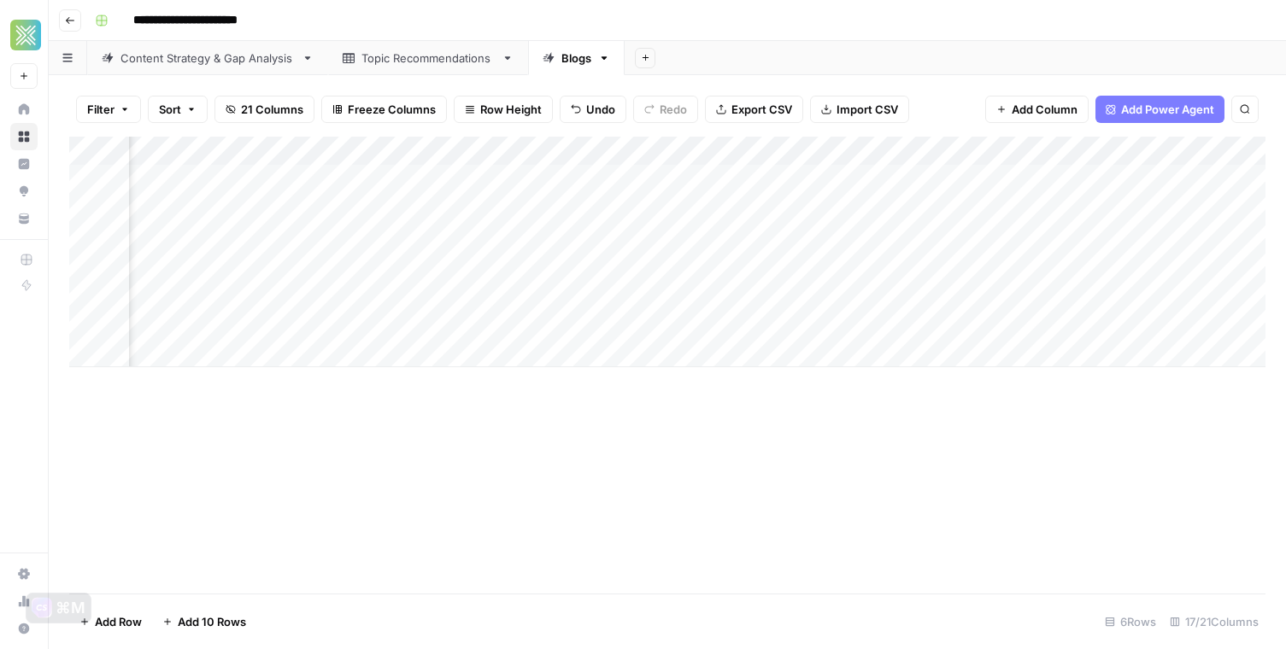
scroll to position [0, 1399]
click at [480, 214] on div "Add Column" at bounding box center [667, 252] width 1196 height 231
click at [503, 208] on div "Add Column" at bounding box center [667, 252] width 1196 height 231
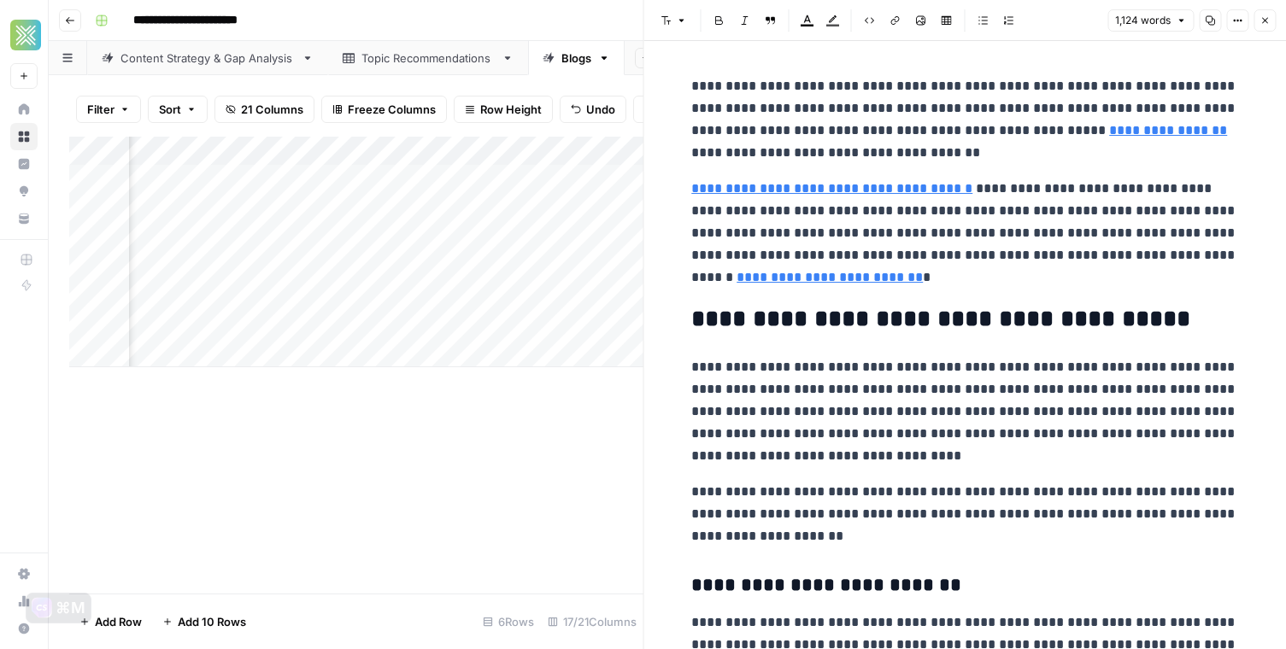
click at [1269, 15] on icon "button" at bounding box center [1264, 20] width 10 height 10
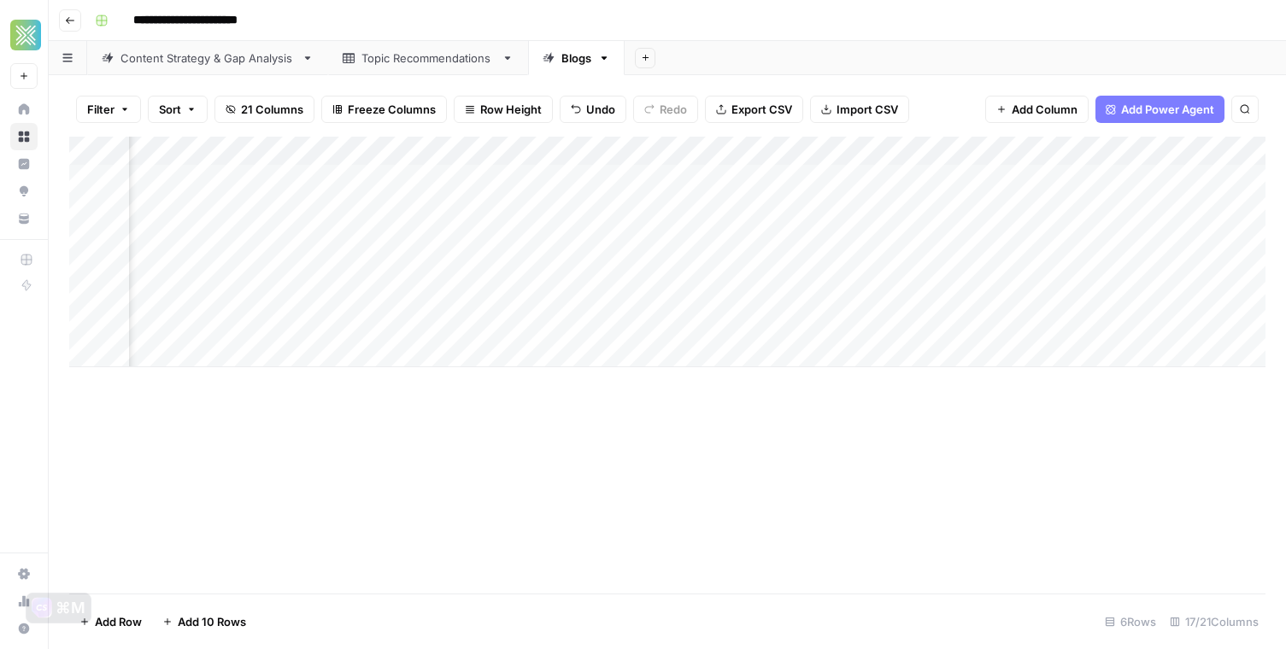
scroll to position [0, 1837]
click at [904, 150] on div "Add Column" at bounding box center [667, 252] width 1196 height 231
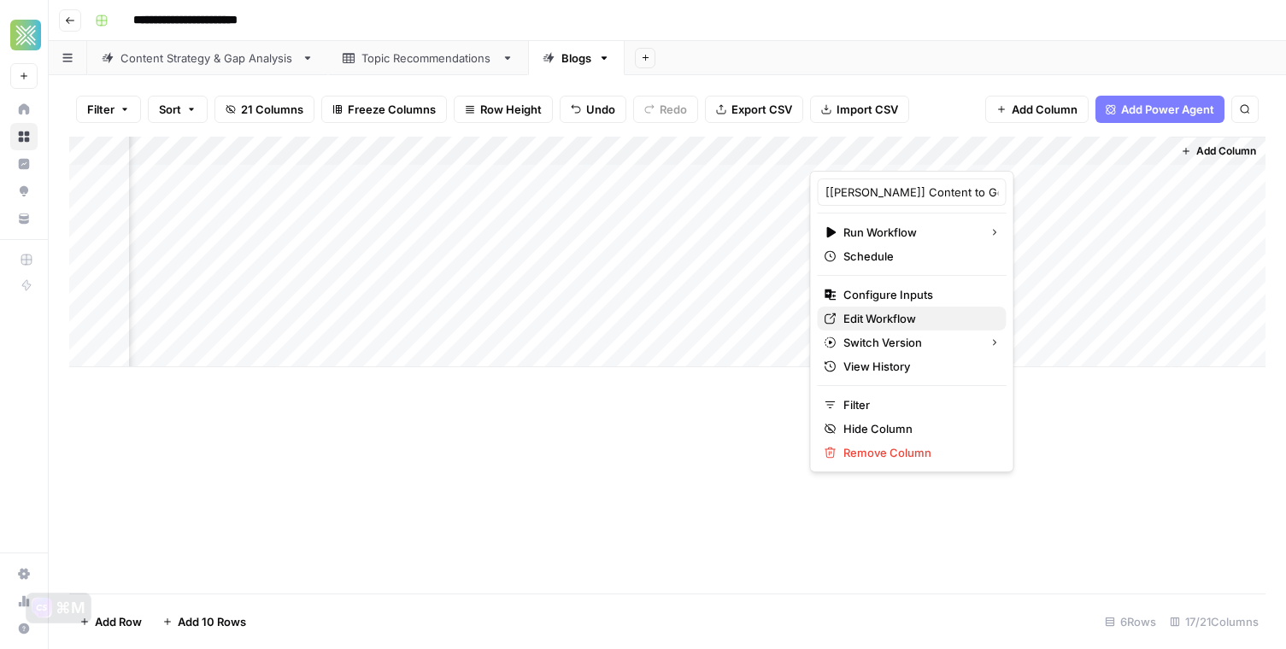
click at [859, 311] on span "Edit Workflow" at bounding box center [918, 318] width 150 height 17
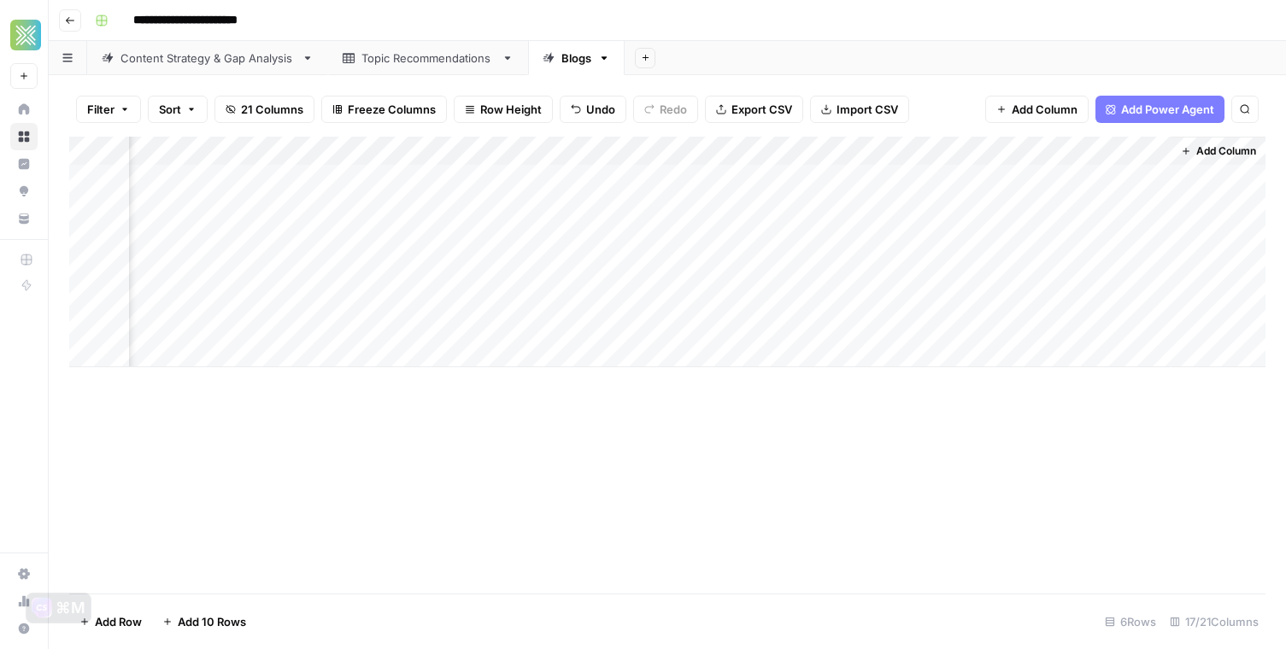
click at [632, 209] on div "Add Column" at bounding box center [667, 252] width 1196 height 231
click at [639, 208] on div "Add Column" at bounding box center [667, 252] width 1196 height 231
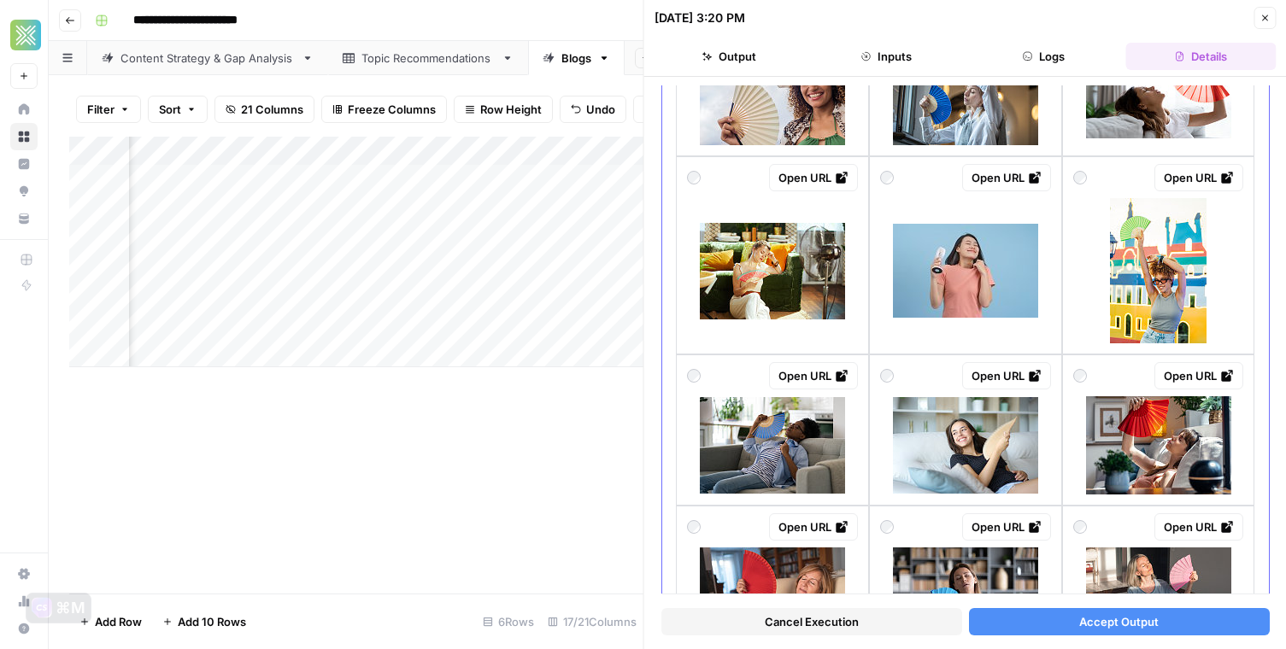
scroll to position [1201, 0]
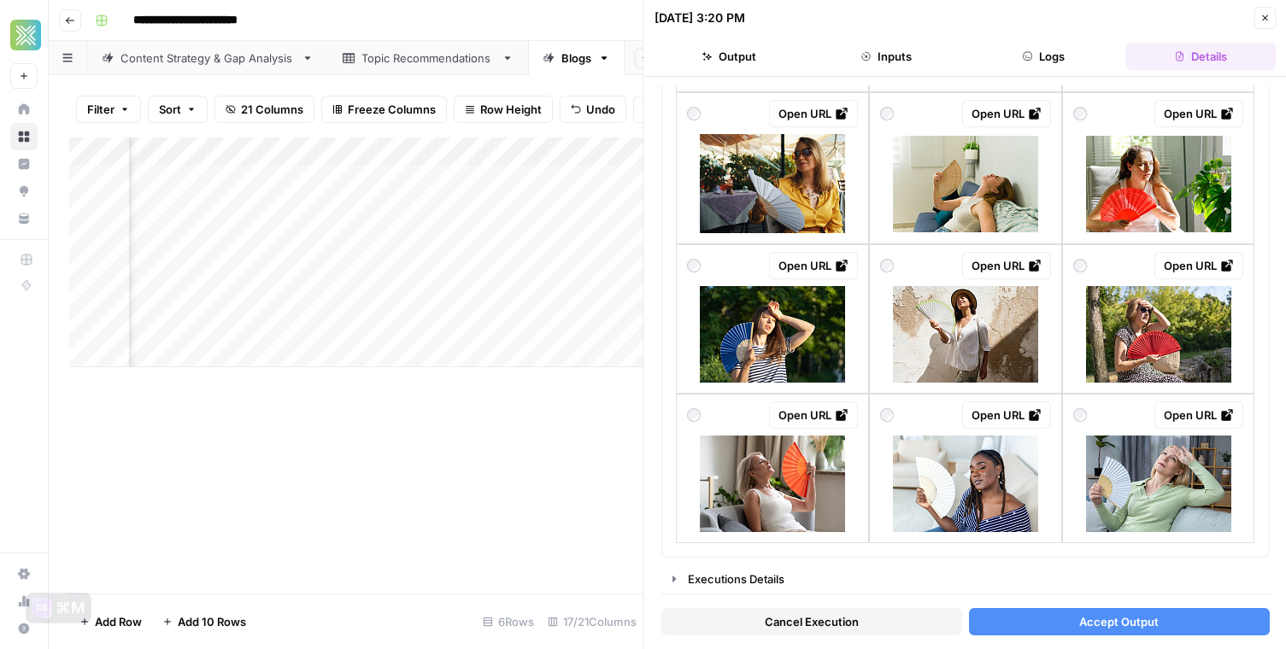
click at [1262, 10] on button "Close" at bounding box center [1264, 18] width 22 height 22
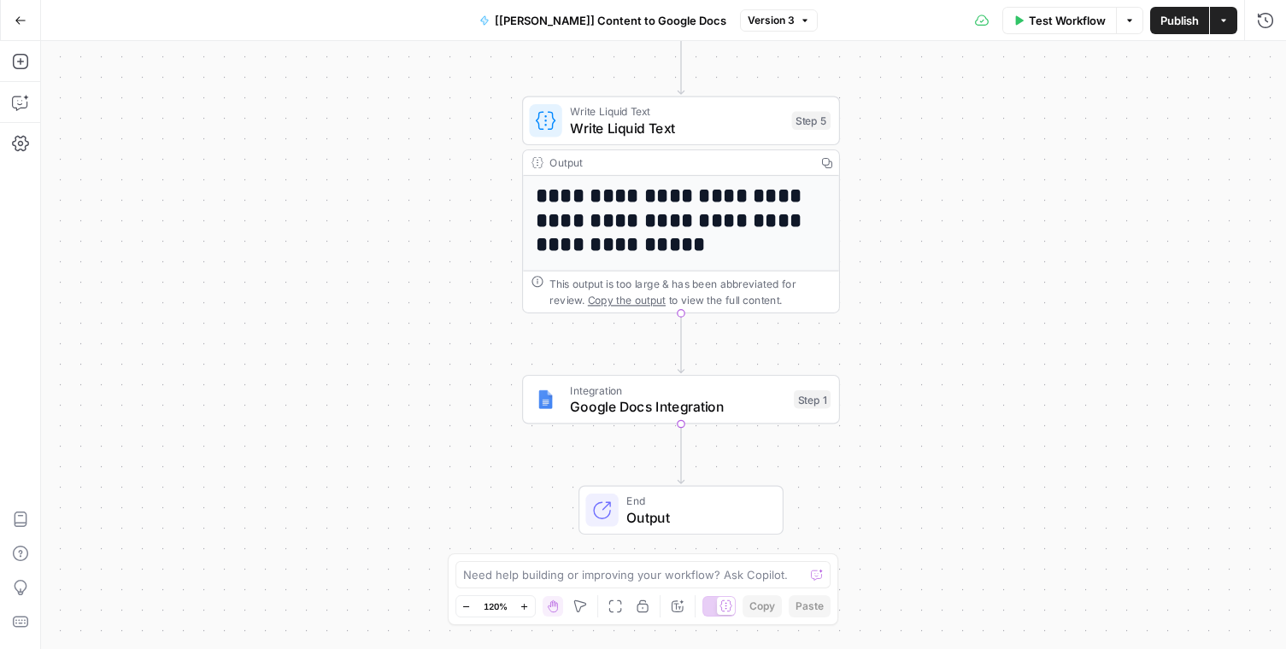
click at [705, 506] on span "End" at bounding box center [695, 501] width 139 height 16
click at [691, 402] on span "Google Docs Integration" at bounding box center [677, 406] width 215 height 21
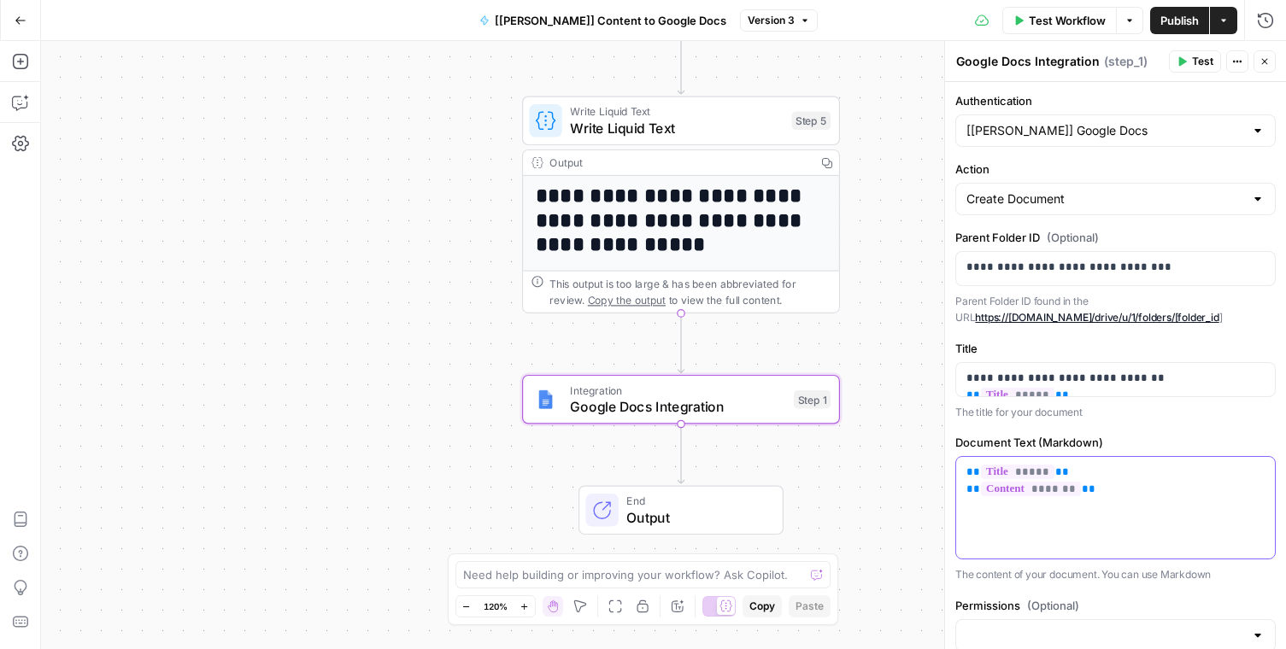
click at [1113, 492] on p "** ***** ** ** ******* **" at bounding box center [1115, 481] width 298 height 34
click at [1258, 475] on icon "button" at bounding box center [1259, 473] width 9 height 8
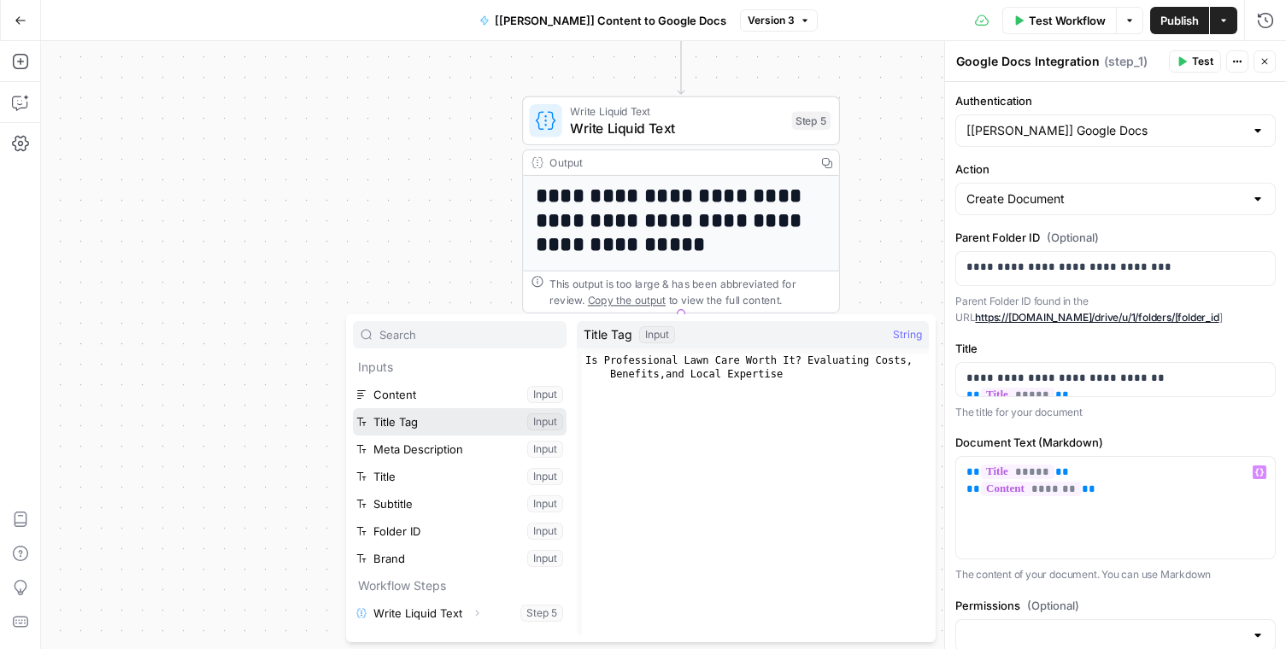
click at [427, 421] on button "Select variable Title Tag" at bounding box center [460, 421] width 214 height 27
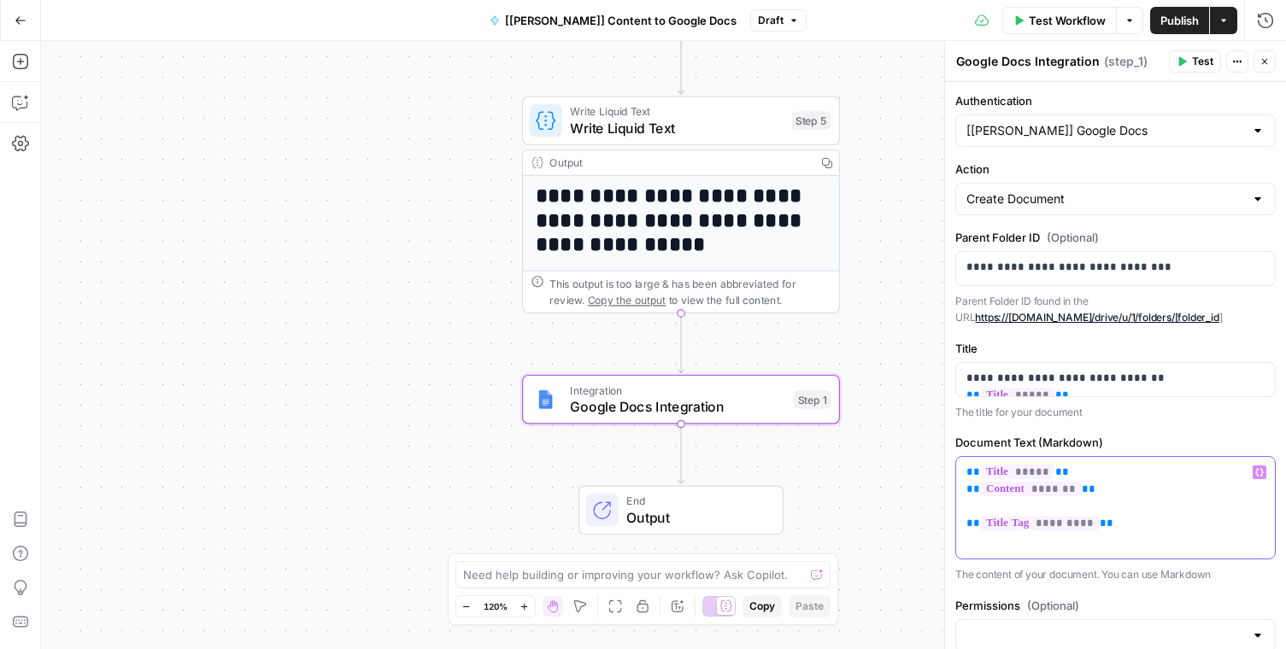
click at [1258, 467] on button "Variables Menu" at bounding box center [1260, 473] width 14 height 14
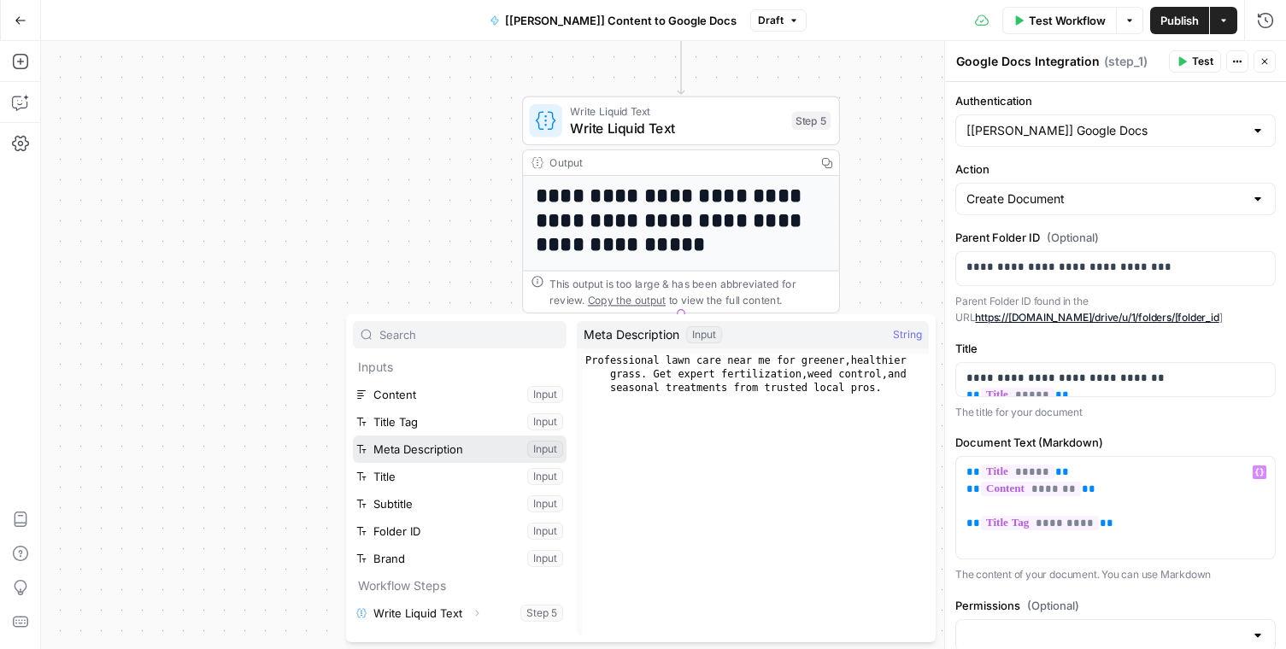
click at [467, 456] on button "Select variable Meta Description" at bounding box center [460, 449] width 214 height 27
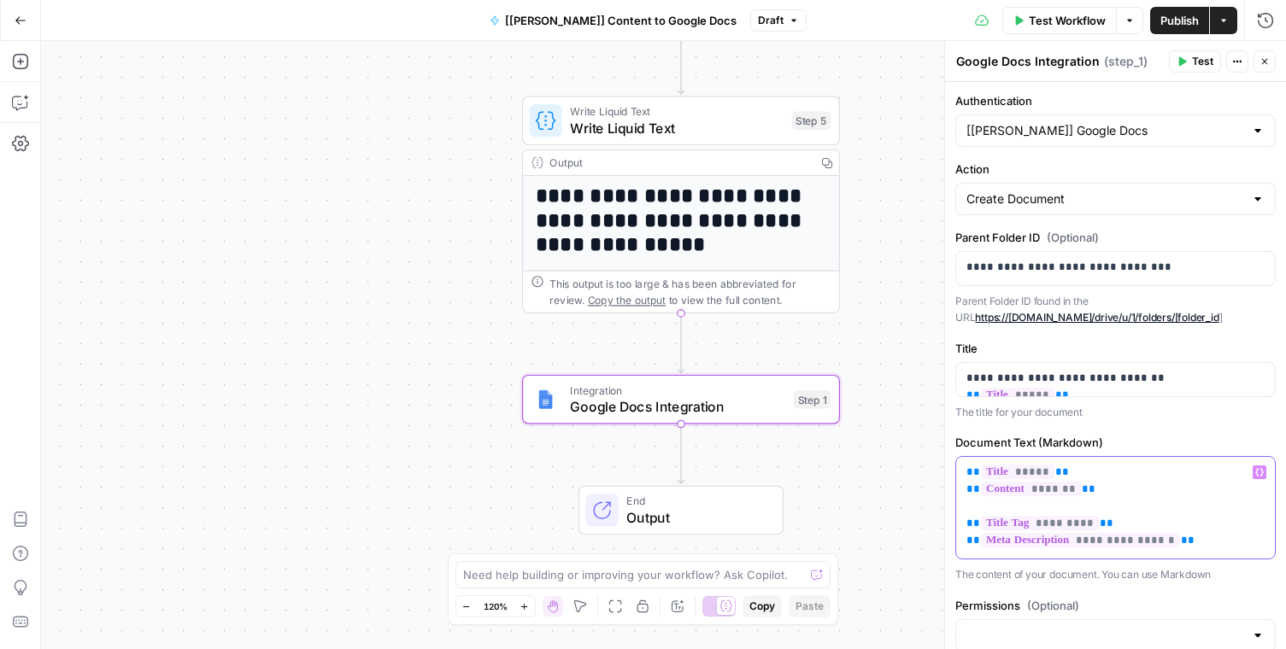
click at [1107, 504] on p "**********" at bounding box center [1115, 506] width 298 height 85
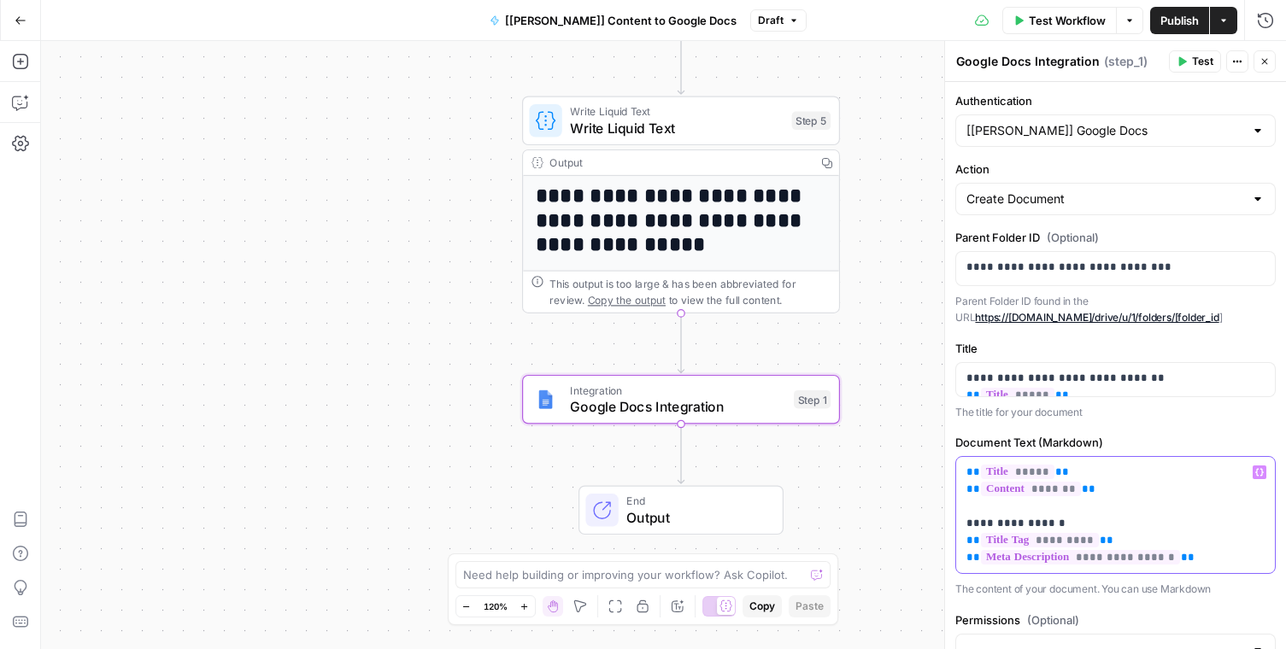
click at [1248, 561] on p "**********" at bounding box center [1115, 515] width 298 height 103
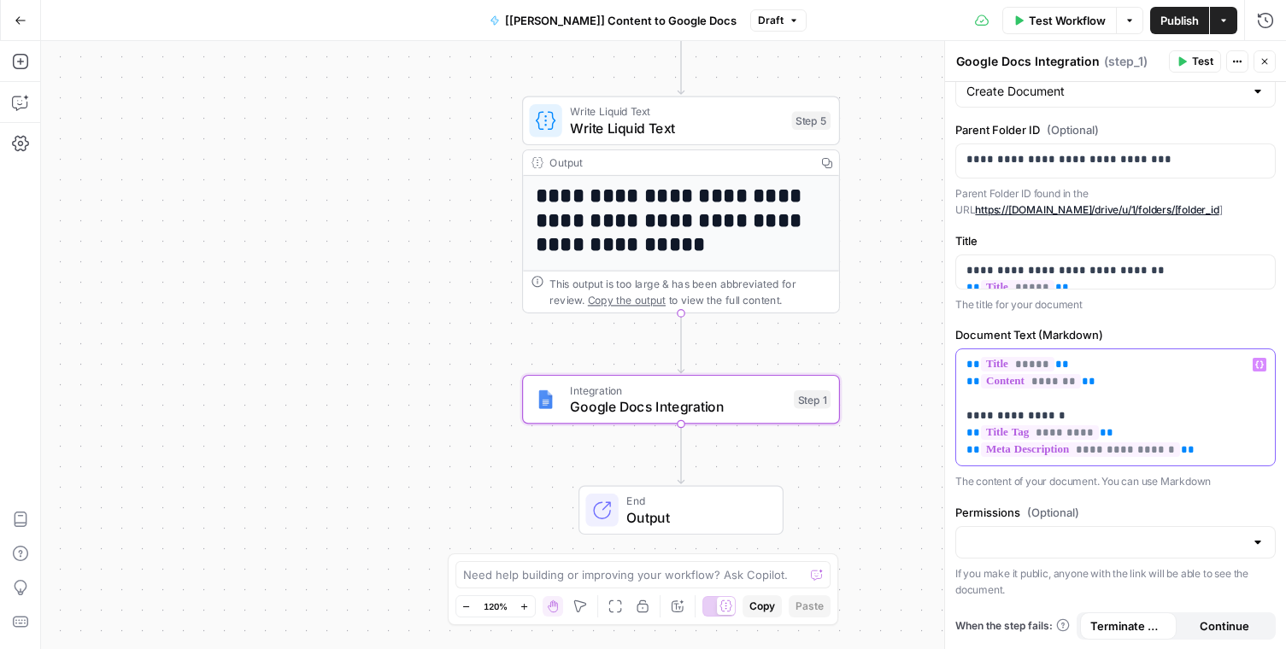
click at [990, 400] on p "**********" at bounding box center [1115, 407] width 298 height 103
click at [1071, 361] on p "**********" at bounding box center [1115, 407] width 298 height 103
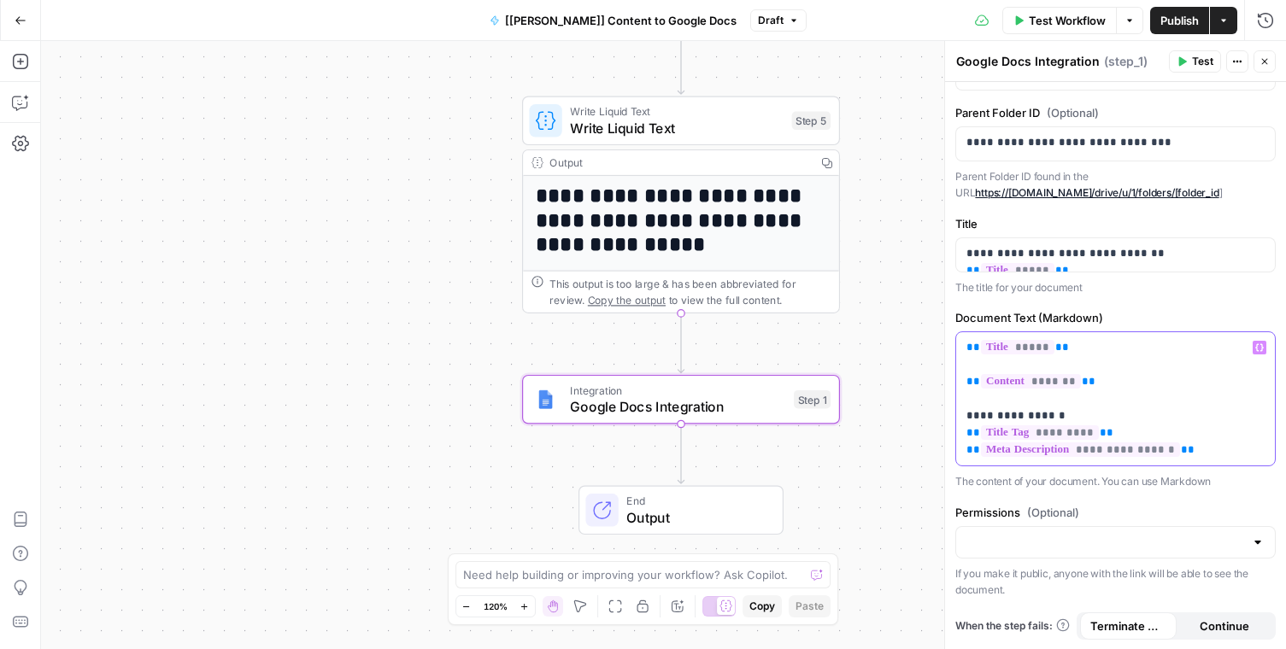
scroll to position [142, 0]
drag, startPoint x: 1053, startPoint y: 396, endPoint x: 957, endPoint y: 396, distance: 95.7
click at [957, 396] on div "**********" at bounding box center [1115, 398] width 319 height 133
copy p "**********"
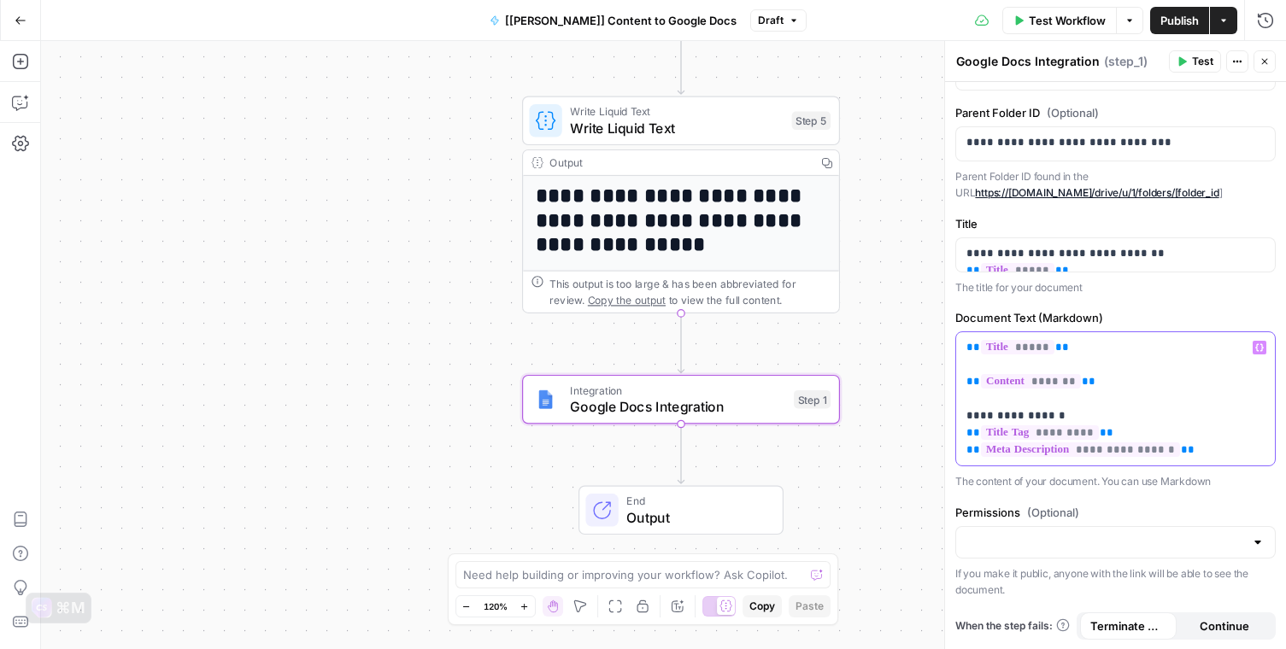
click at [994, 361] on p "**********" at bounding box center [1115, 399] width 298 height 120
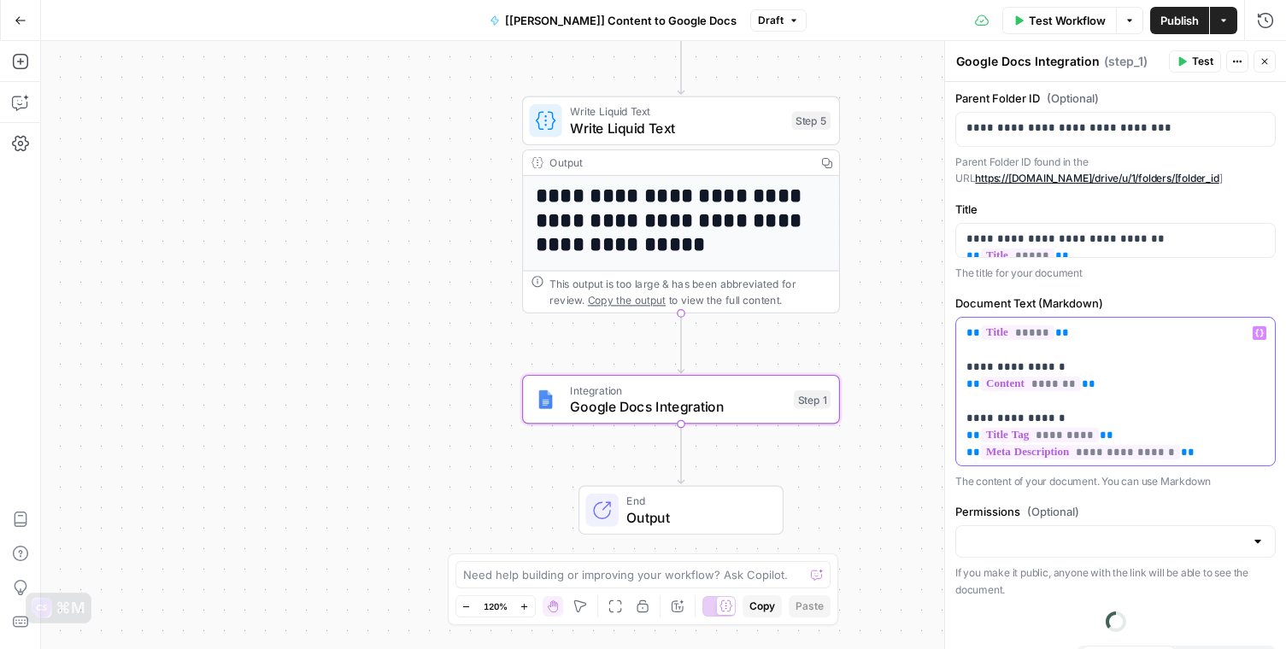
scroll to position [142, 0]
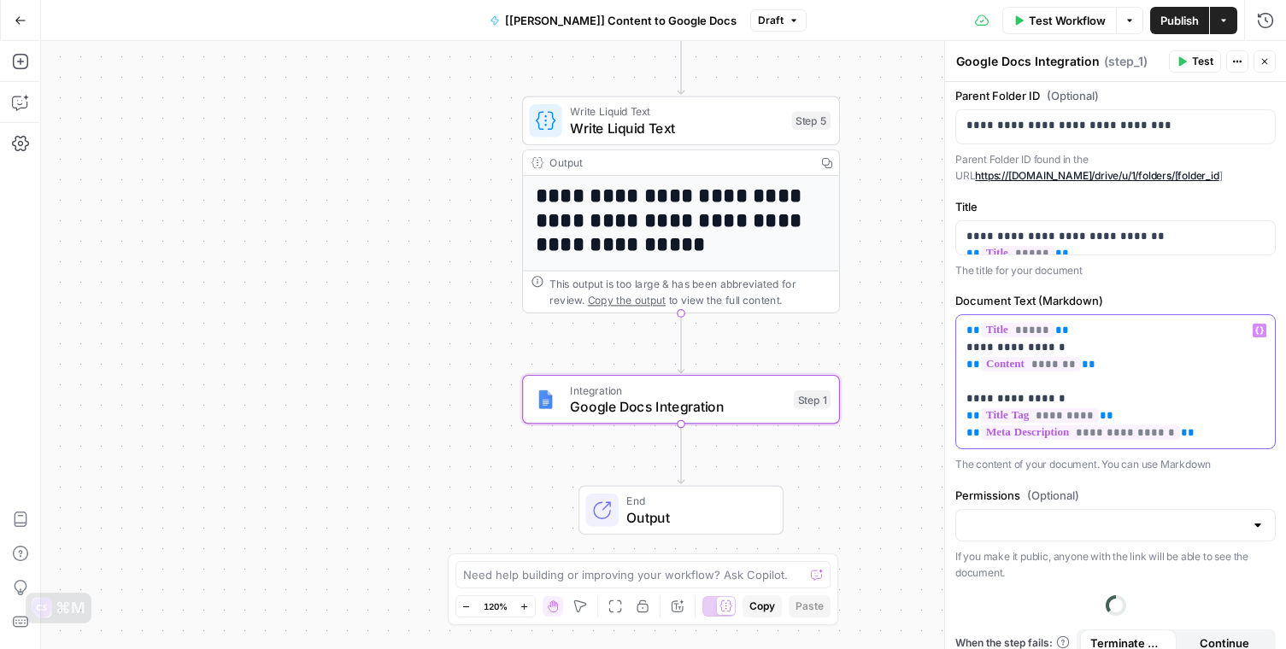
click at [1136, 361] on p "**********" at bounding box center [1115, 382] width 298 height 120
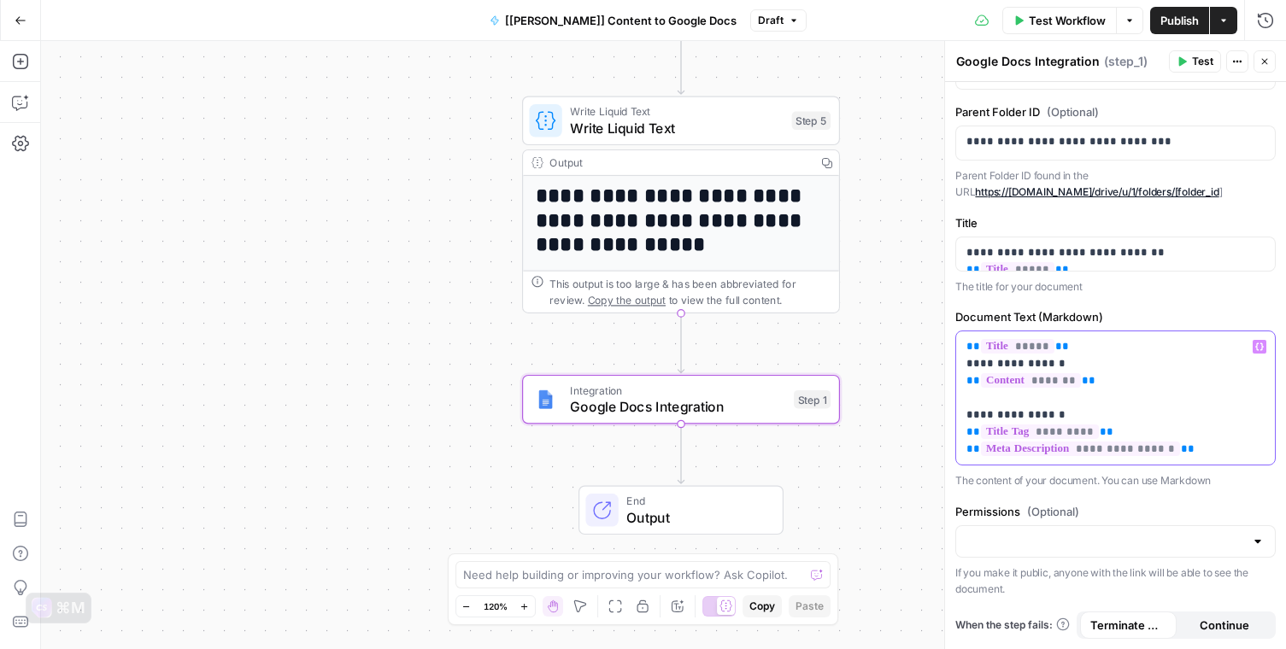
scroll to position [125, 0]
click at [1171, 12] on span "Publish" at bounding box center [1179, 20] width 38 height 17
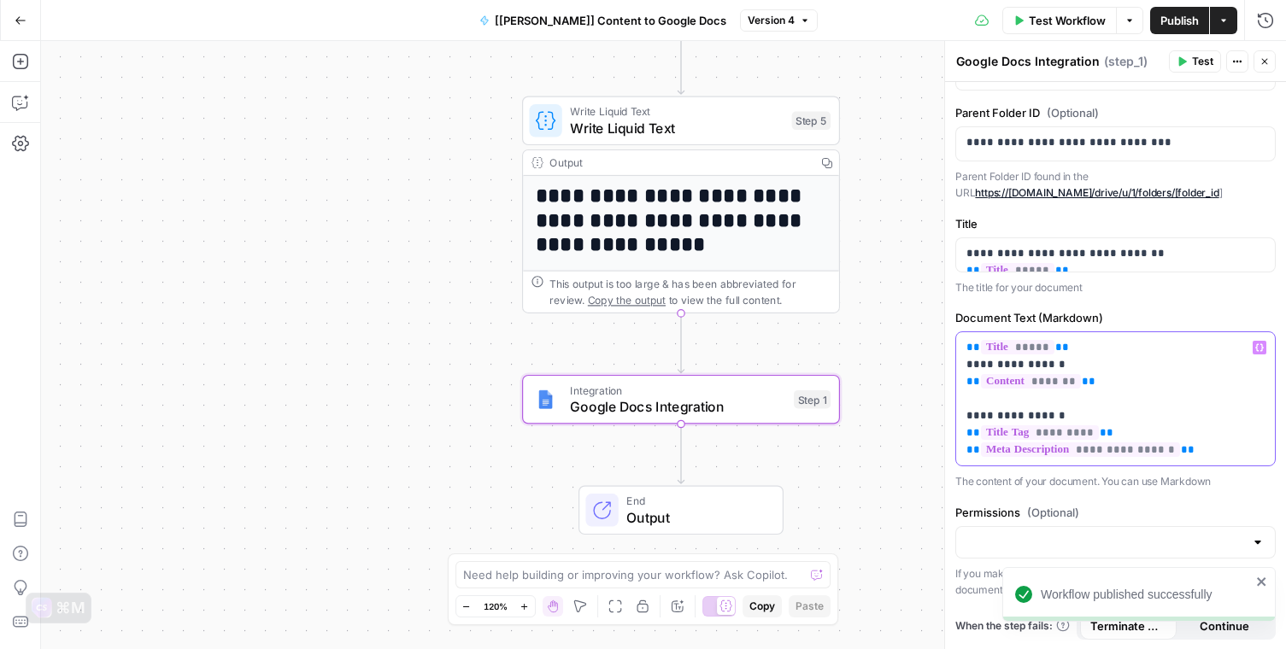
click at [1254, 452] on p "**********" at bounding box center [1115, 399] width 298 height 120
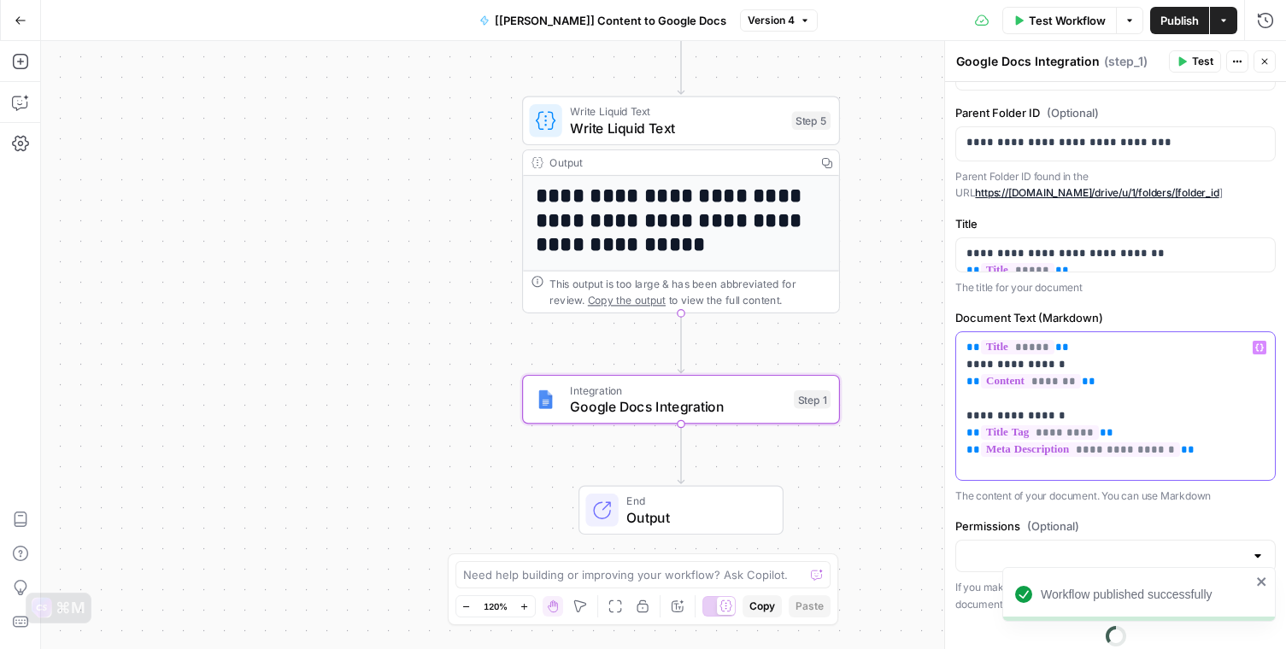
click at [1259, 344] on icon "button" at bounding box center [1259, 347] width 9 height 9
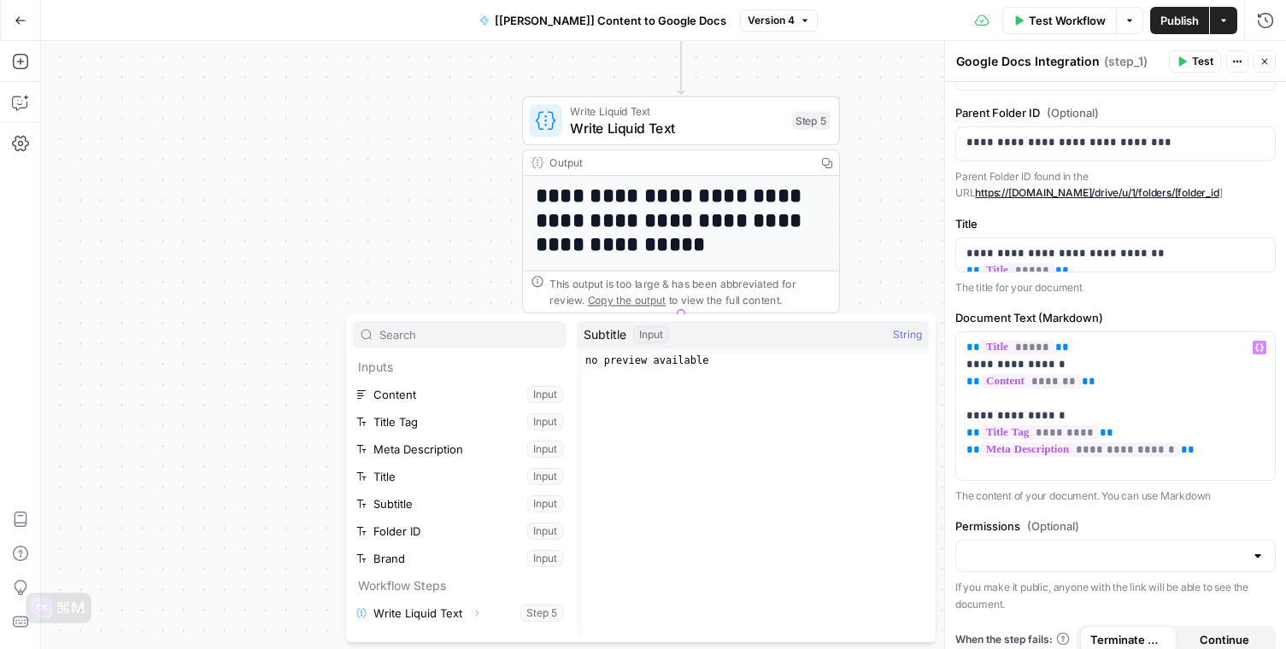
type input "l"
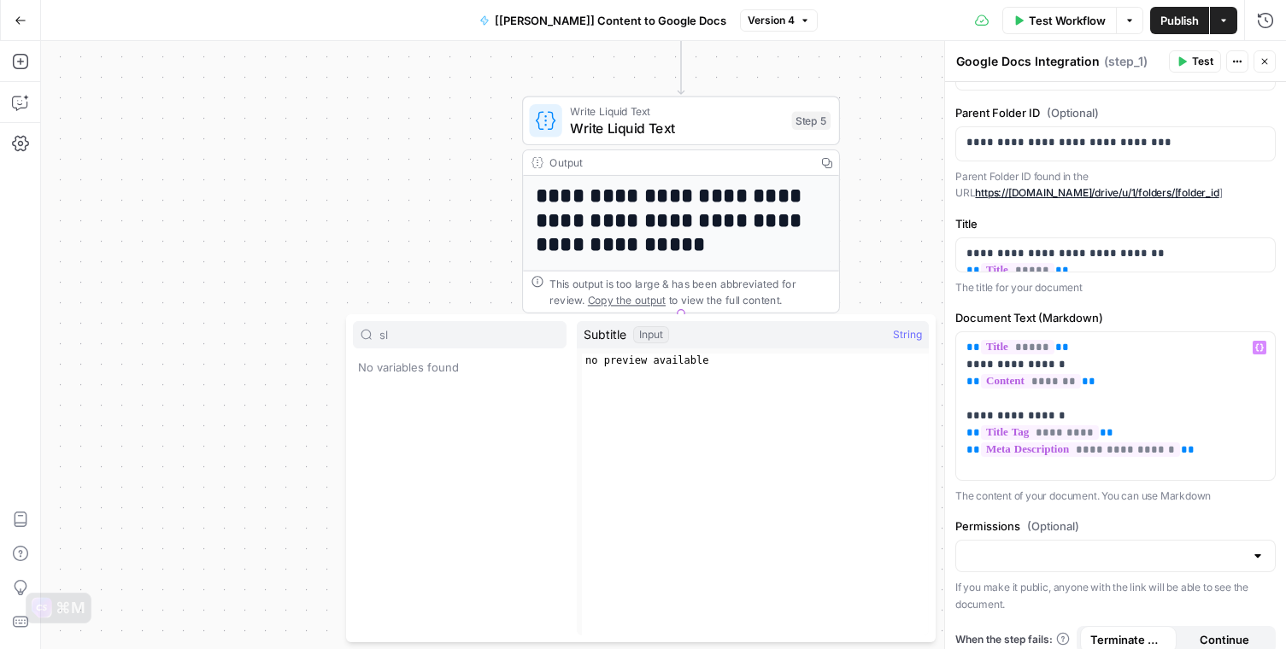
type input "s"
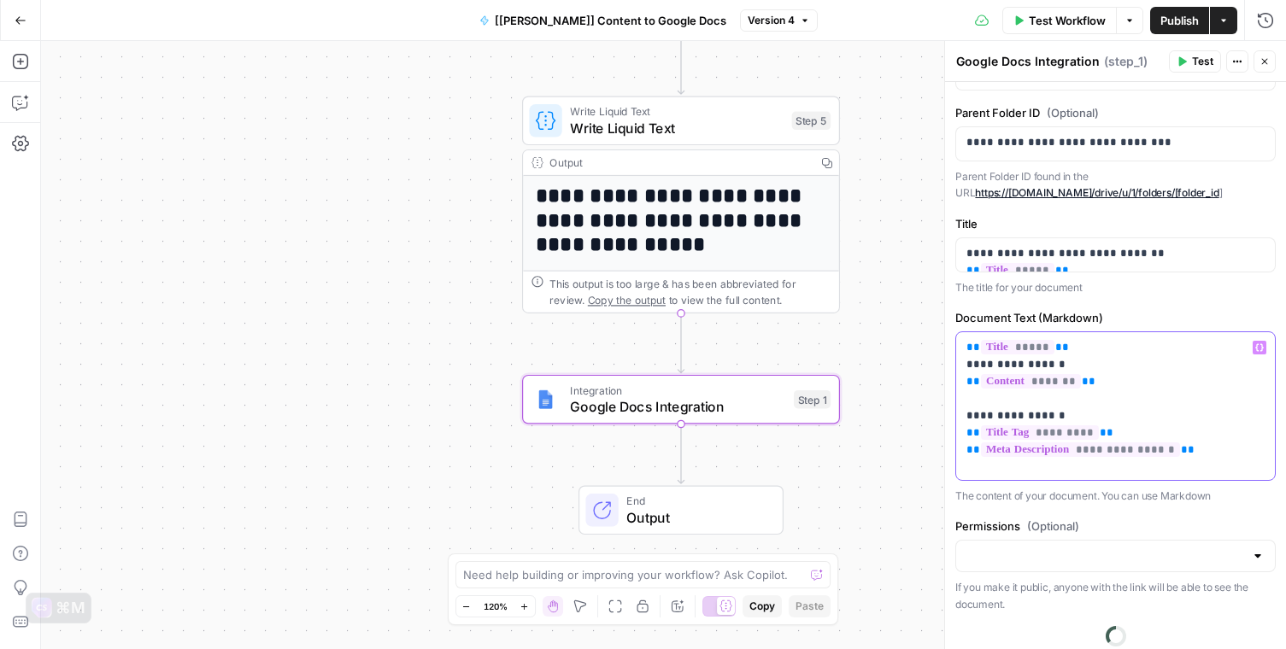
click at [1260, 343] on icon "button" at bounding box center [1259, 347] width 9 height 9
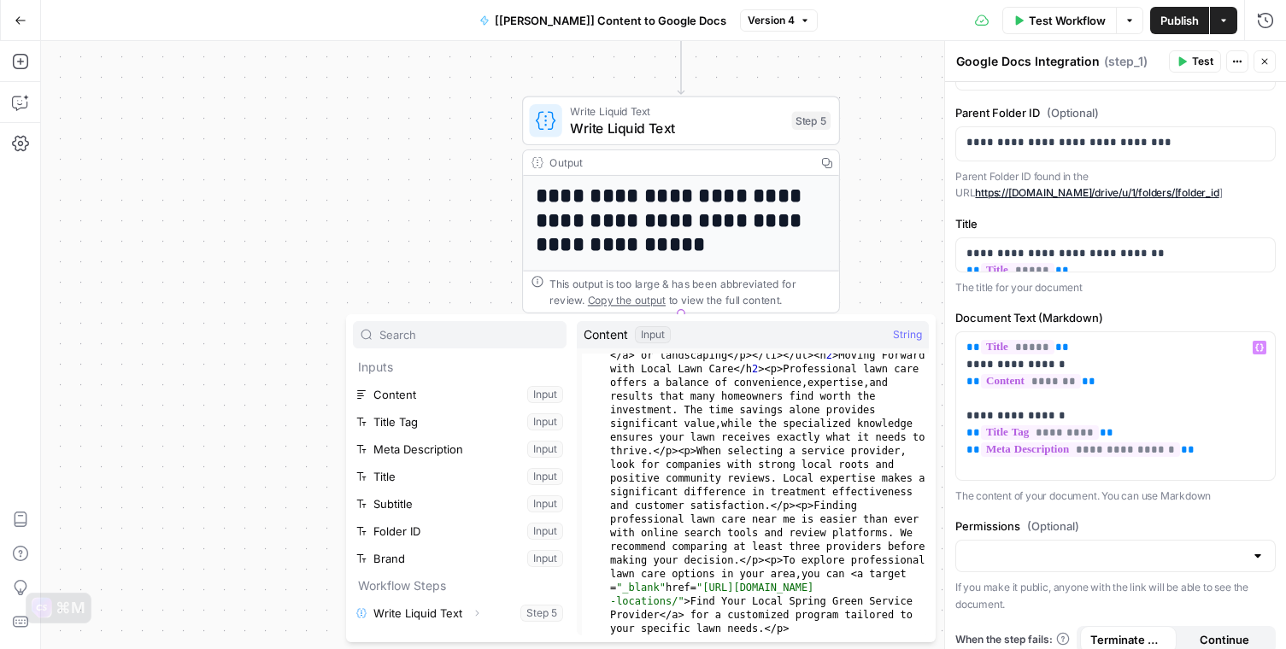
scroll to position [1591, 0]
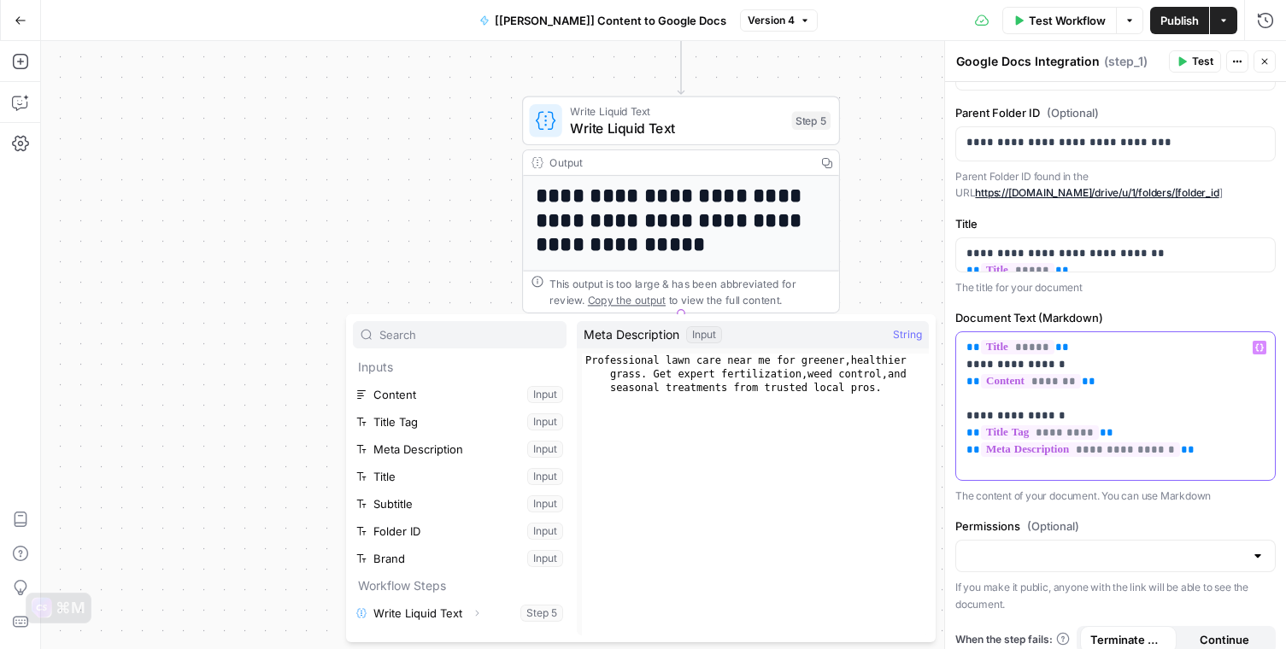
click at [1070, 349] on p "**********" at bounding box center [1115, 407] width 298 height 137
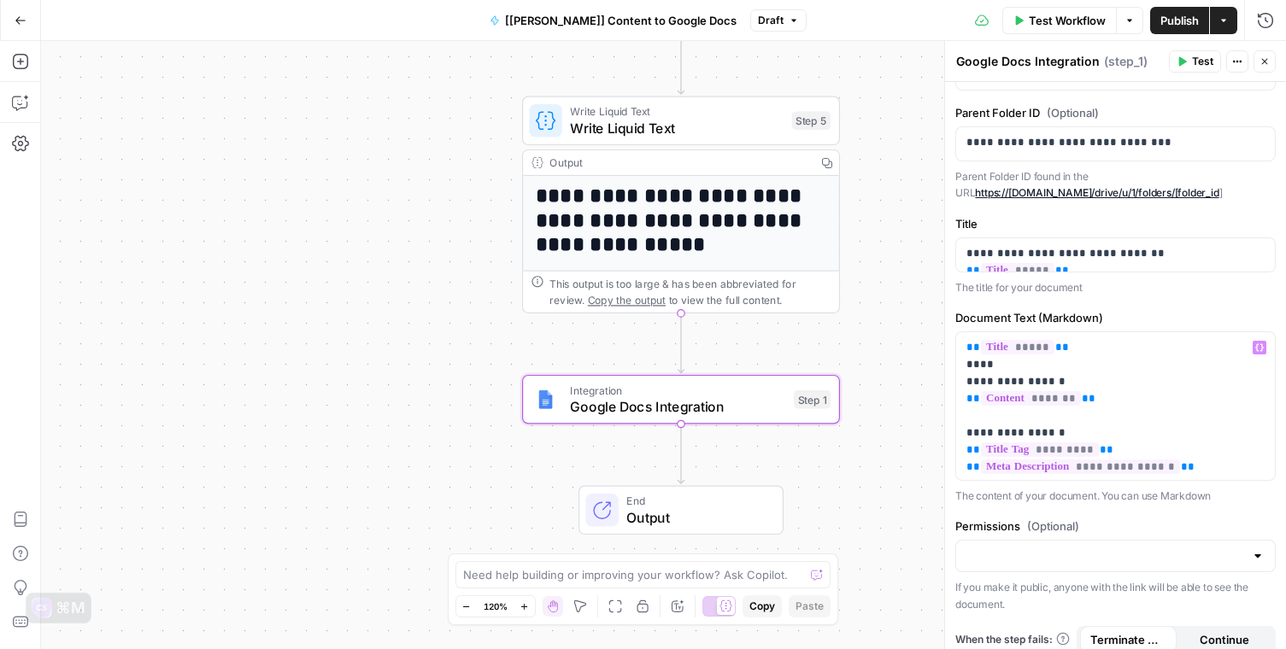
click at [1179, 33] on div "Test Workflow Options Publish Actions Run History" at bounding box center [1046, 20] width 479 height 40
click at [1165, 24] on span "Publish" at bounding box center [1179, 20] width 38 height 17
